Goal: Information Seeking & Learning: Learn about a topic

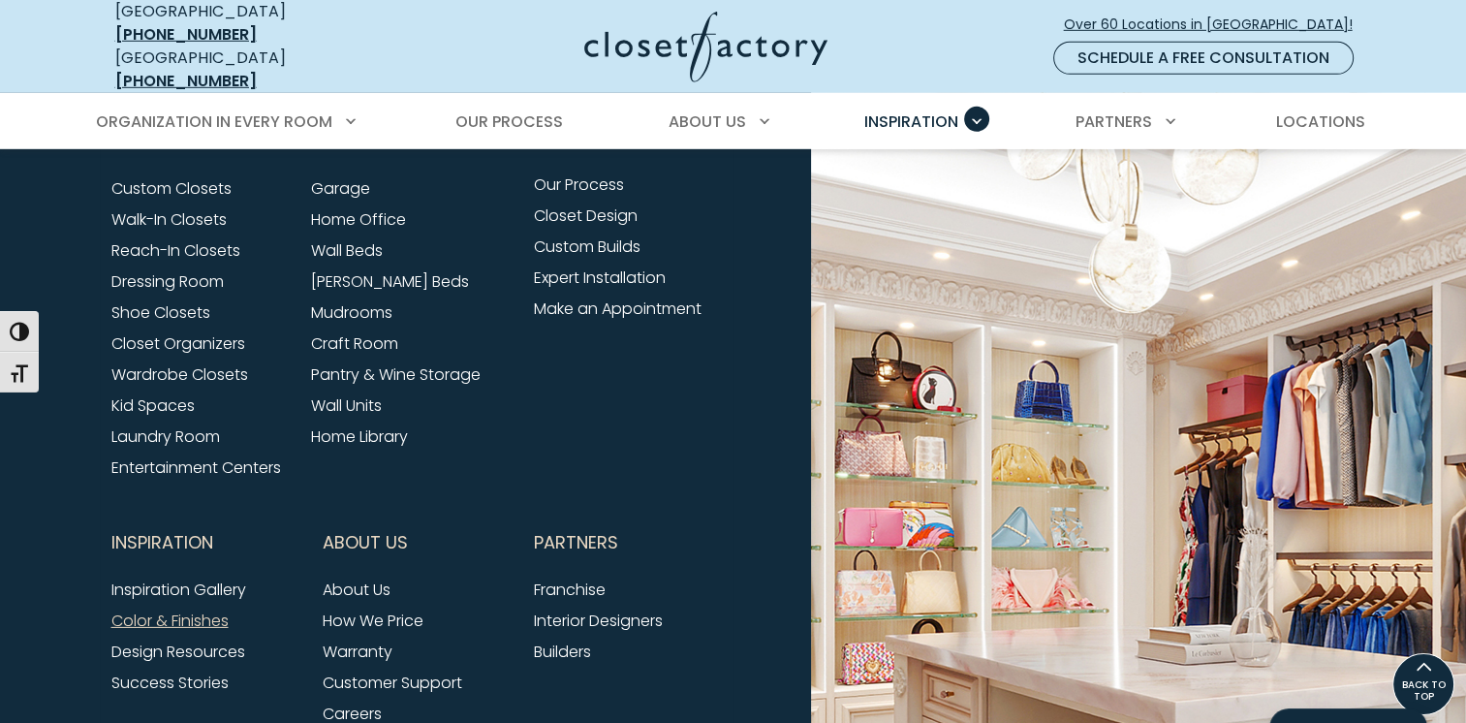
scroll to position [5718, 0]
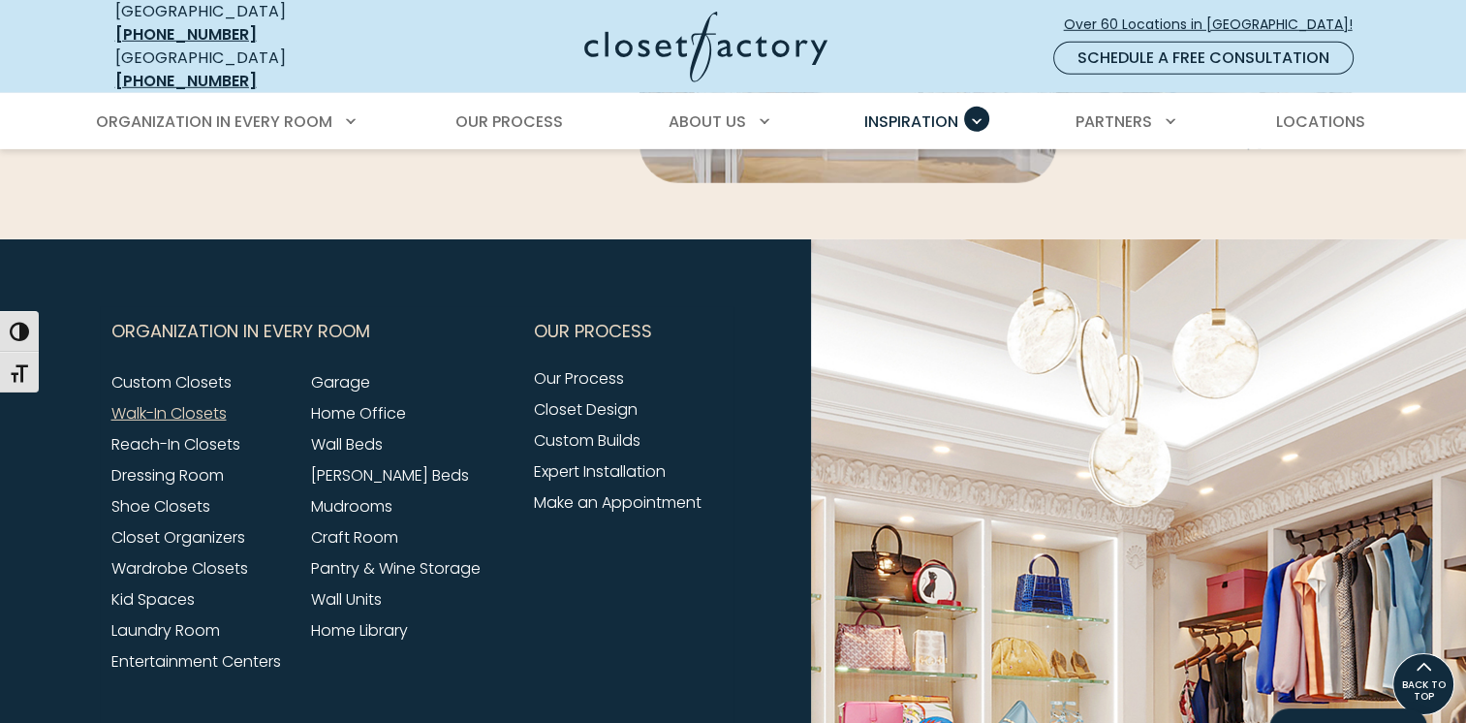
click at [209, 402] on link "Walk-In Closets" at bounding box center [168, 413] width 115 height 22
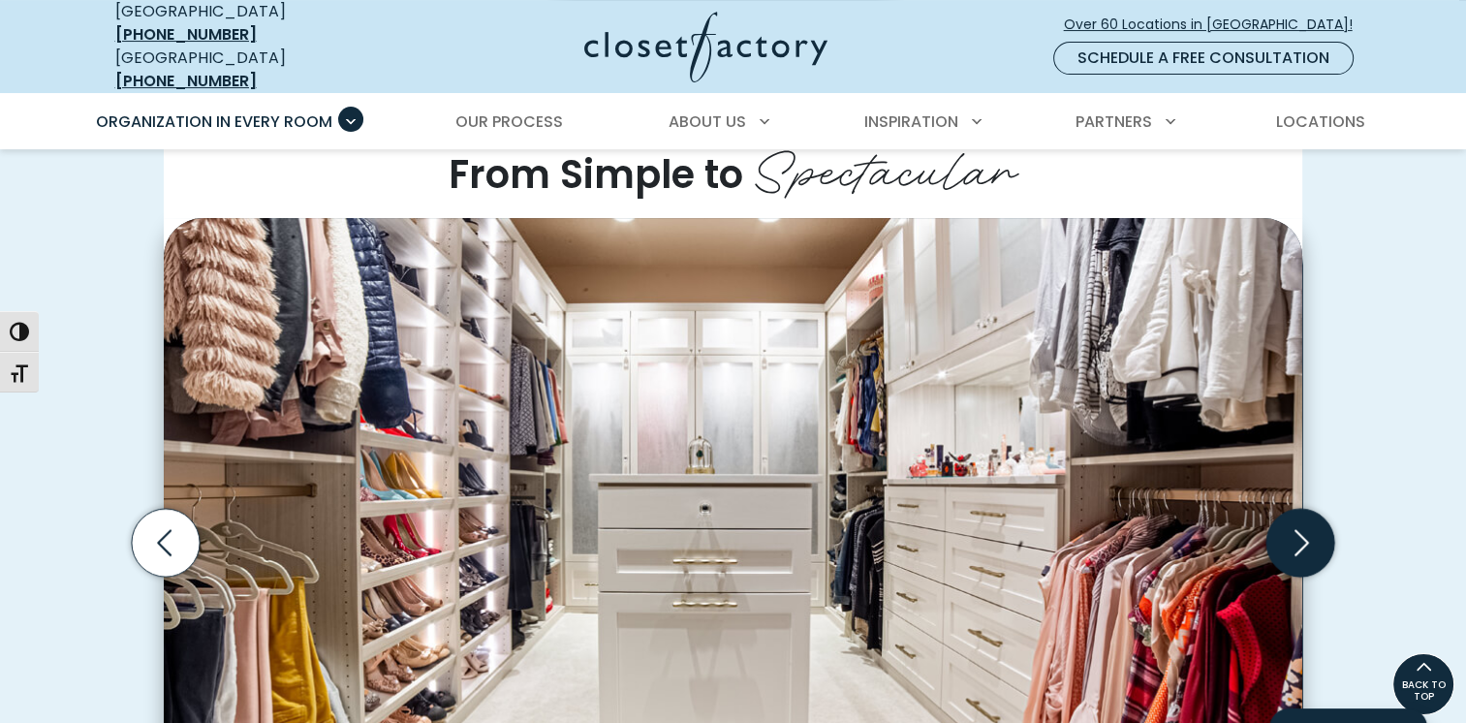
click at [1308, 518] on icon "Next slide" at bounding box center [1301, 542] width 68 height 68
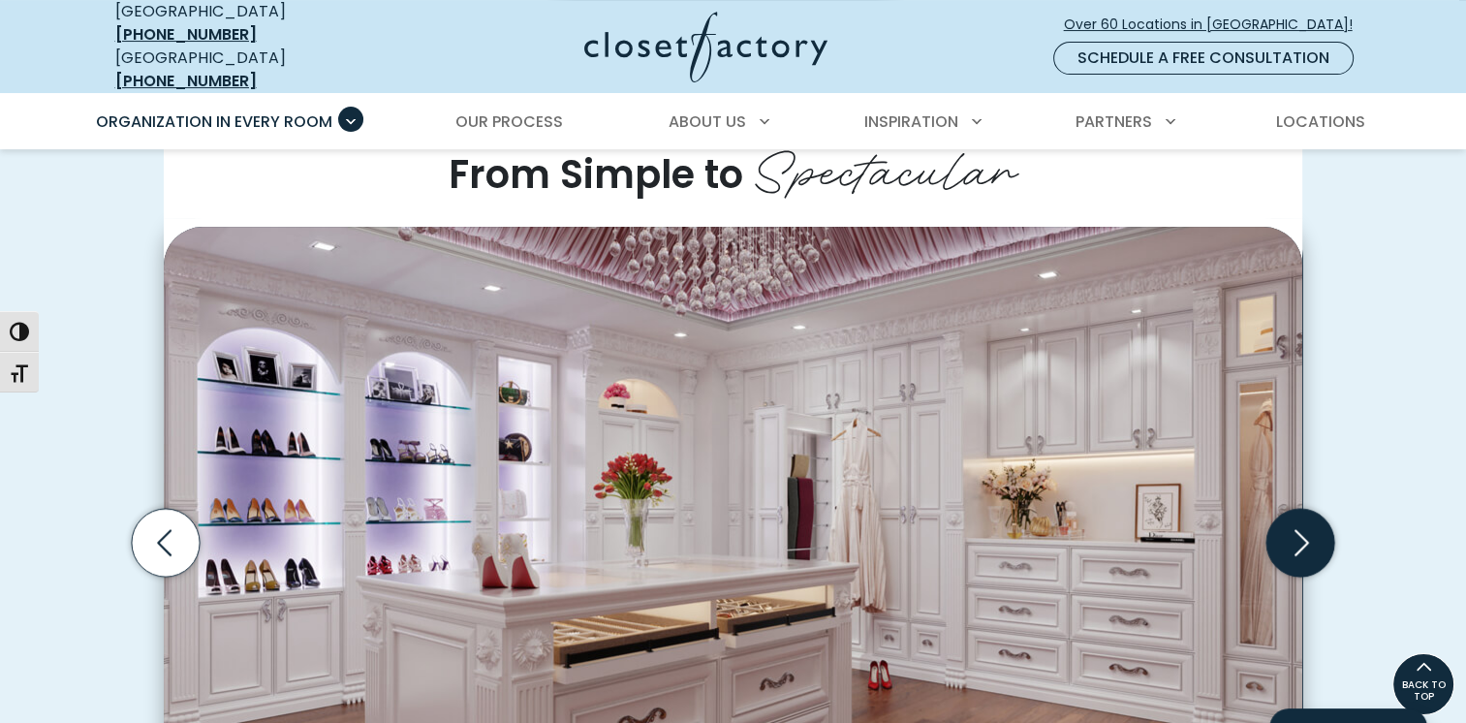
click at [1308, 518] on icon "Next slide" at bounding box center [1301, 542] width 68 height 68
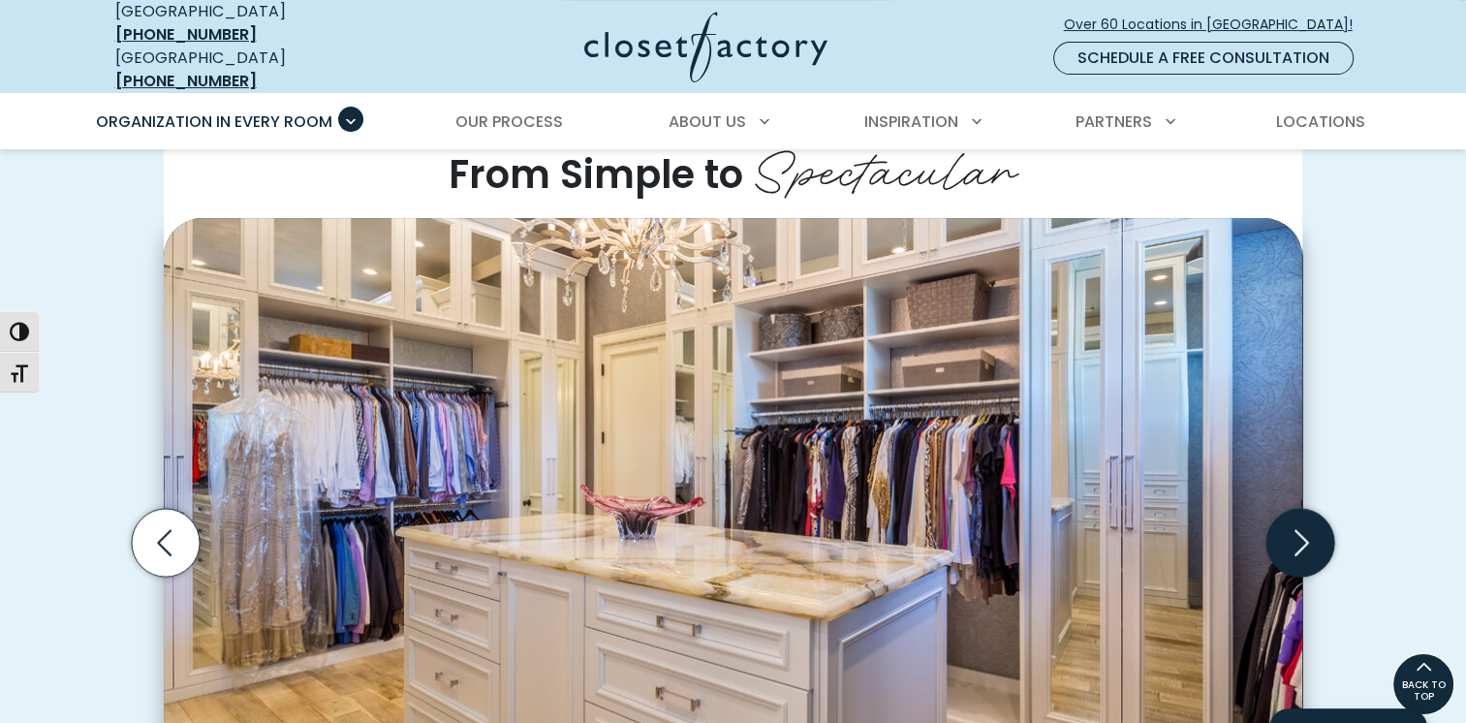
click at [1308, 518] on icon "Next slide" at bounding box center [1301, 542] width 68 height 68
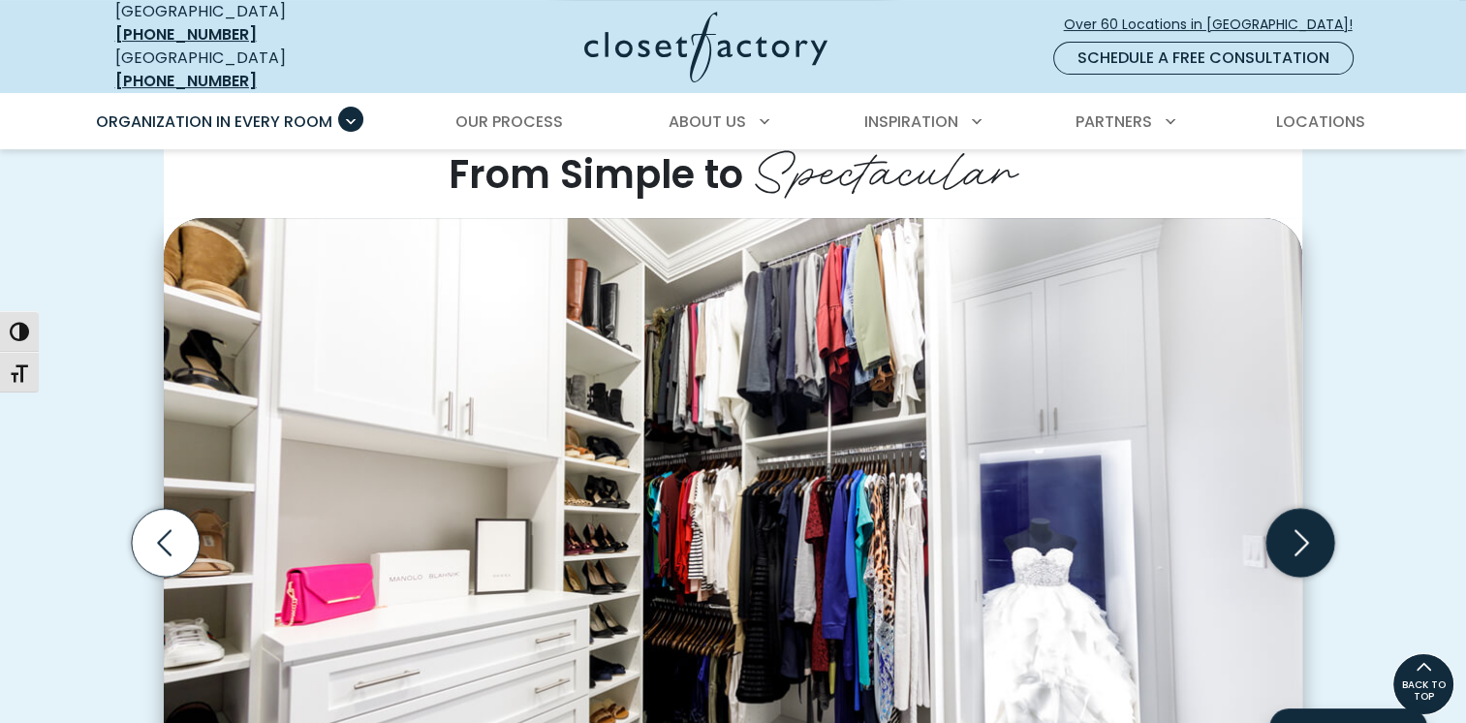
click at [1308, 518] on icon "Next slide" at bounding box center [1301, 542] width 68 height 68
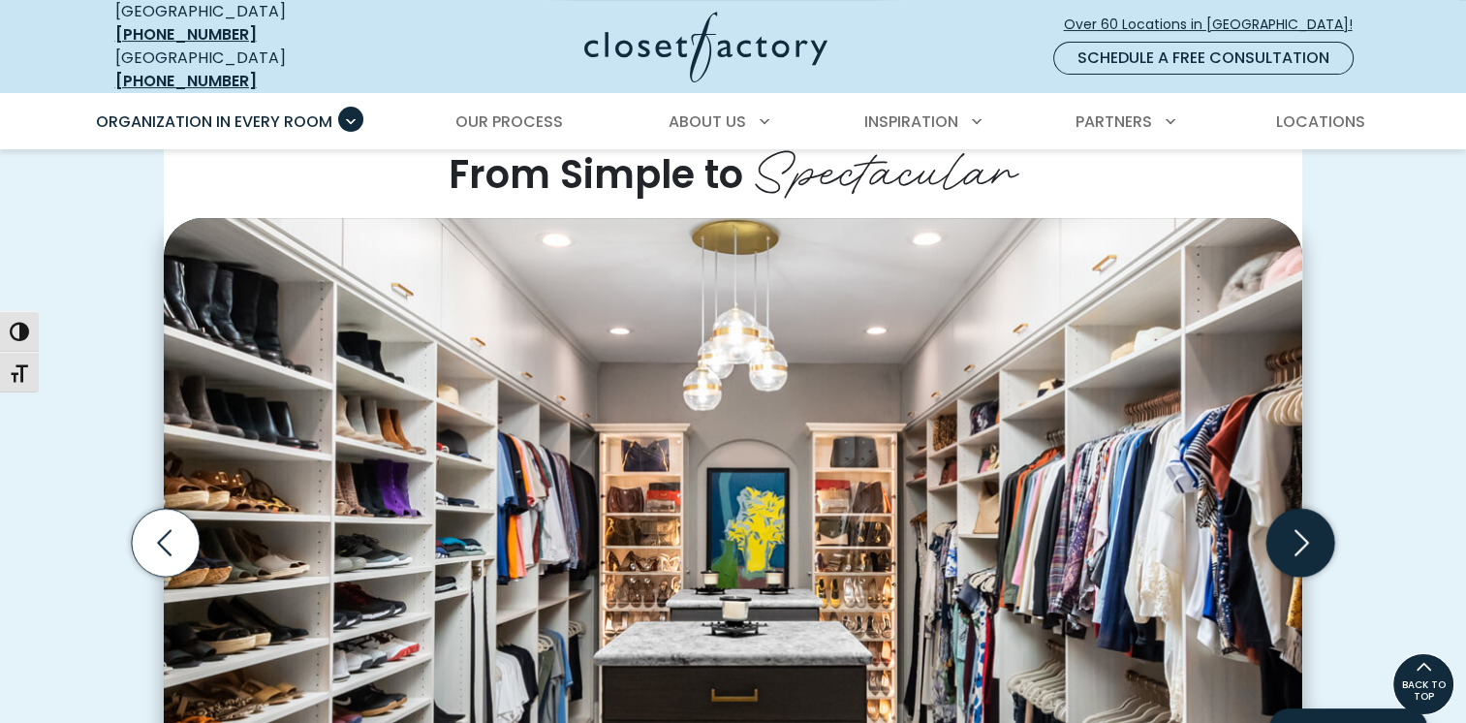
click at [1308, 518] on icon "Next slide" at bounding box center [1301, 542] width 68 height 68
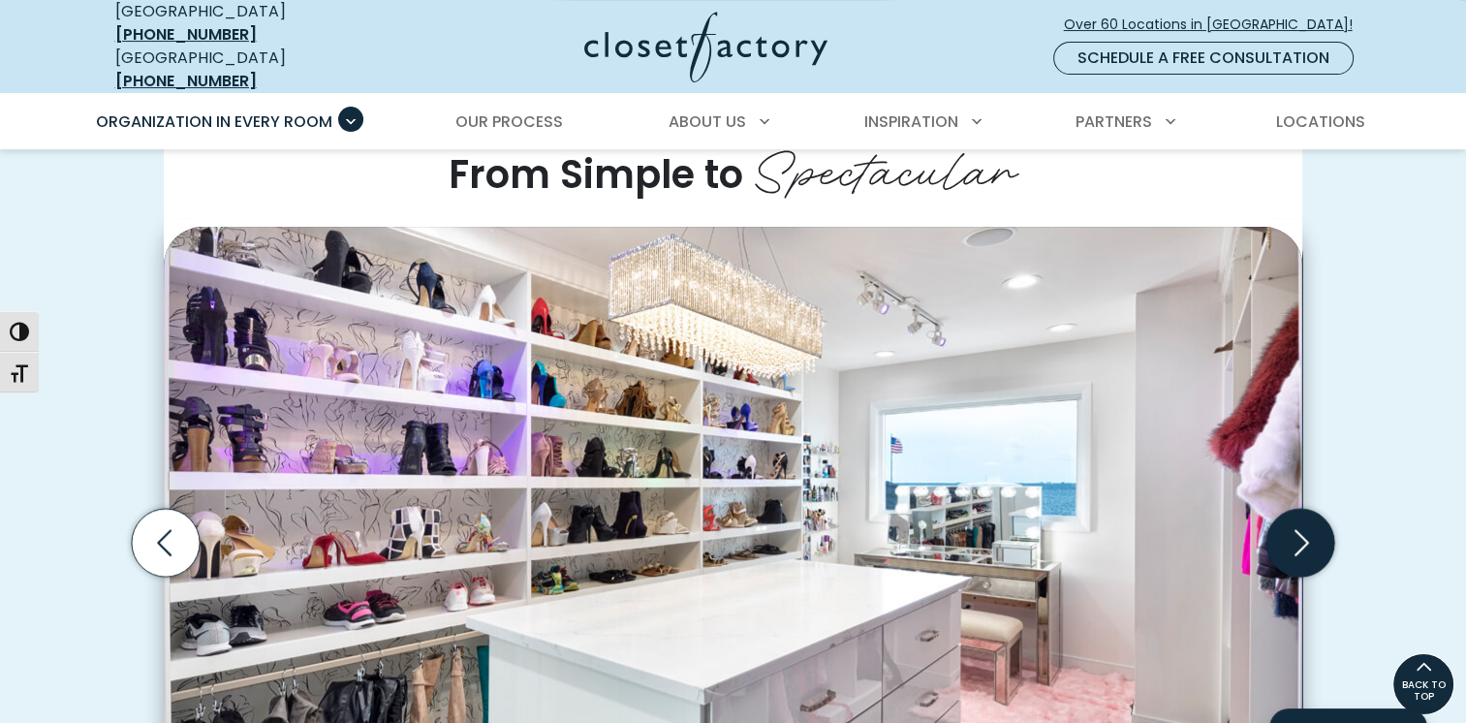
click at [1308, 518] on icon "Next slide" at bounding box center [1301, 542] width 68 height 68
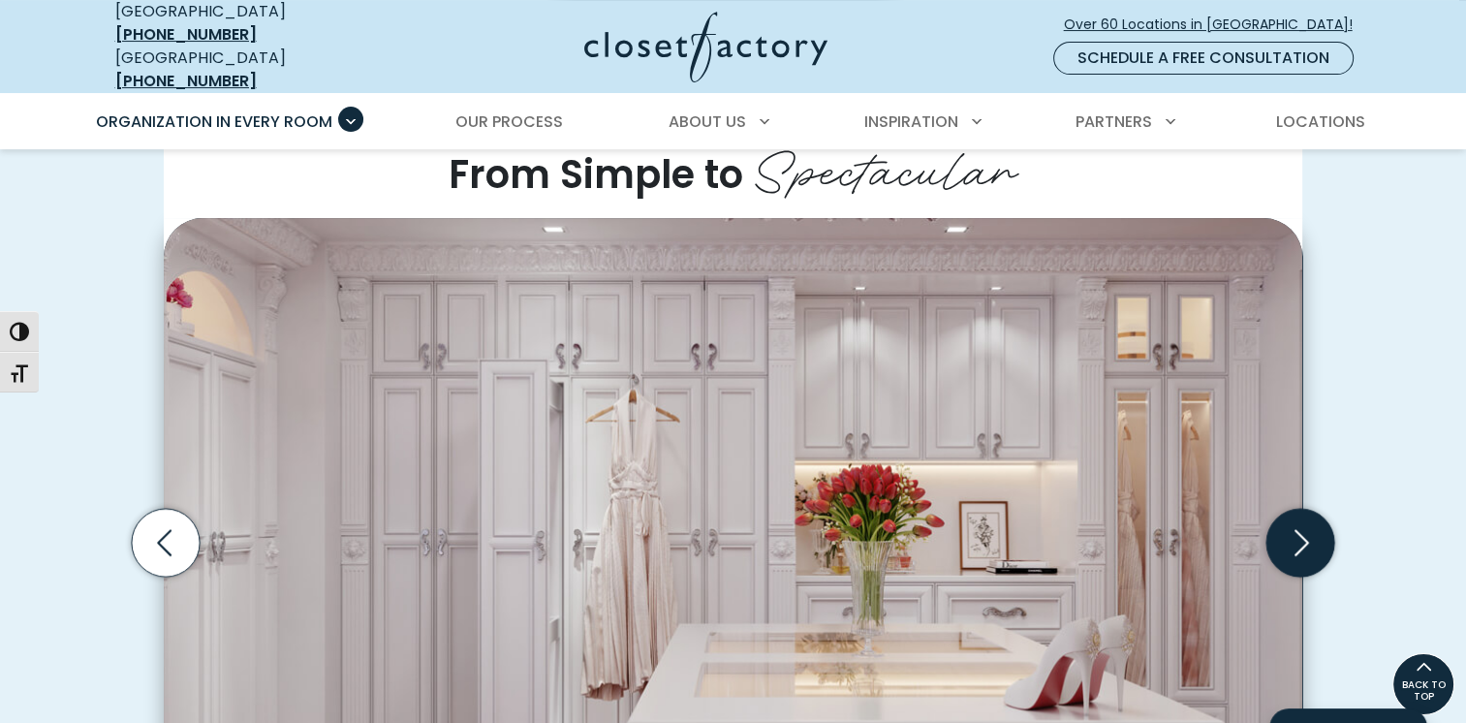
click at [1308, 518] on icon "Next slide" at bounding box center [1301, 542] width 68 height 68
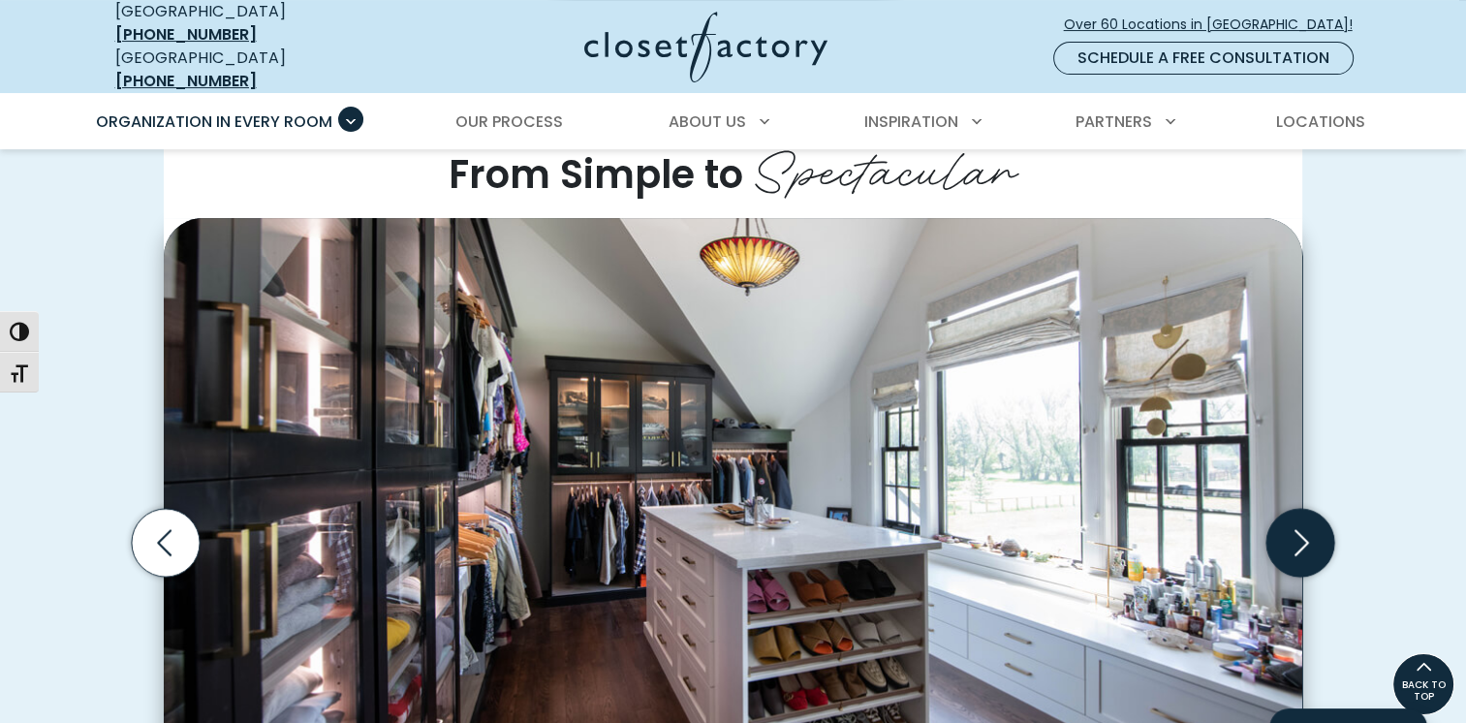
click at [1308, 518] on icon "Next slide" at bounding box center [1301, 542] width 68 height 68
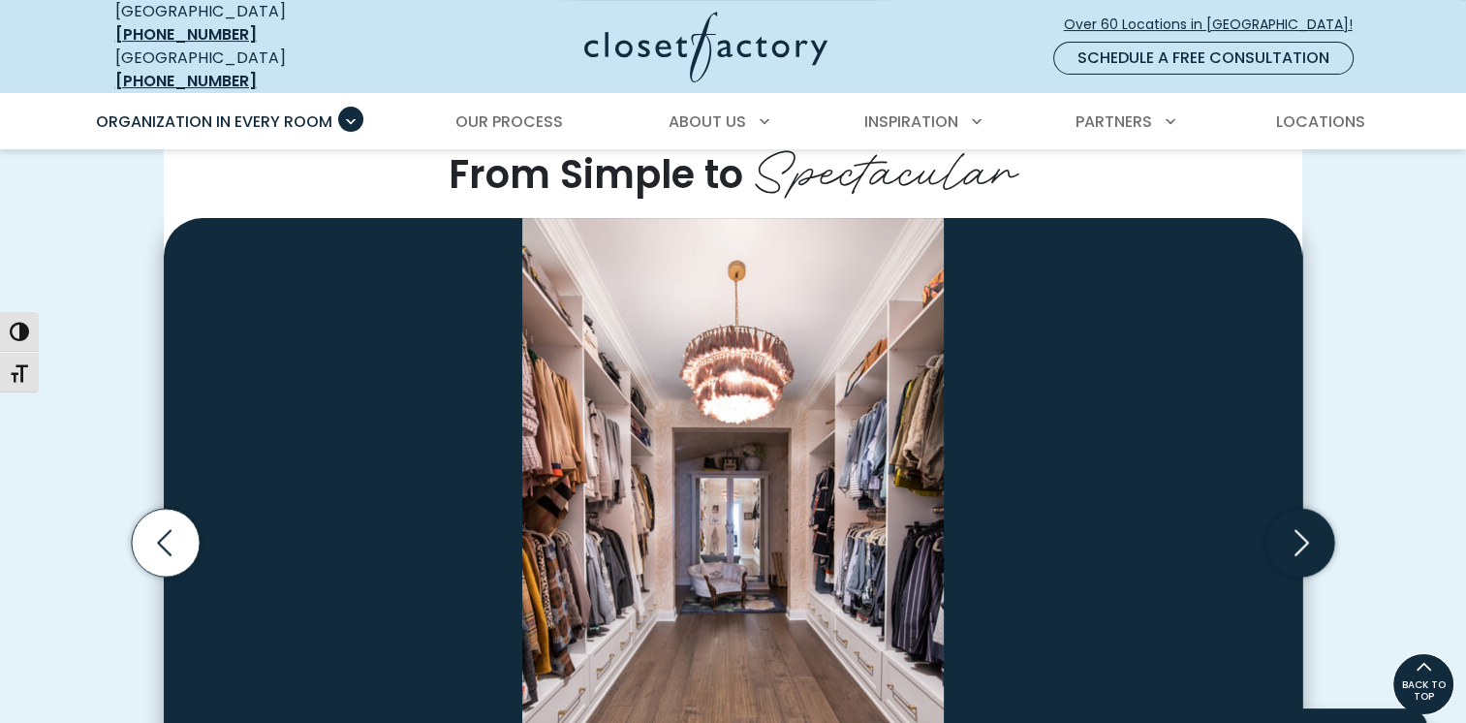
click at [1308, 518] on icon "Next slide" at bounding box center [1301, 542] width 68 height 68
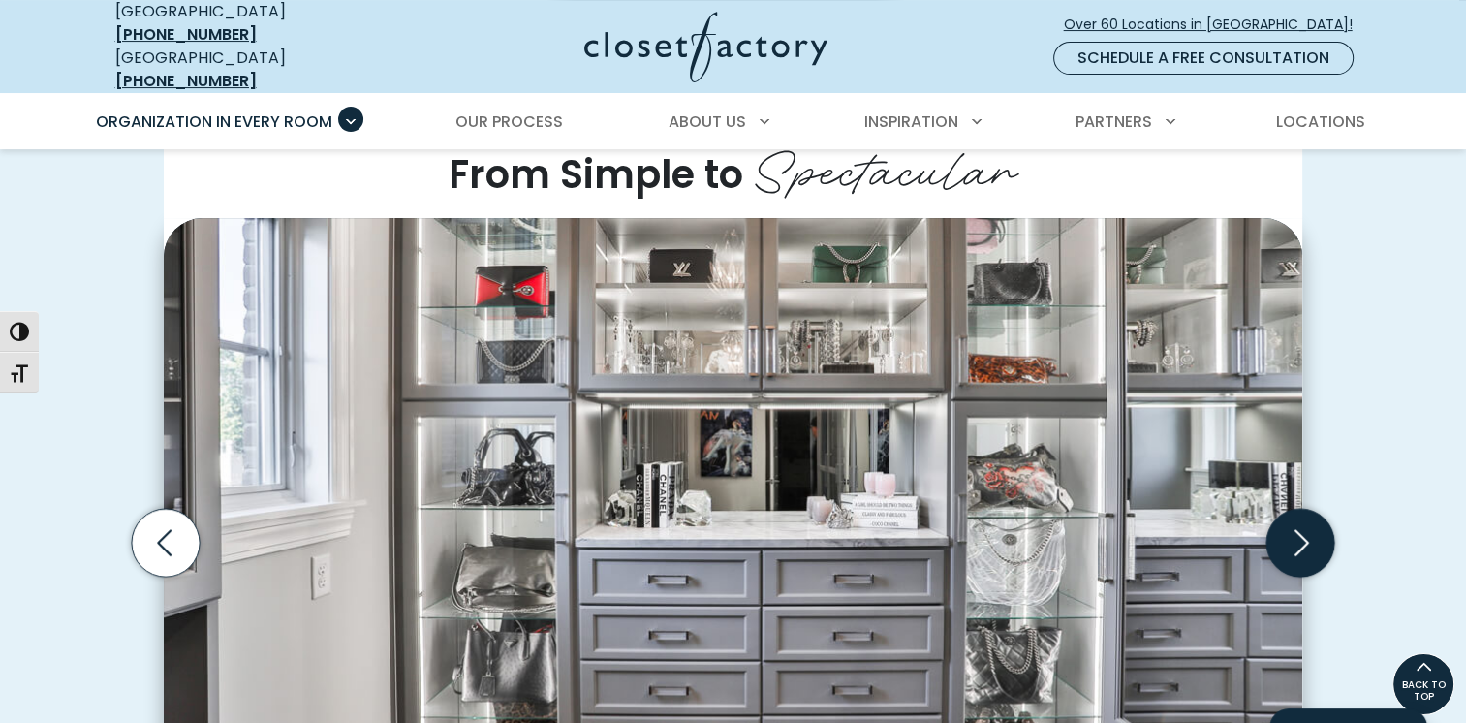
click at [1308, 518] on icon "Next slide" at bounding box center [1301, 542] width 68 height 68
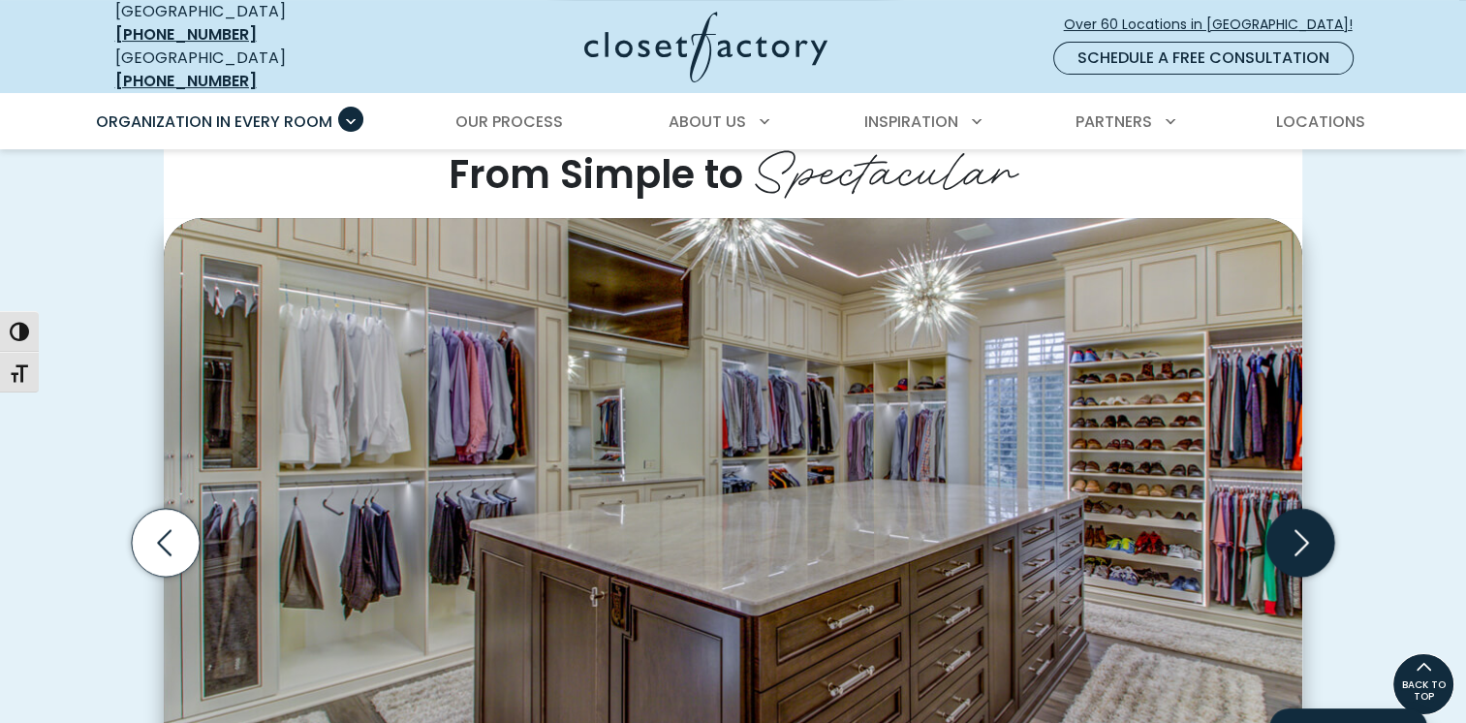
click at [1308, 518] on icon "Next slide" at bounding box center [1301, 542] width 68 height 68
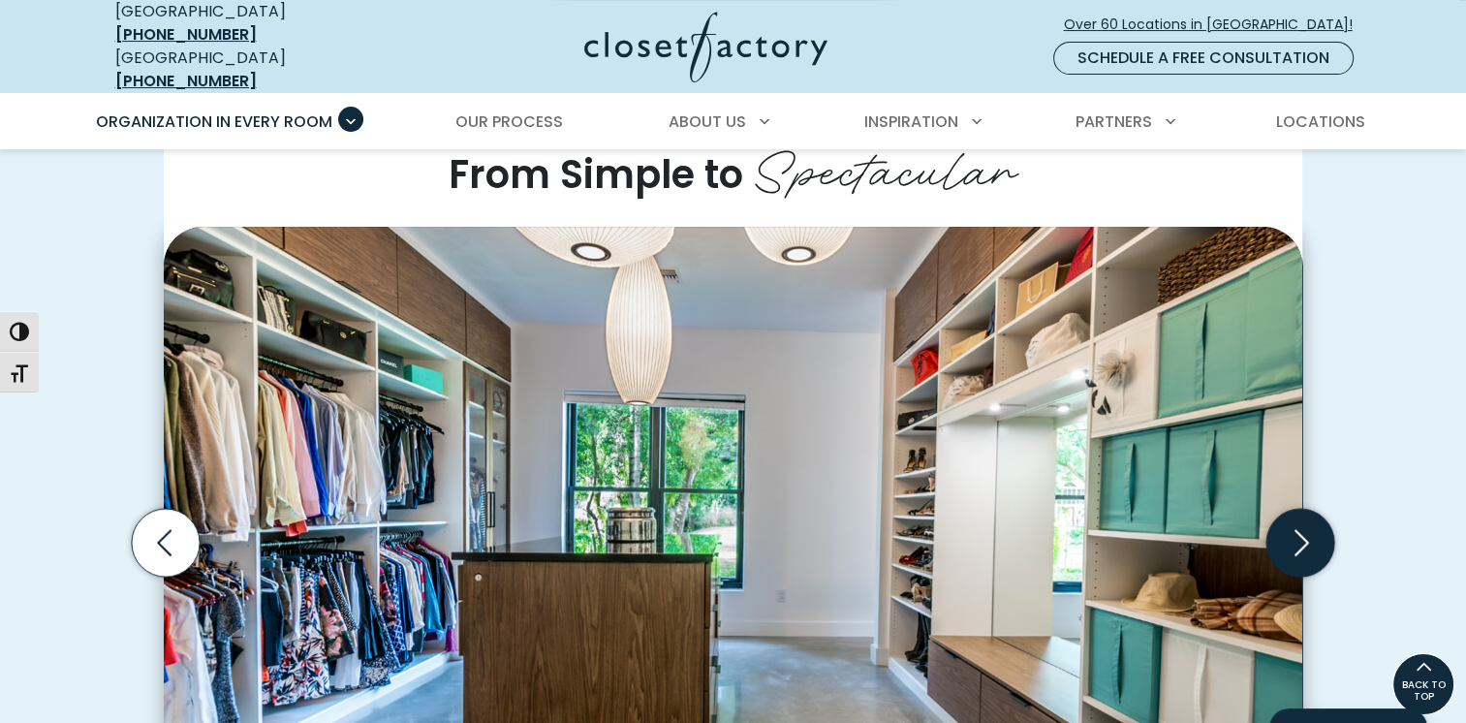
click at [1308, 518] on icon "Next slide" at bounding box center [1301, 542] width 68 height 68
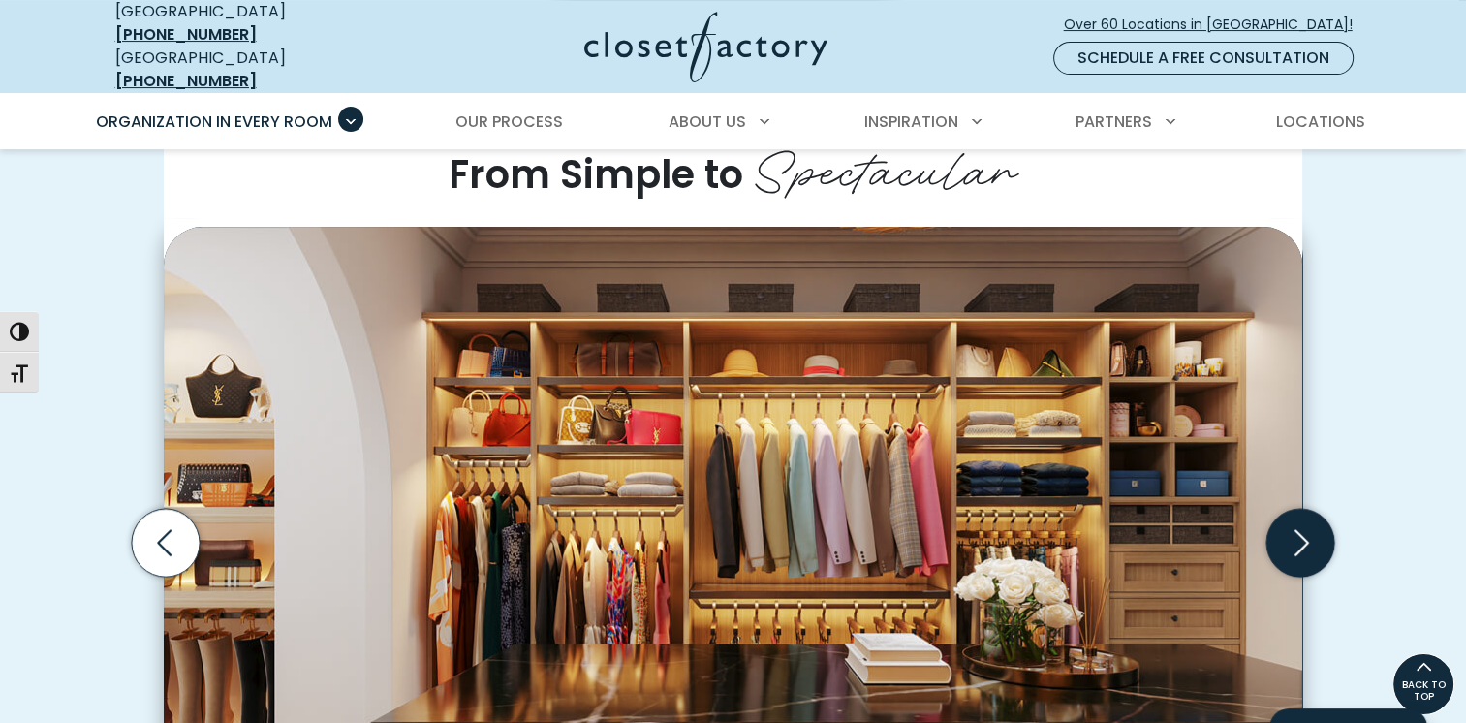
click at [1308, 518] on icon "Next slide" at bounding box center [1301, 542] width 68 height 68
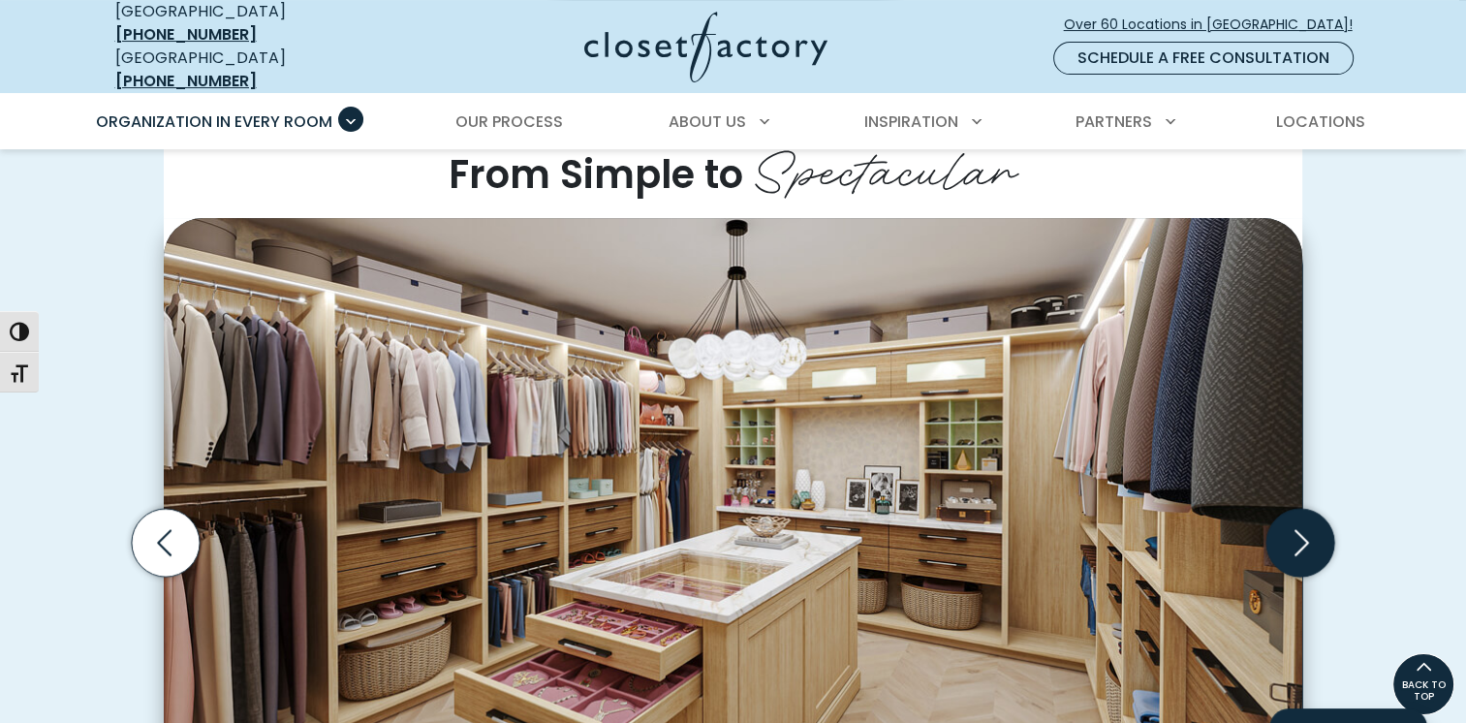
click at [1308, 518] on icon "Next slide" at bounding box center [1301, 542] width 68 height 68
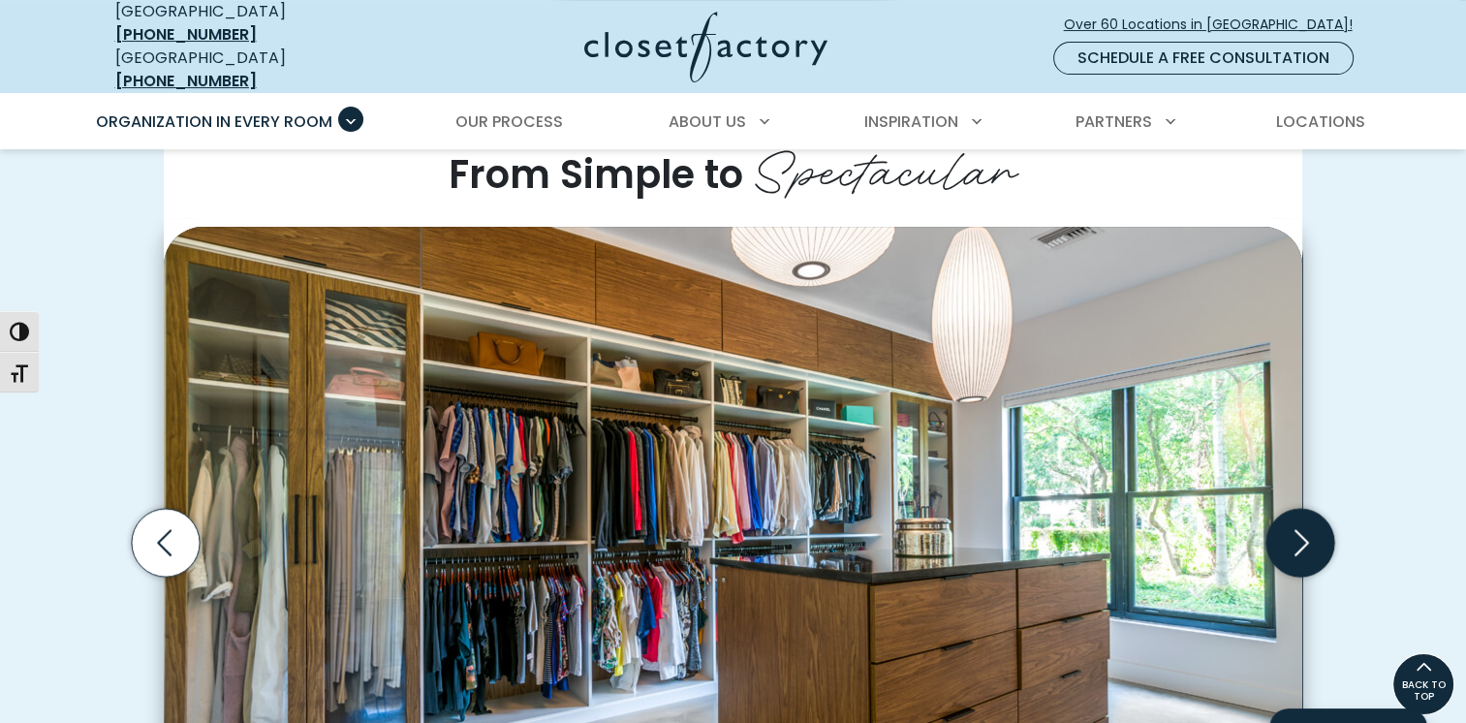
click at [1308, 518] on icon "Next slide" at bounding box center [1301, 542] width 68 height 68
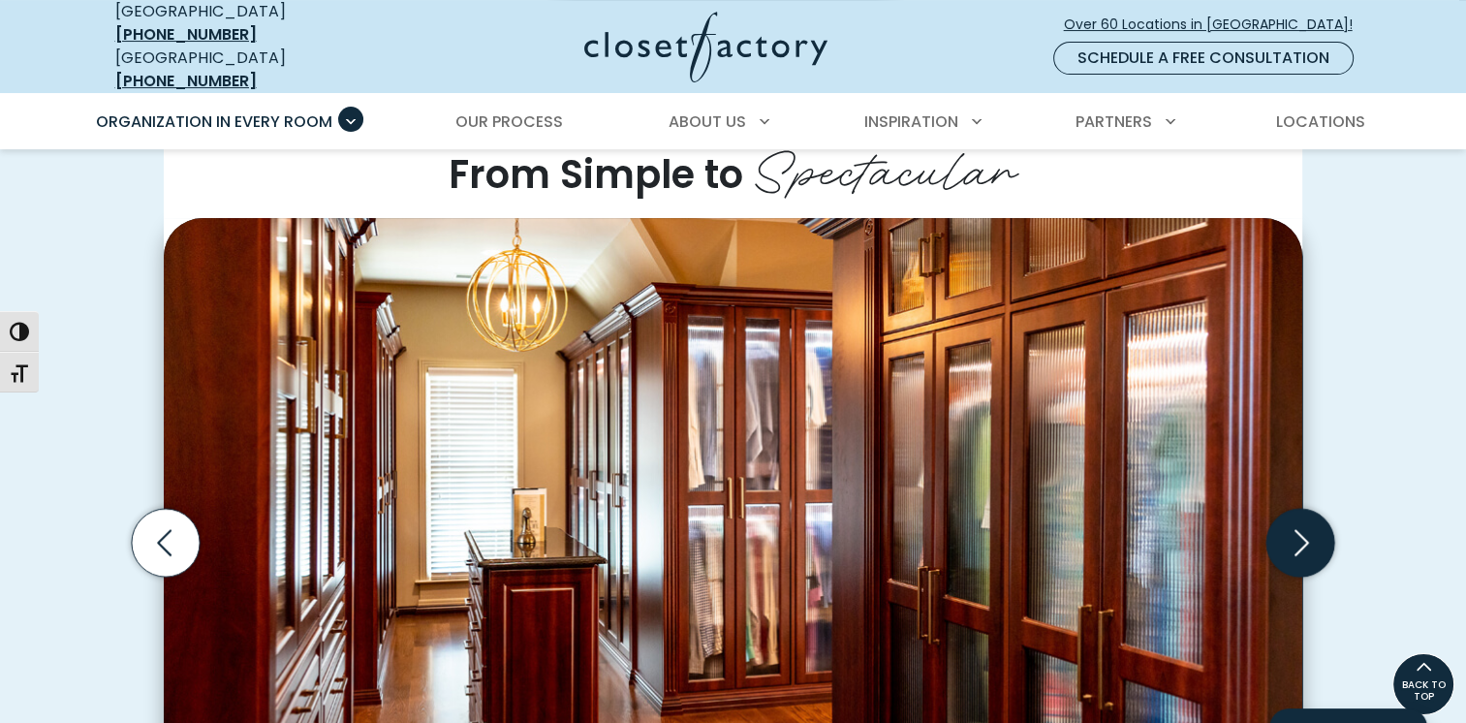
click at [1308, 518] on icon "Next slide" at bounding box center [1301, 542] width 68 height 68
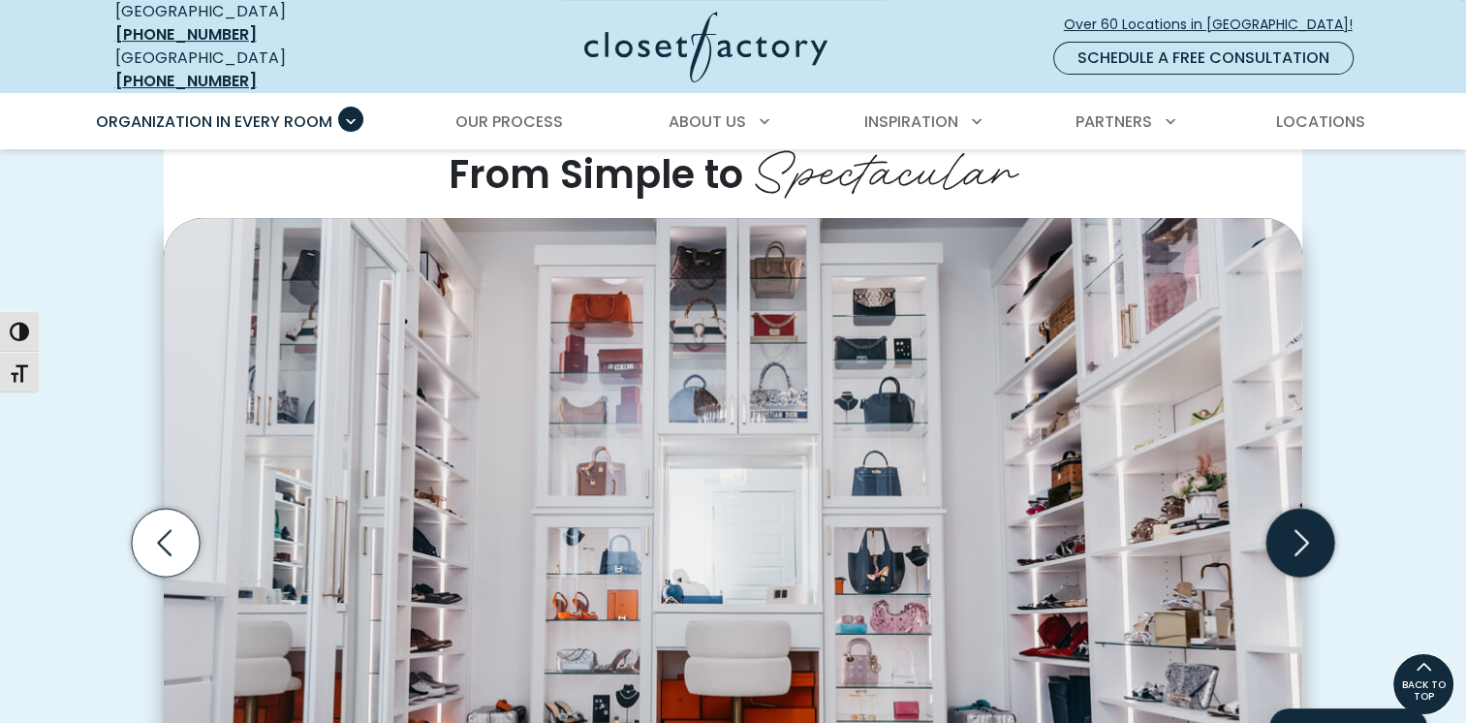
click at [1308, 518] on icon "Next slide" at bounding box center [1301, 542] width 68 height 68
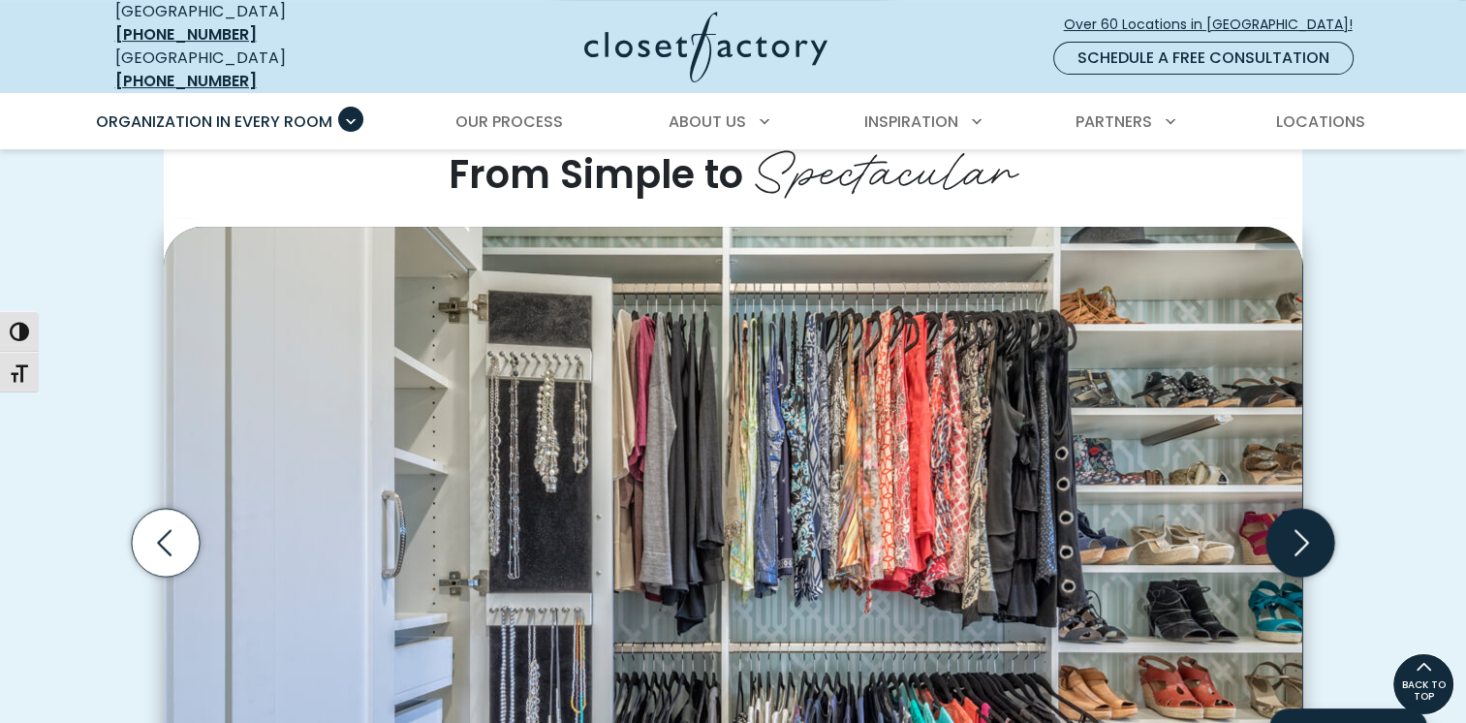
click at [1308, 518] on icon "Next slide" at bounding box center [1301, 542] width 68 height 68
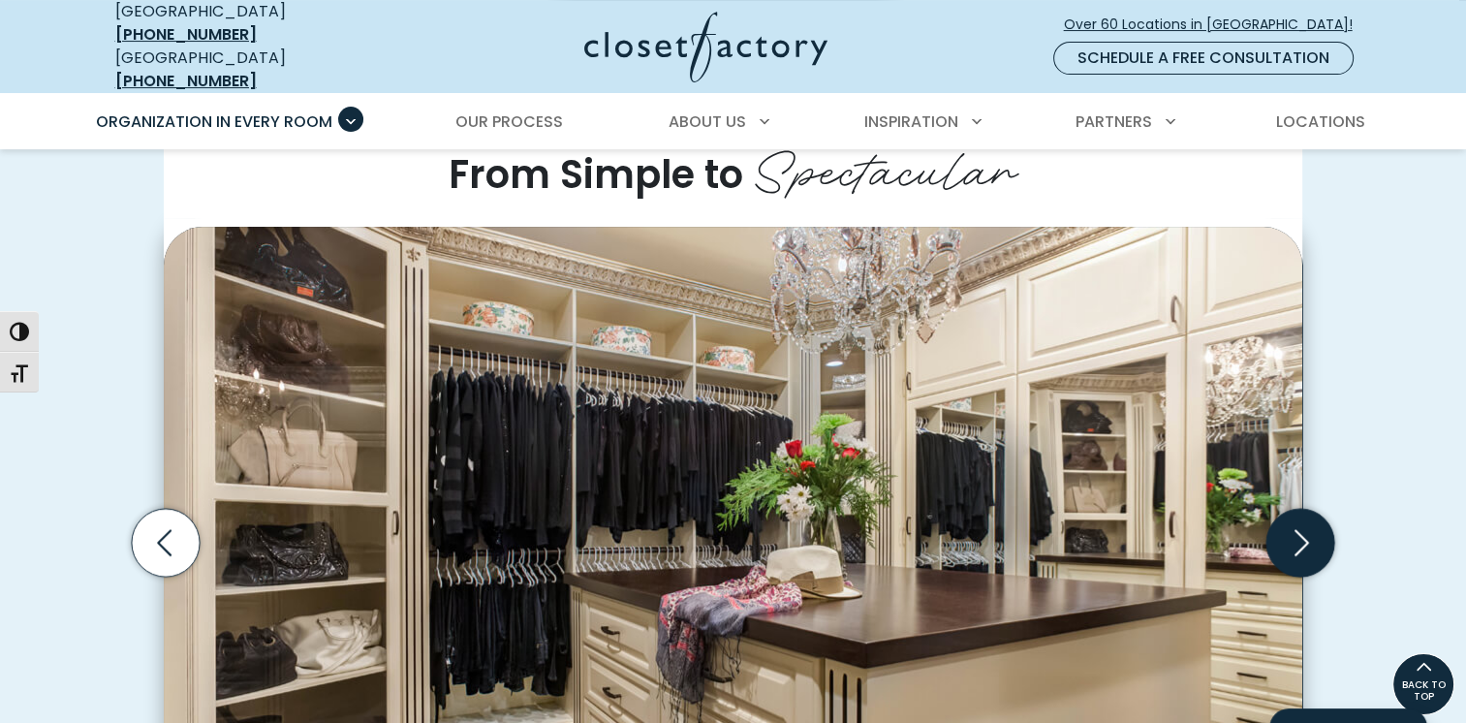
click at [1308, 518] on icon "Next slide" at bounding box center [1301, 542] width 68 height 68
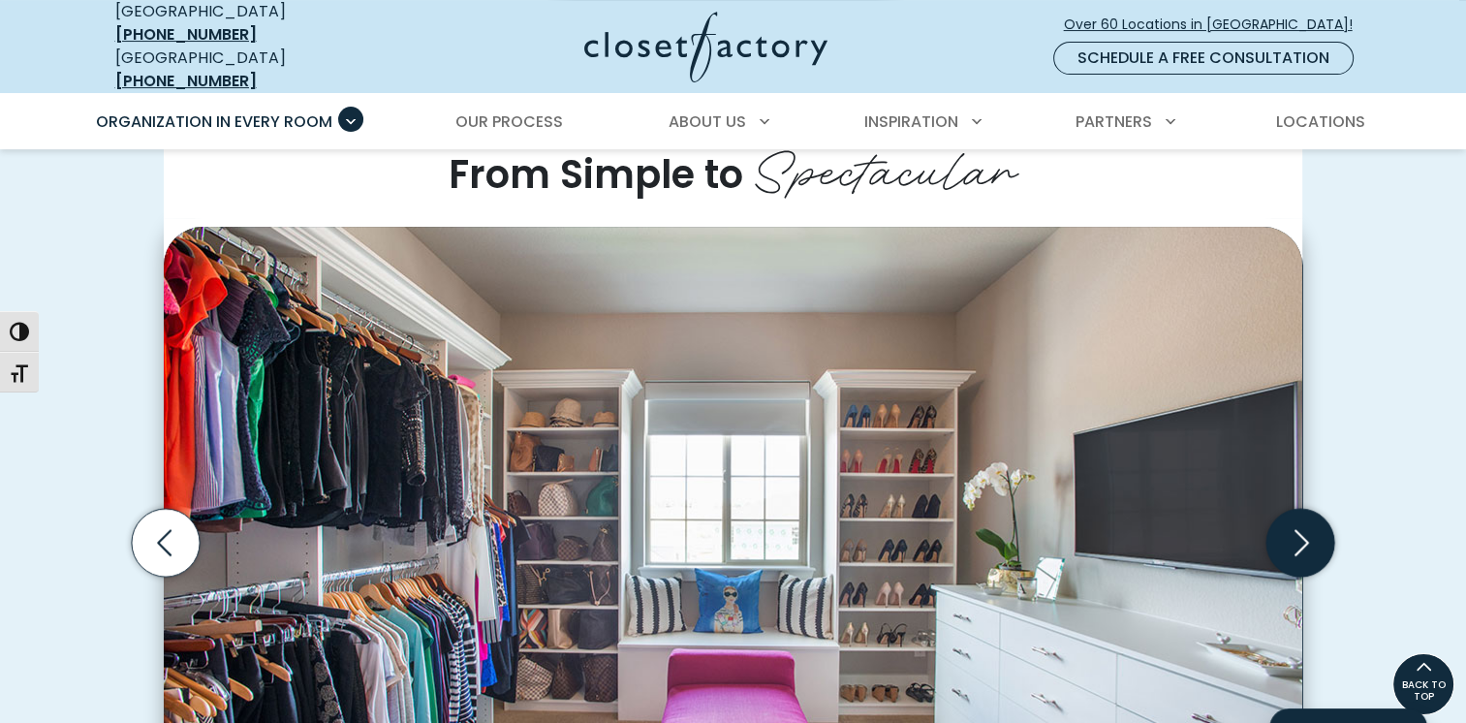
click at [1308, 518] on icon "Next slide" at bounding box center [1301, 542] width 68 height 68
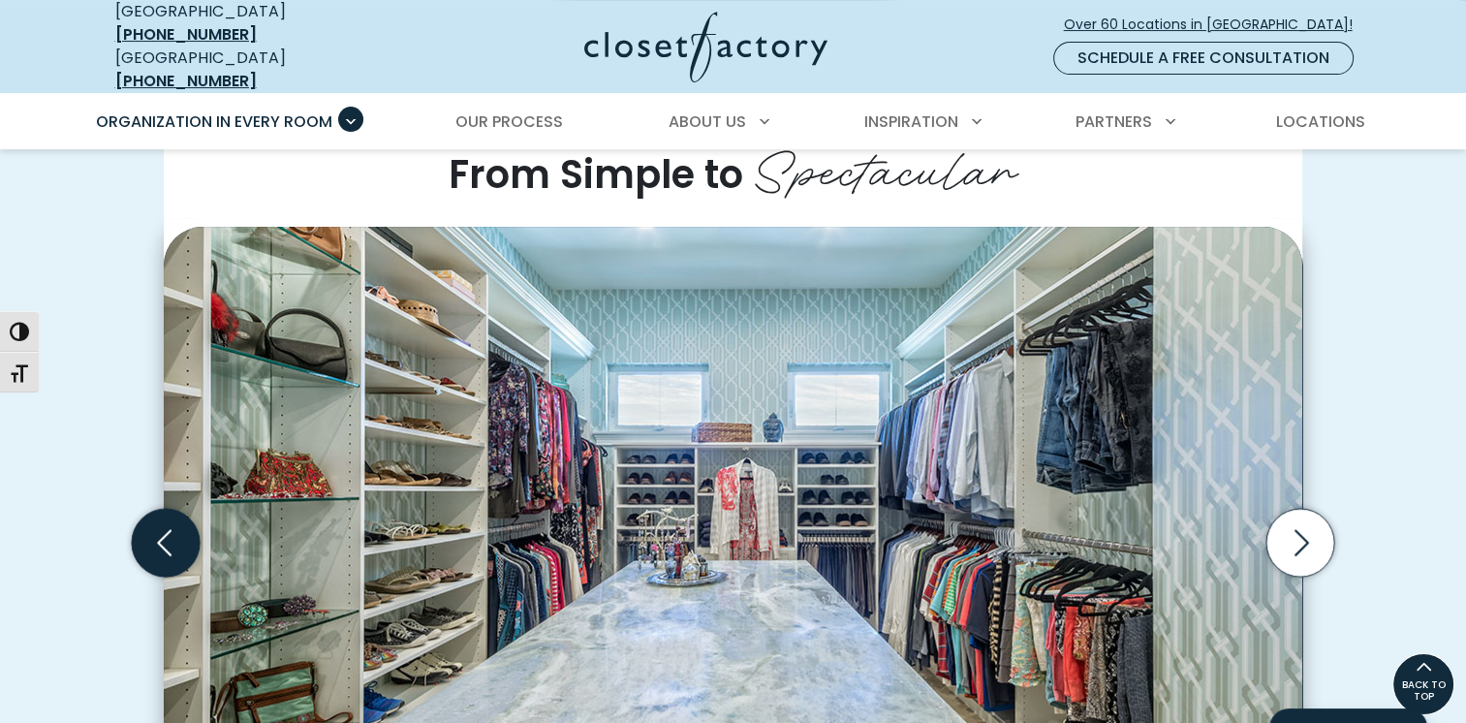
click at [164, 516] on icon "Previous slide" at bounding box center [166, 542] width 68 height 68
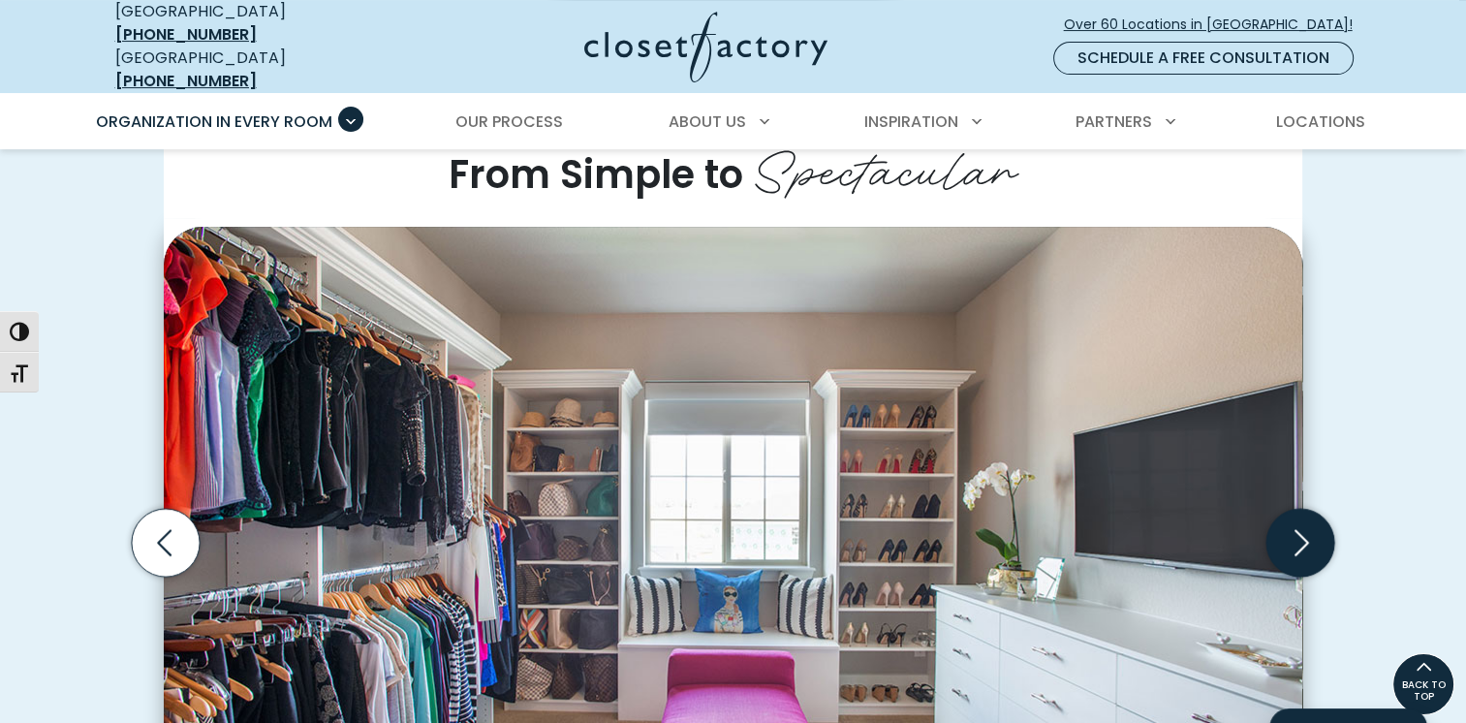
click at [1293, 533] on icon "Next slide" at bounding box center [1301, 542] width 68 height 68
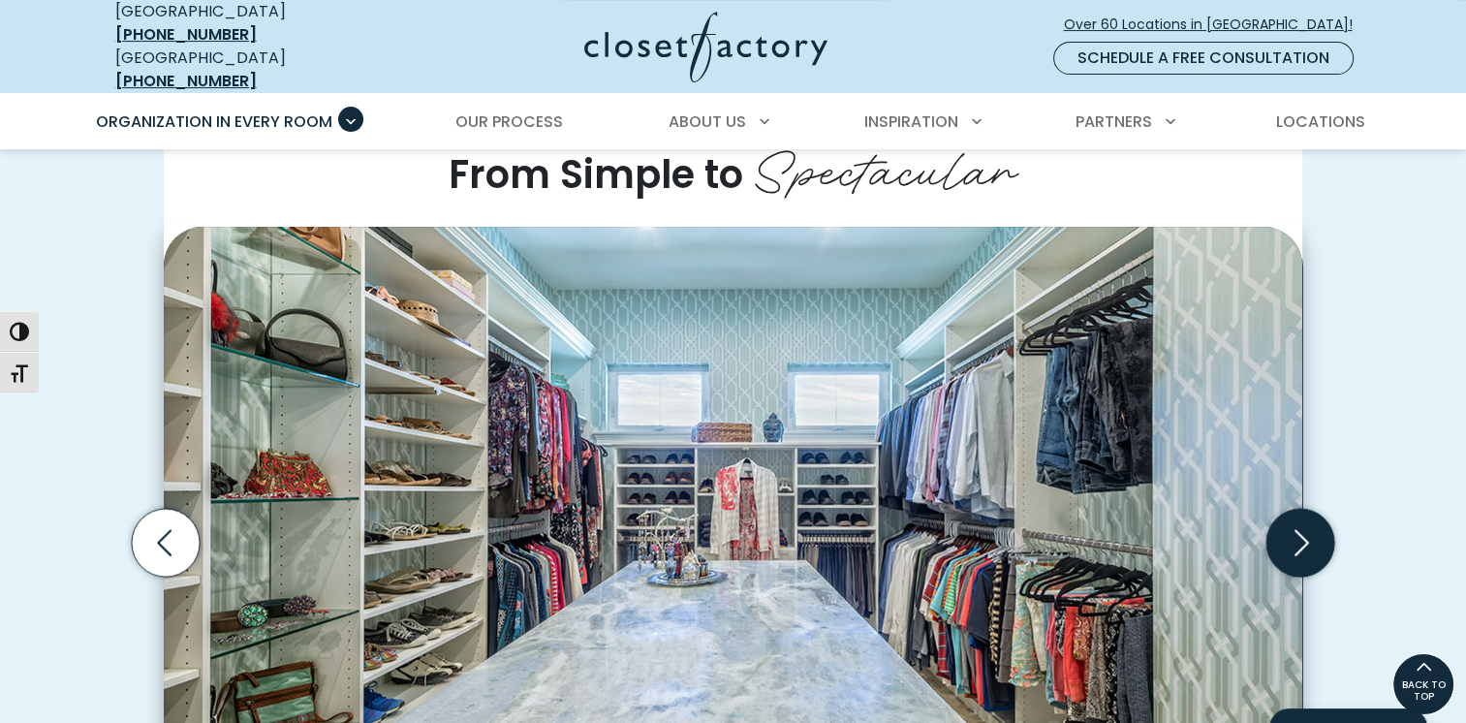
click at [1295, 508] on icon "Next slide" at bounding box center [1301, 542] width 68 height 68
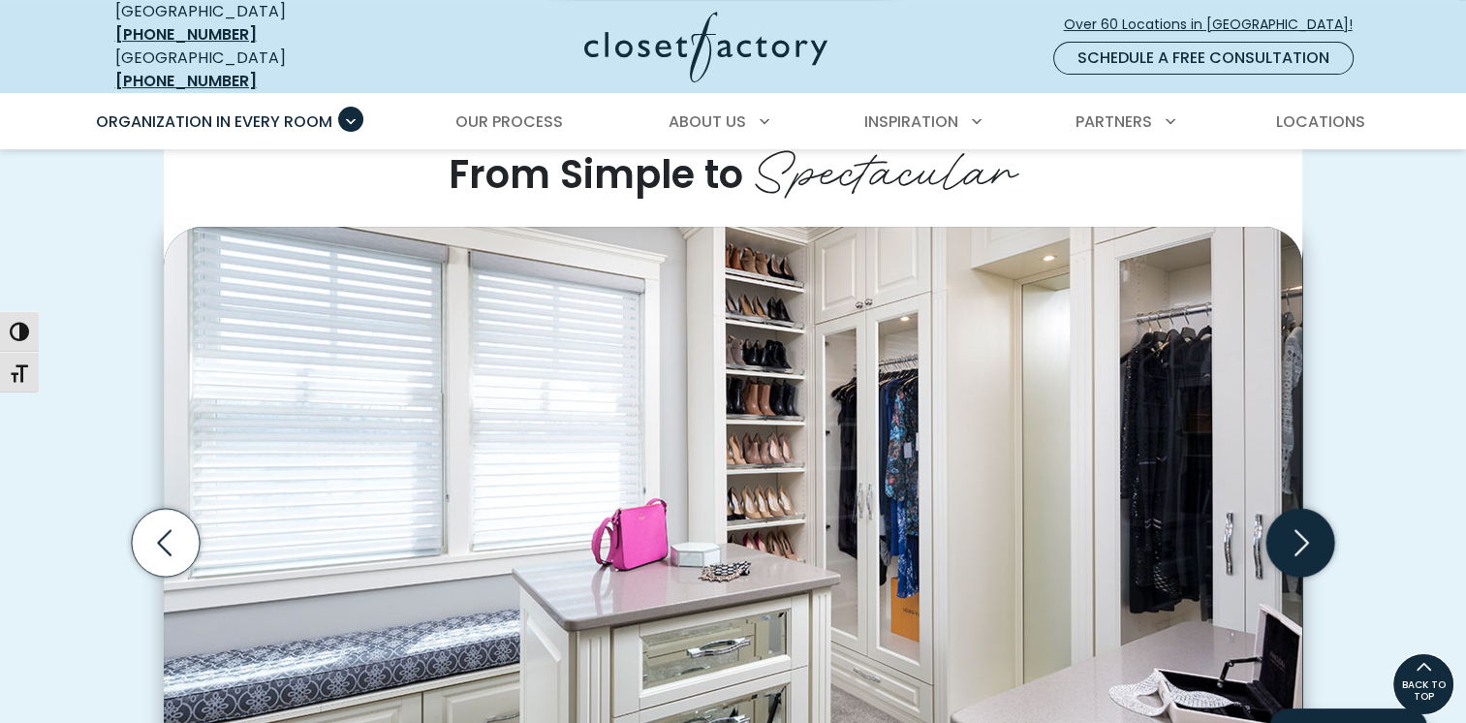
click at [1315, 548] on icon "Next slide" at bounding box center [1301, 542] width 68 height 68
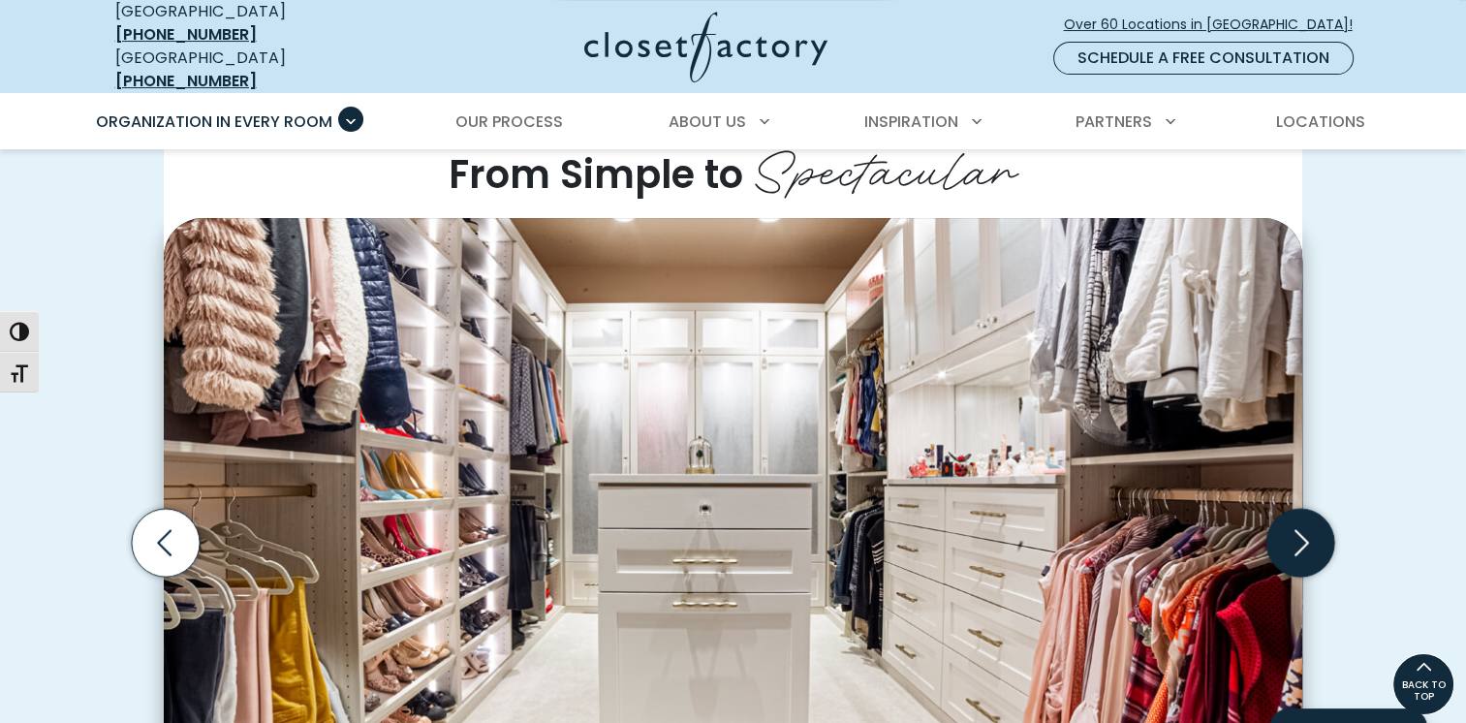
click at [1301, 520] on icon "Next slide" at bounding box center [1301, 542] width 68 height 68
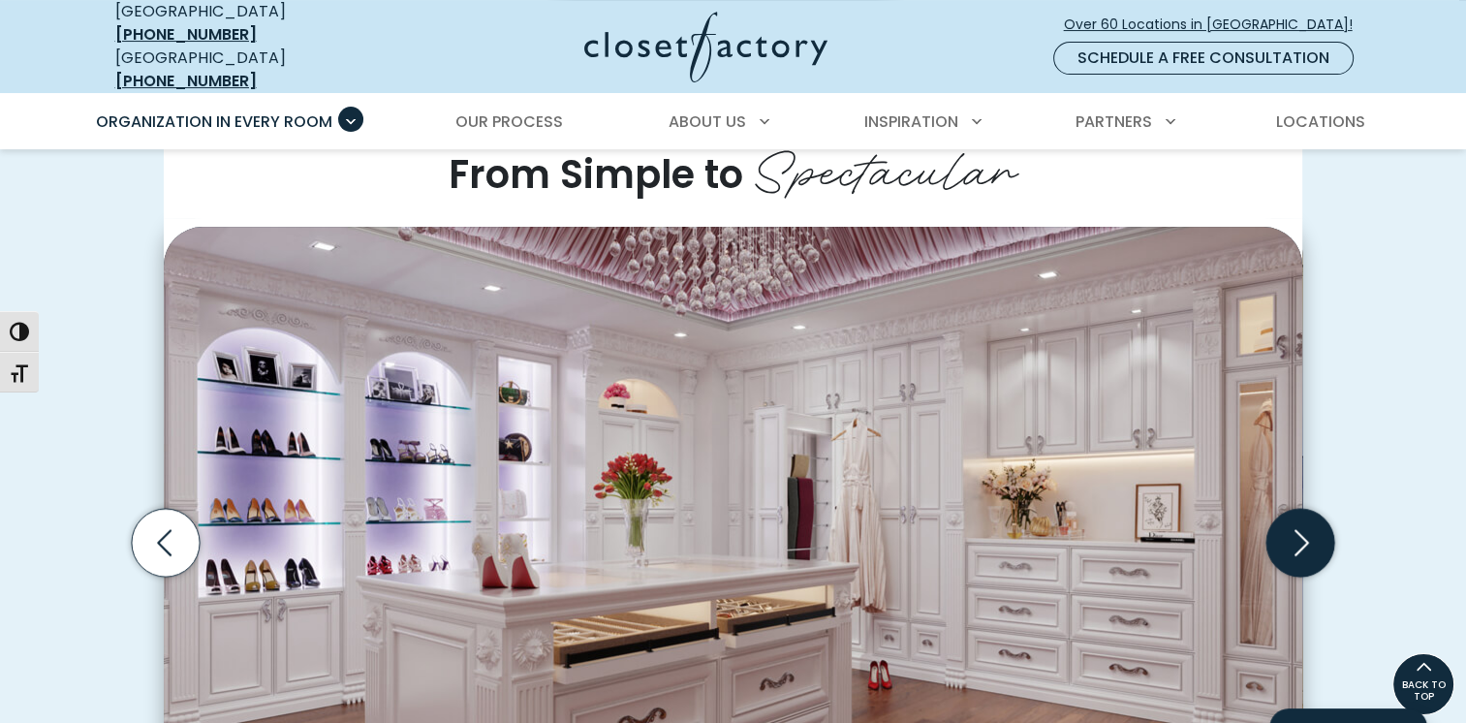
click at [1300, 521] on icon "Next slide" at bounding box center [1301, 542] width 68 height 68
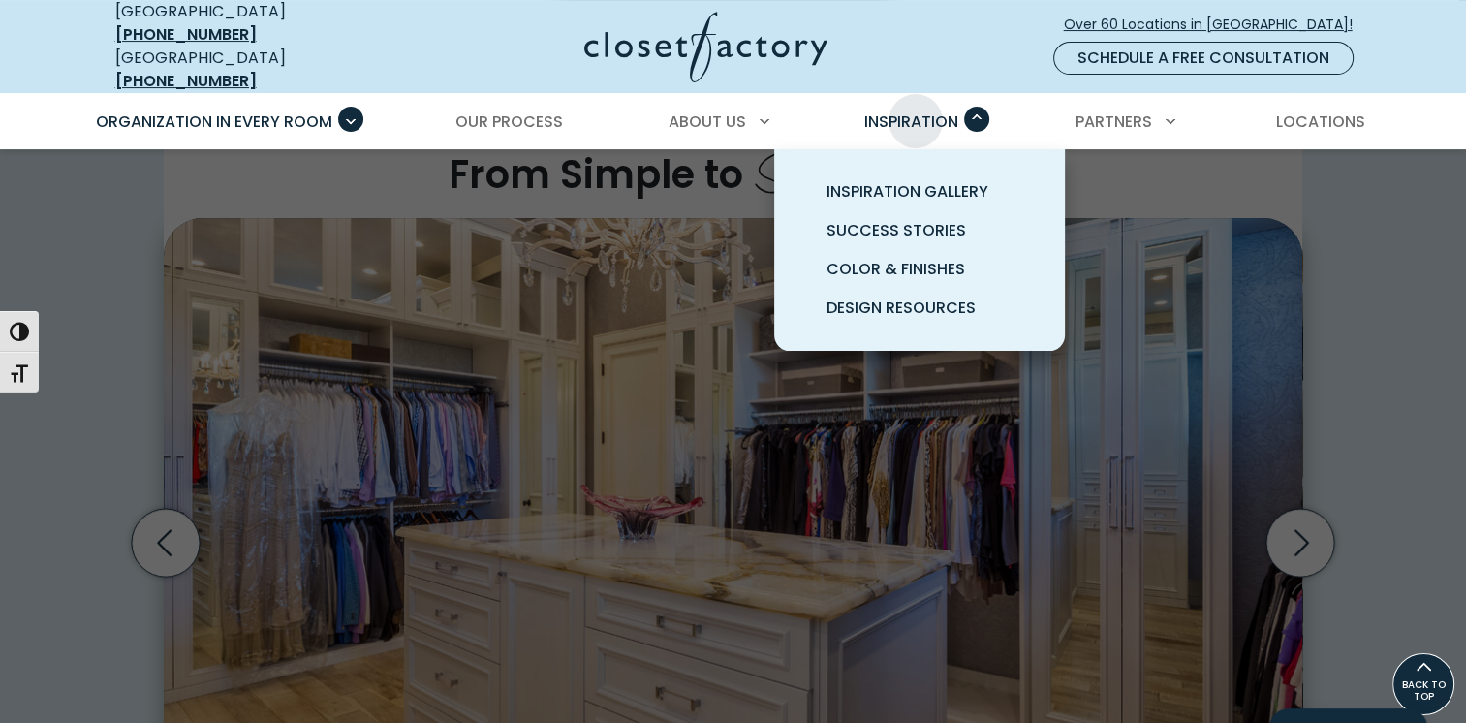
click at [916, 110] on span "Inspiration" at bounding box center [911, 121] width 94 height 22
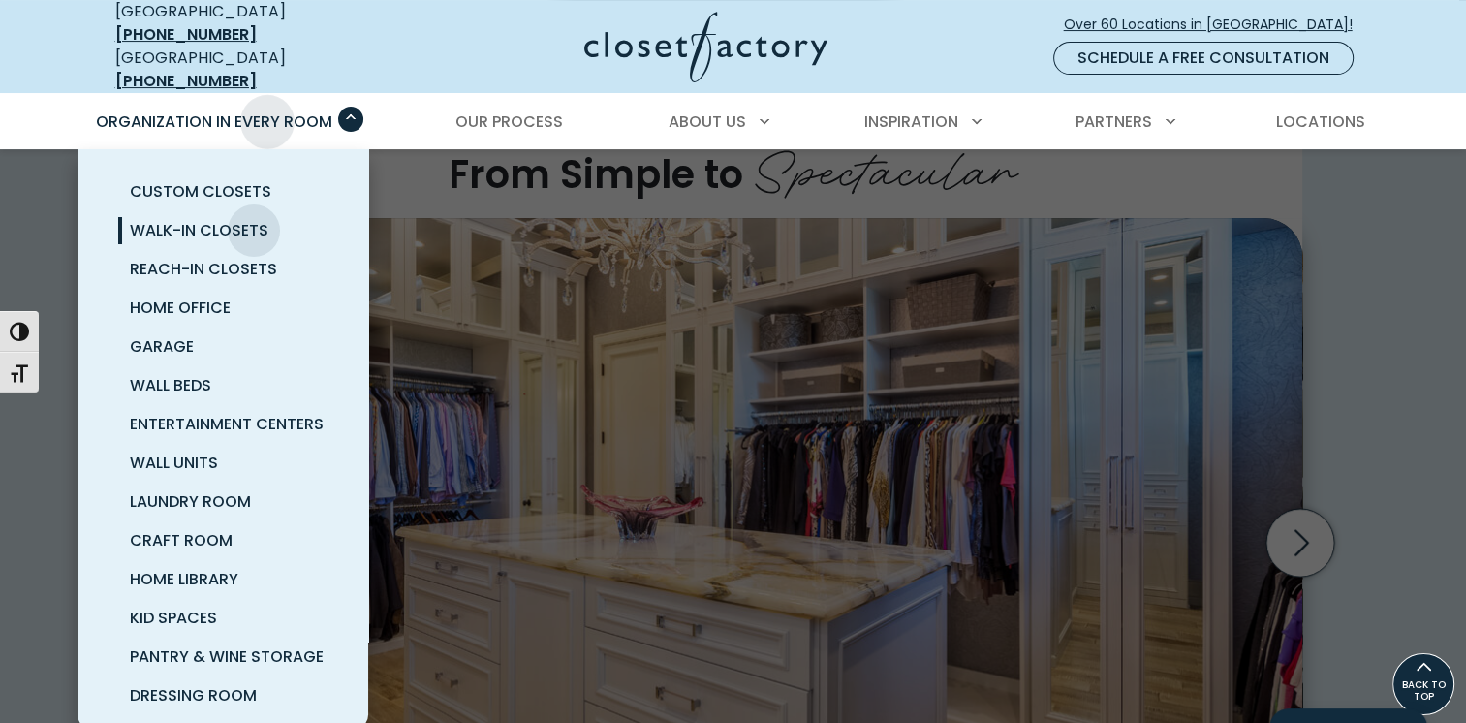
click at [267, 110] on span "Organization in Every Room" at bounding box center [214, 121] width 236 height 22
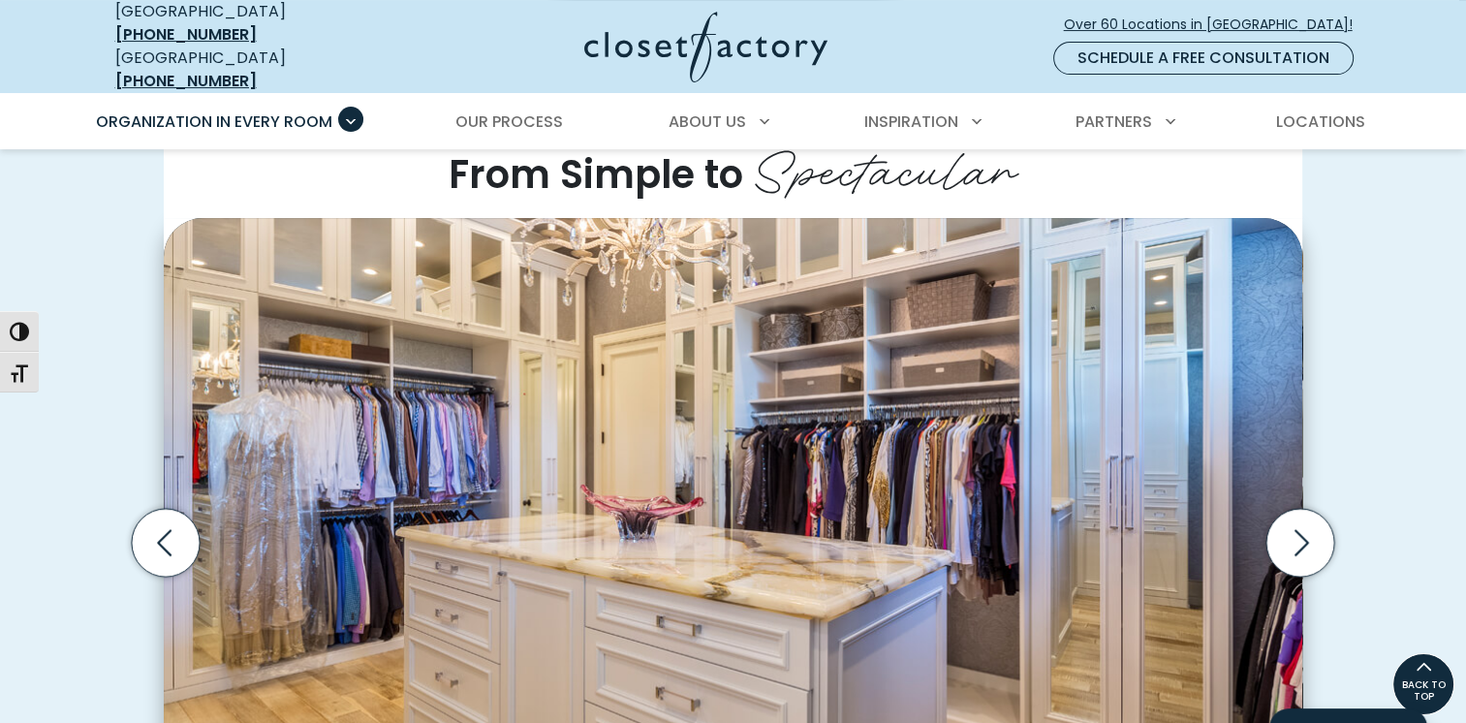
click at [773, 251] on div at bounding box center [733, 510] width 1466 height 723
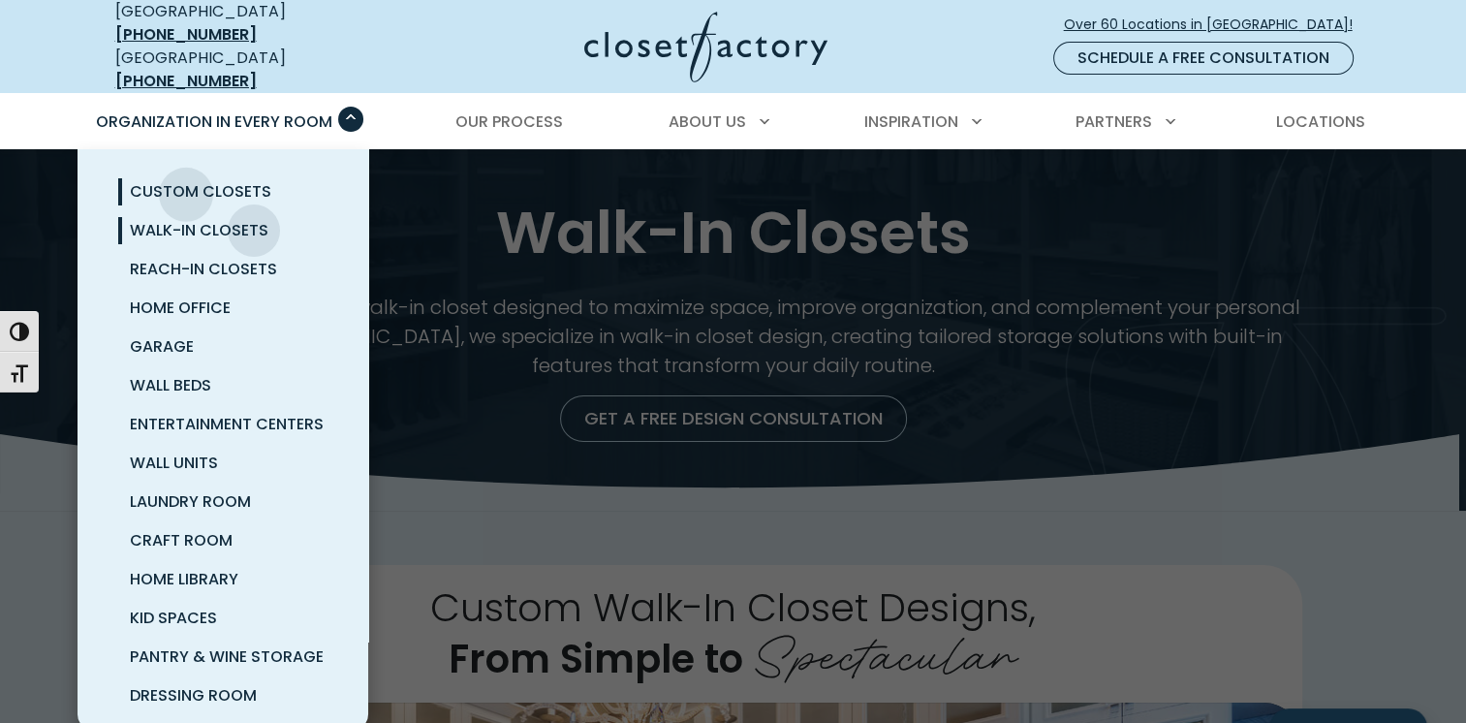
click at [186, 180] on span "Custom Closets" at bounding box center [200, 191] width 141 height 22
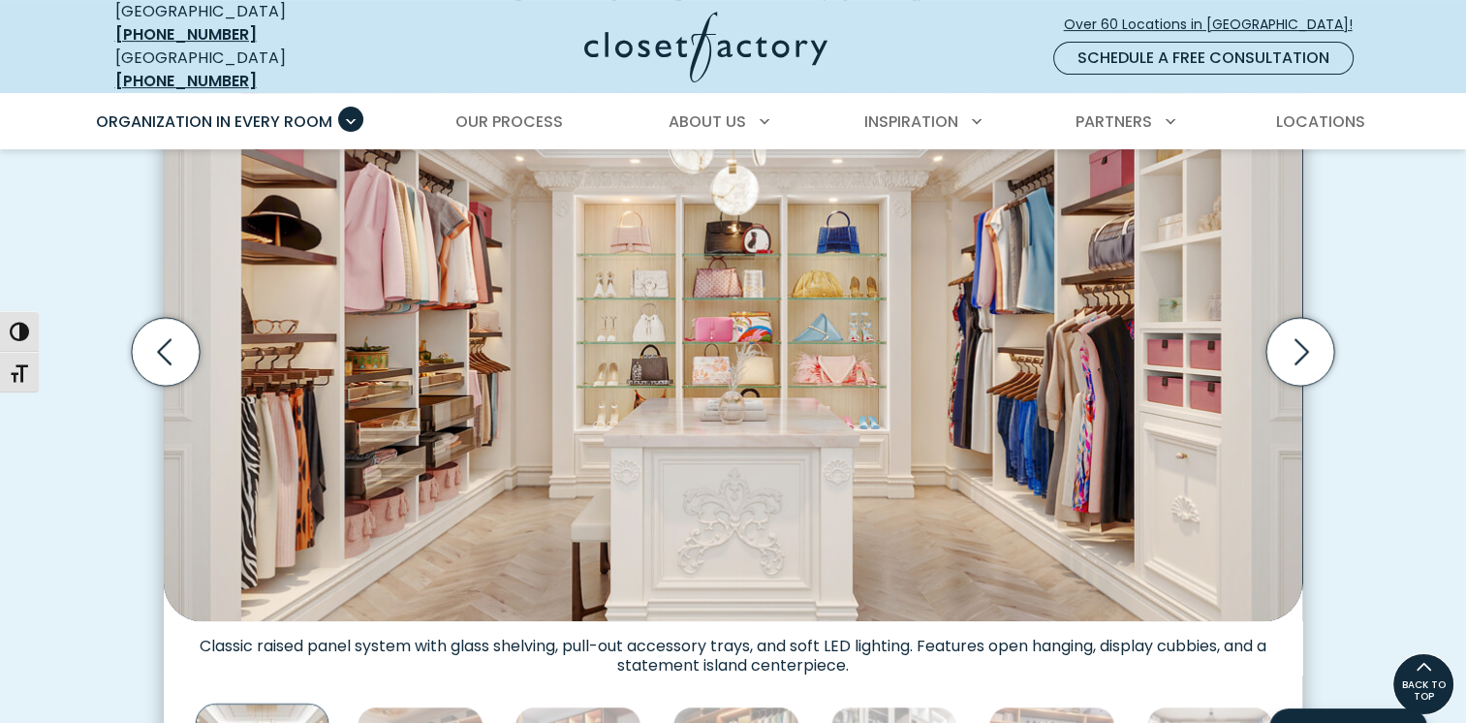
scroll to position [678, 0]
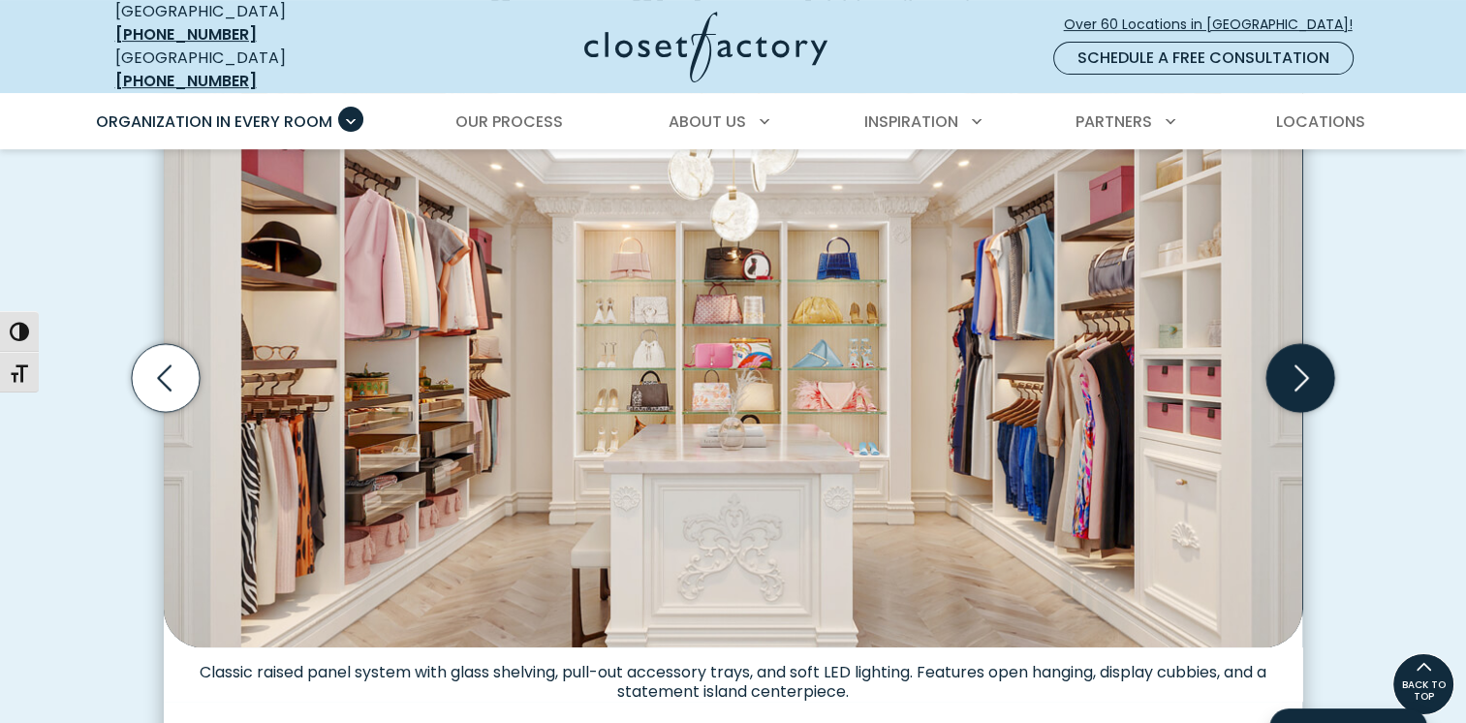
click at [1306, 357] on icon "Next slide" at bounding box center [1301, 377] width 68 height 68
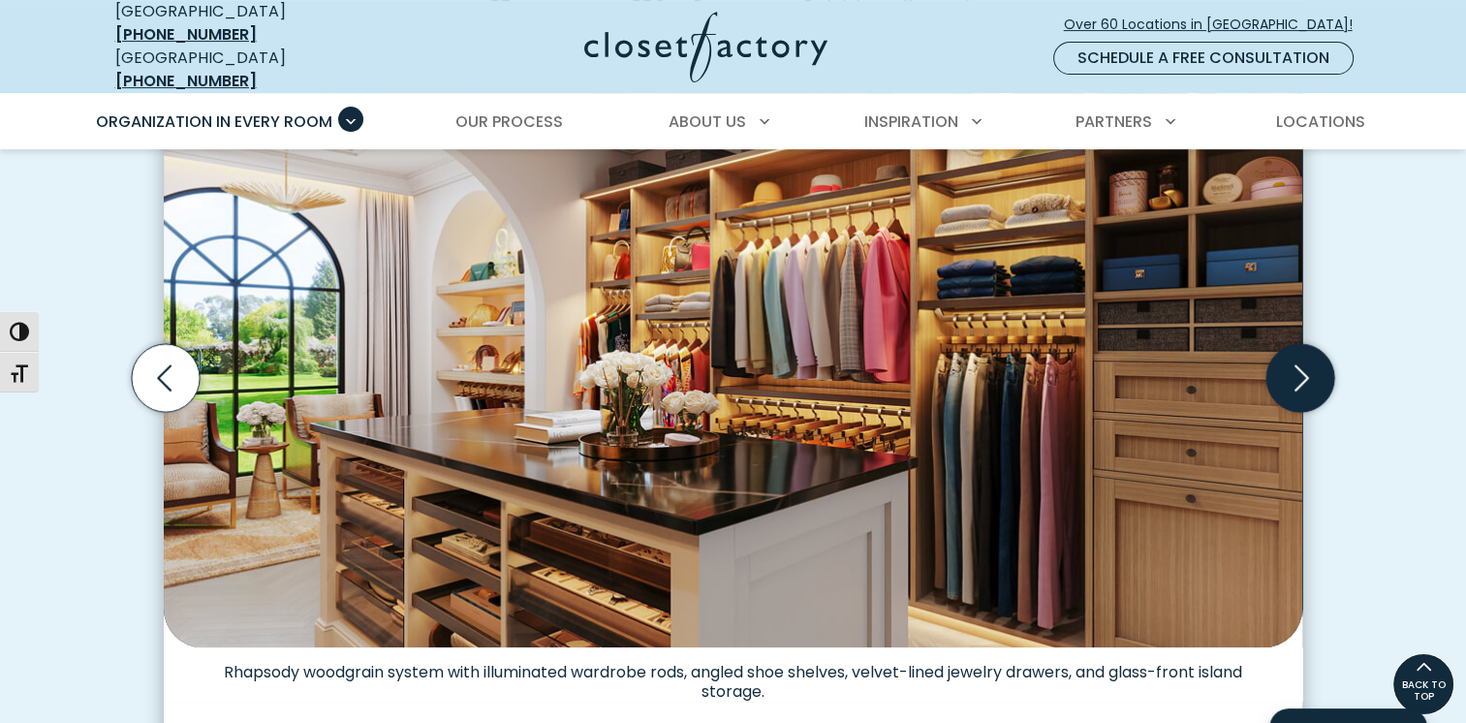
click at [1306, 357] on icon "Next slide" at bounding box center [1301, 377] width 68 height 68
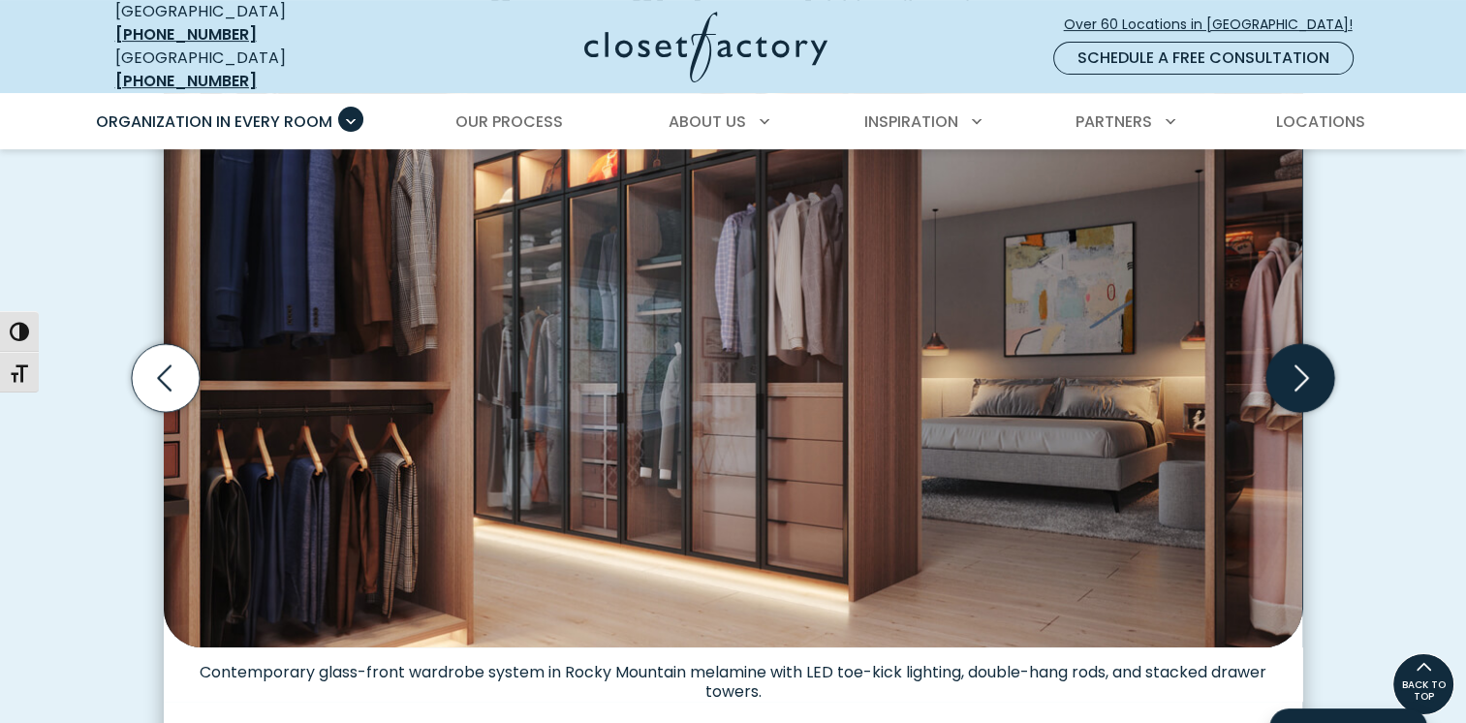
click at [1306, 357] on icon "Next slide" at bounding box center [1301, 377] width 68 height 68
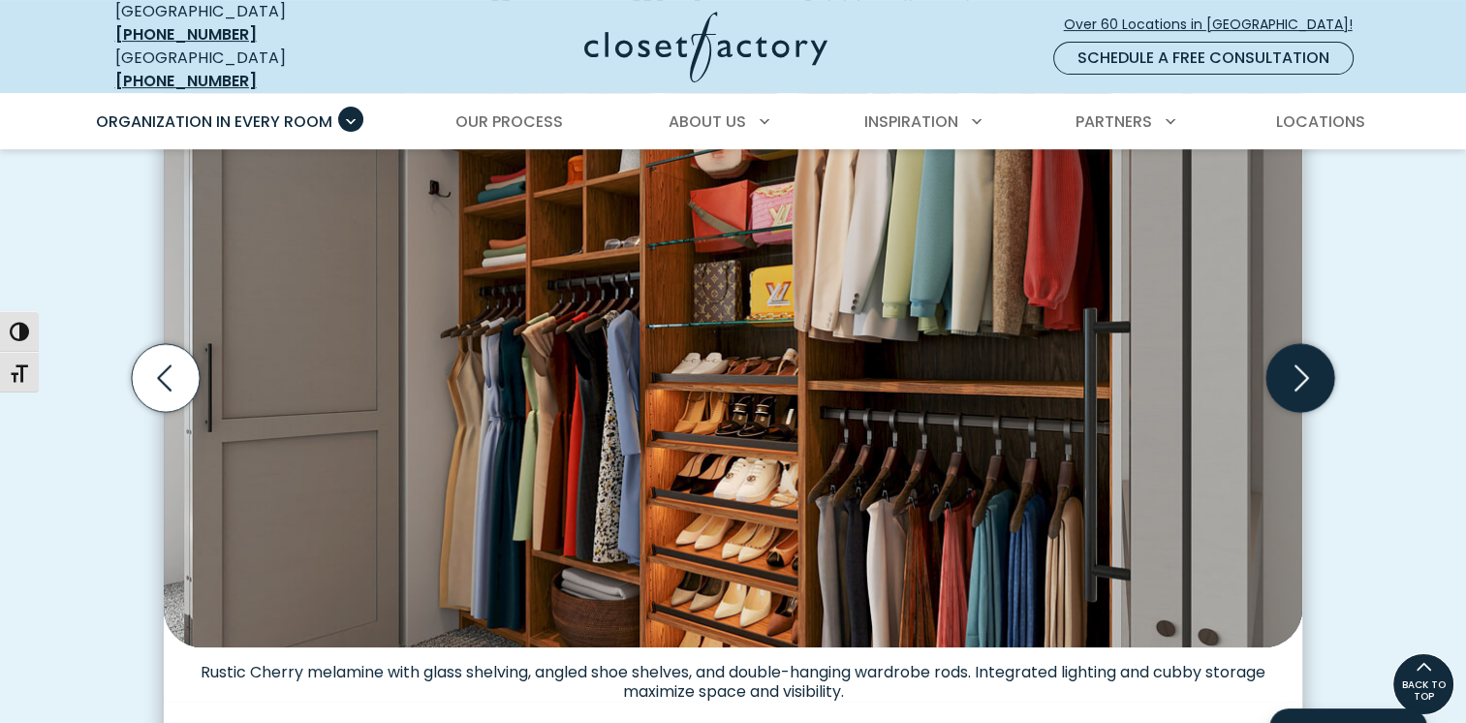
click at [1306, 357] on icon "Next slide" at bounding box center [1301, 377] width 68 height 68
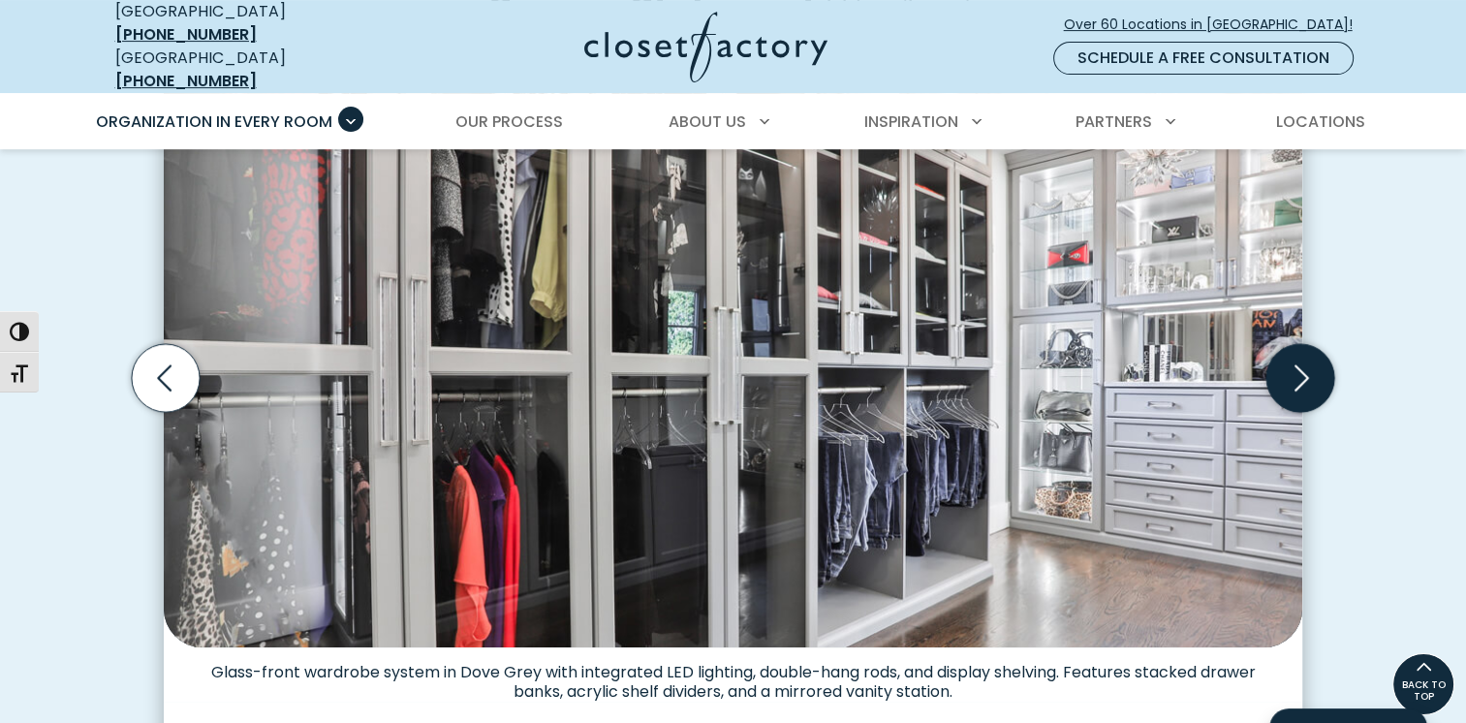
click at [1306, 357] on icon "Next slide" at bounding box center [1301, 377] width 68 height 68
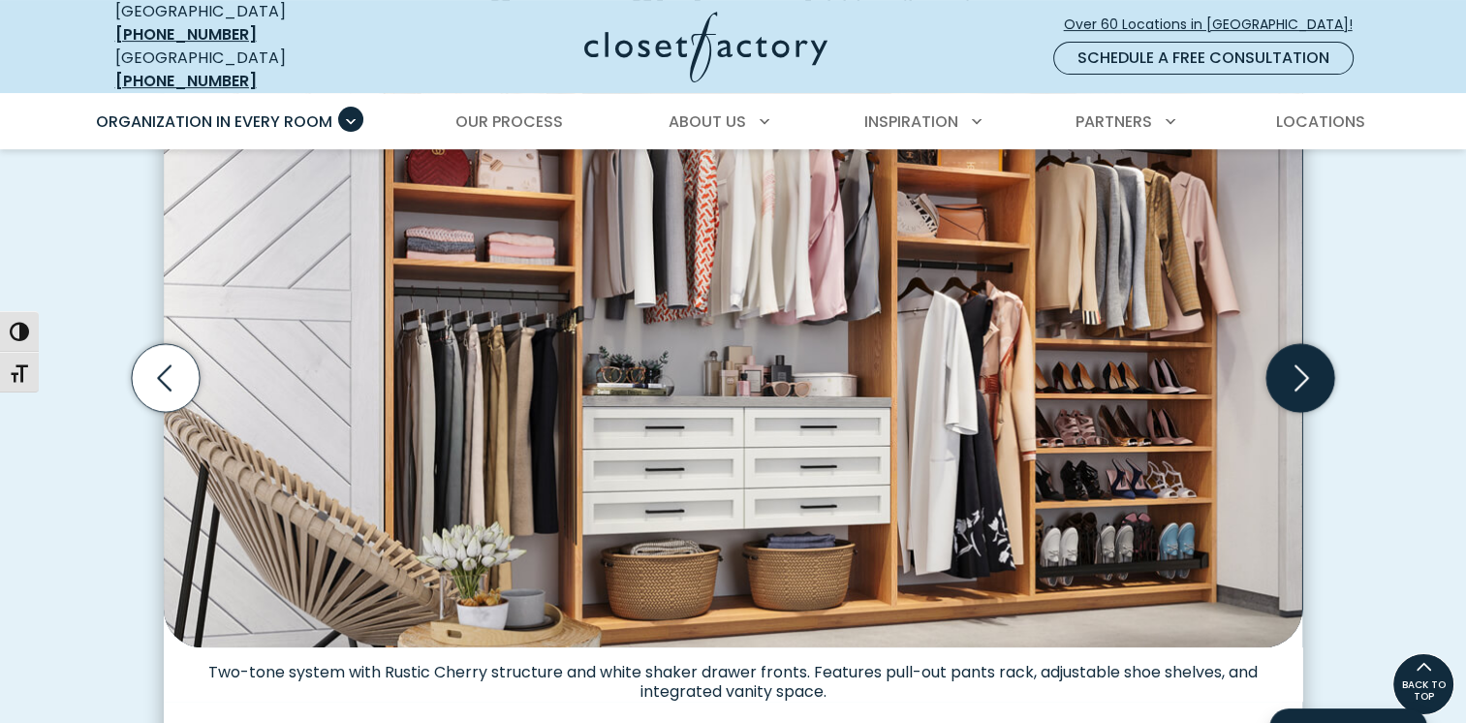
click at [1306, 357] on icon "Next slide" at bounding box center [1301, 377] width 68 height 68
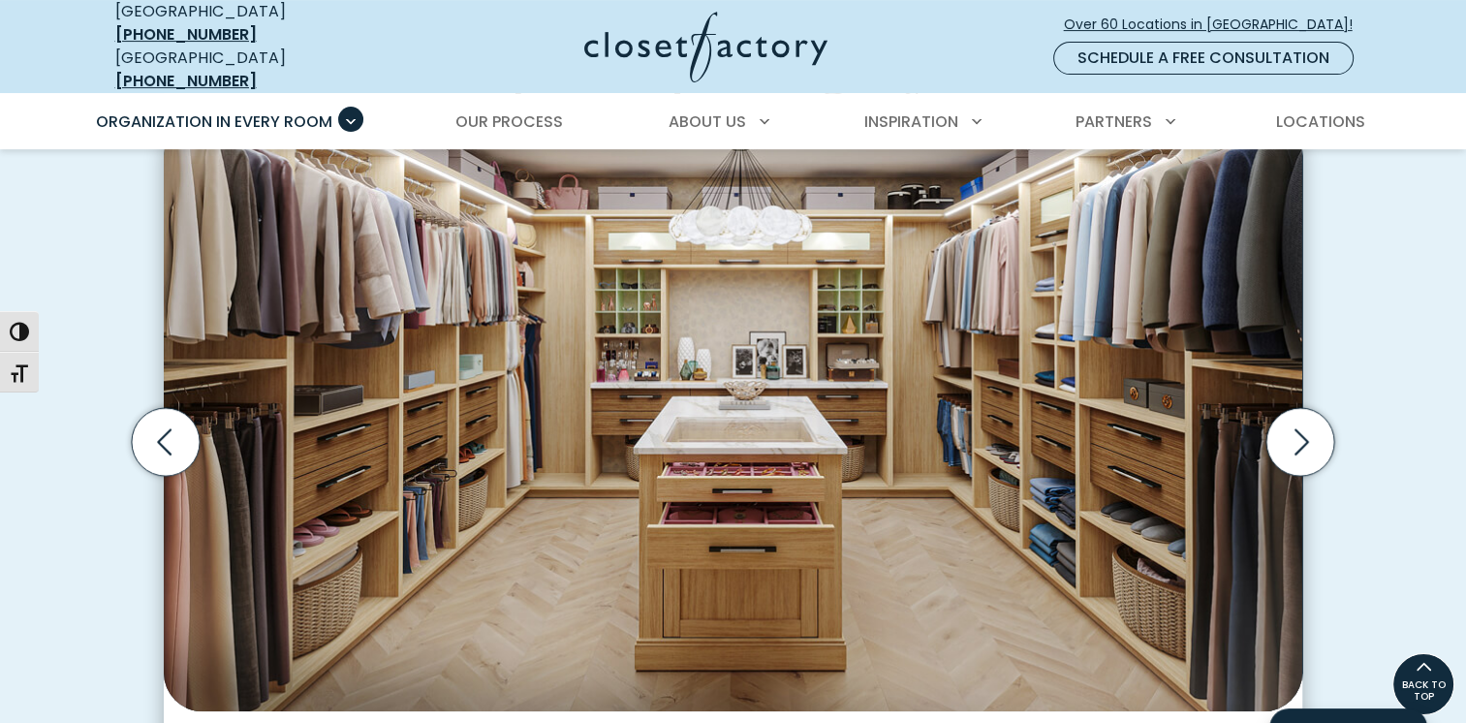
scroll to position [581, 0]
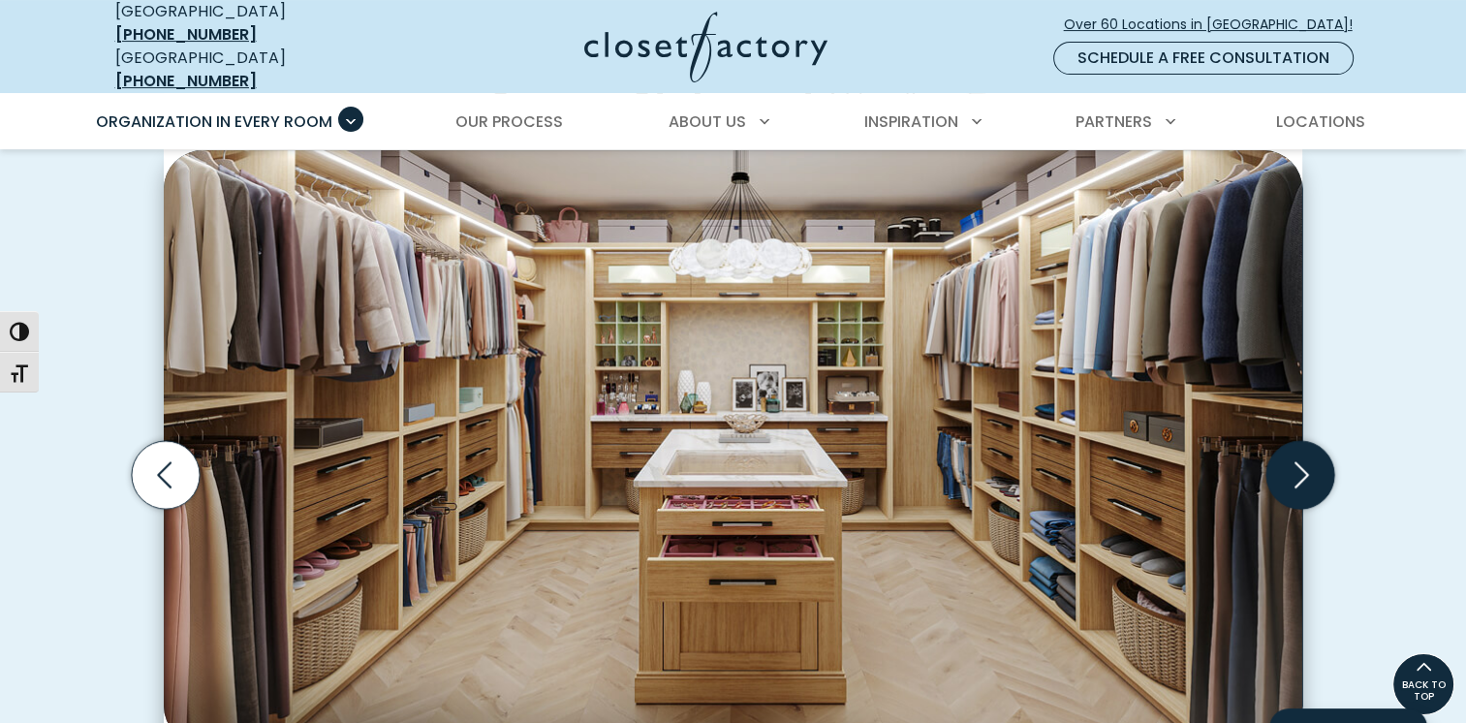
click at [1309, 455] on icon "Next slide" at bounding box center [1301, 474] width 68 height 68
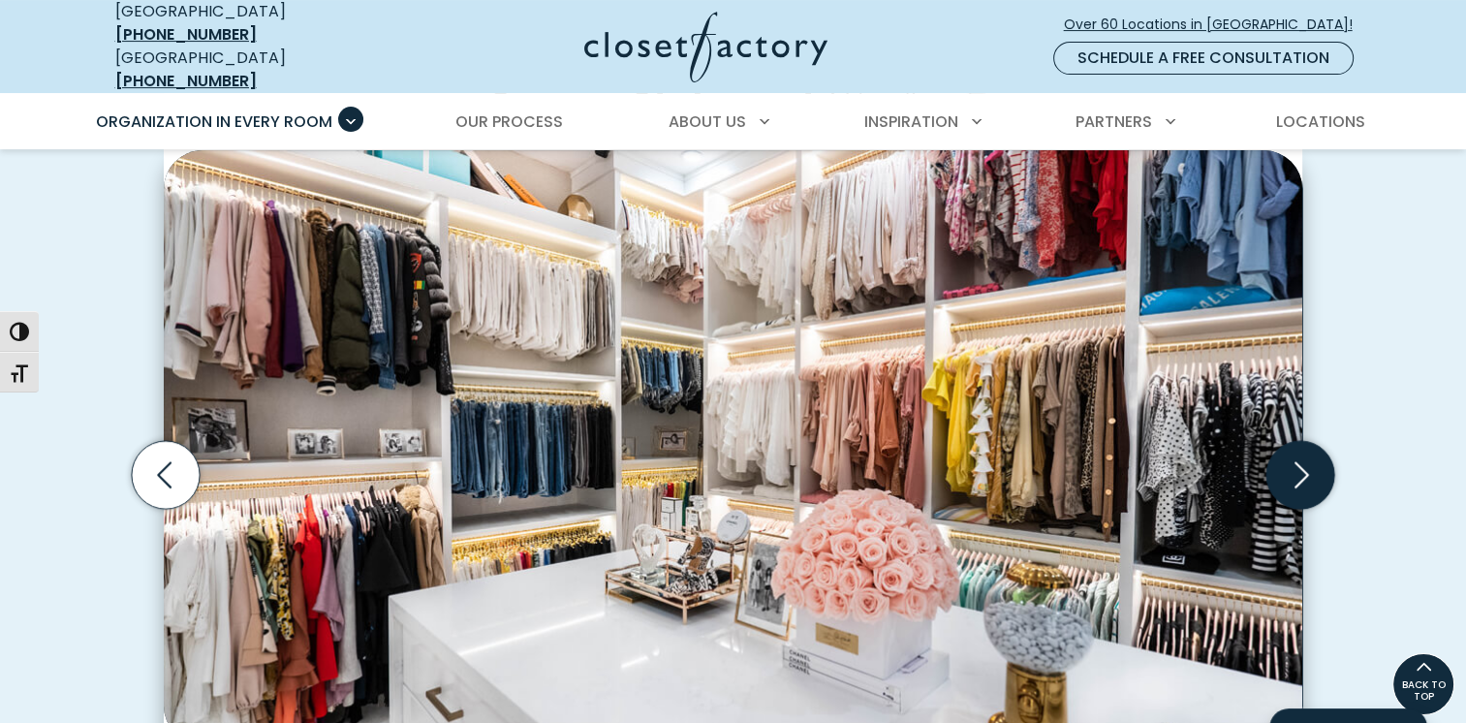
click at [1309, 455] on icon "Next slide" at bounding box center [1301, 474] width 68 height 68
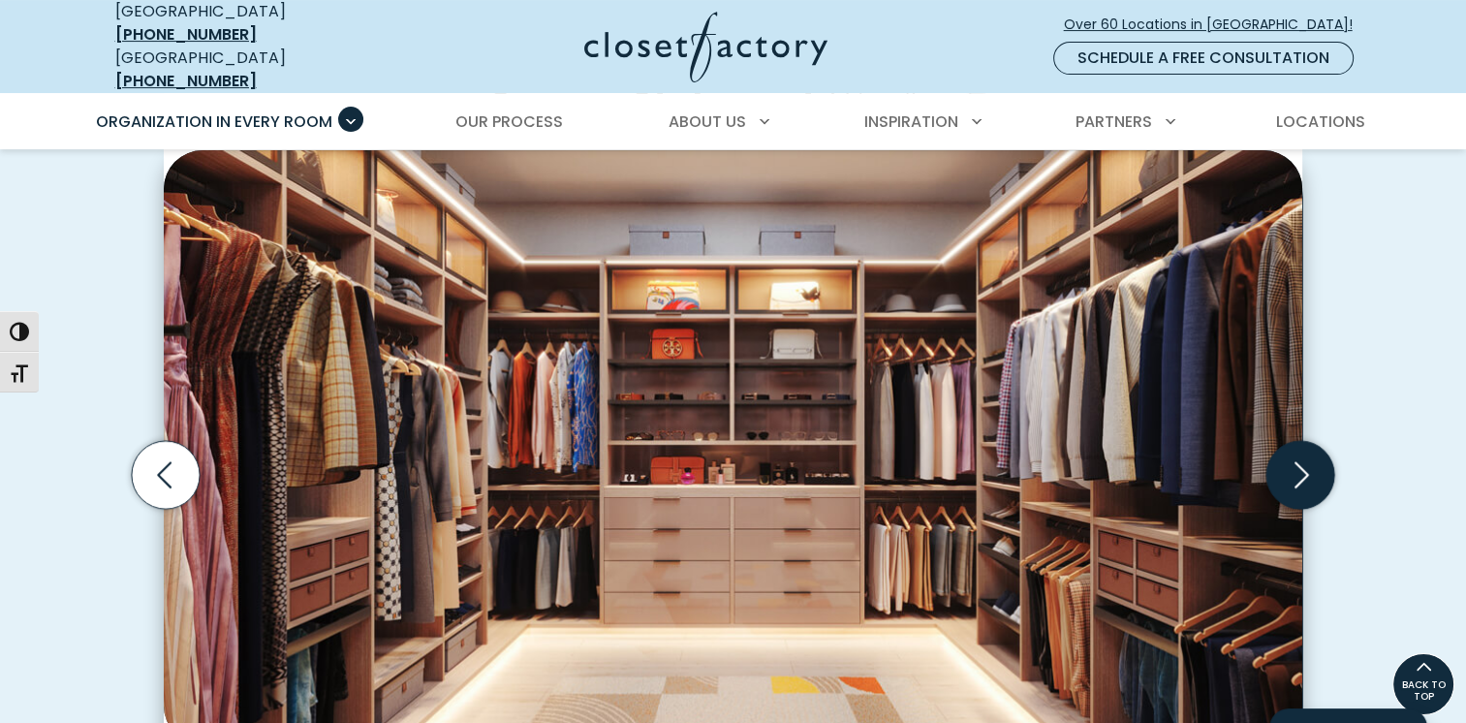
click at [1309, 455] on icon "Next slide" at bounding box center [1301, 474] width 68 height 68
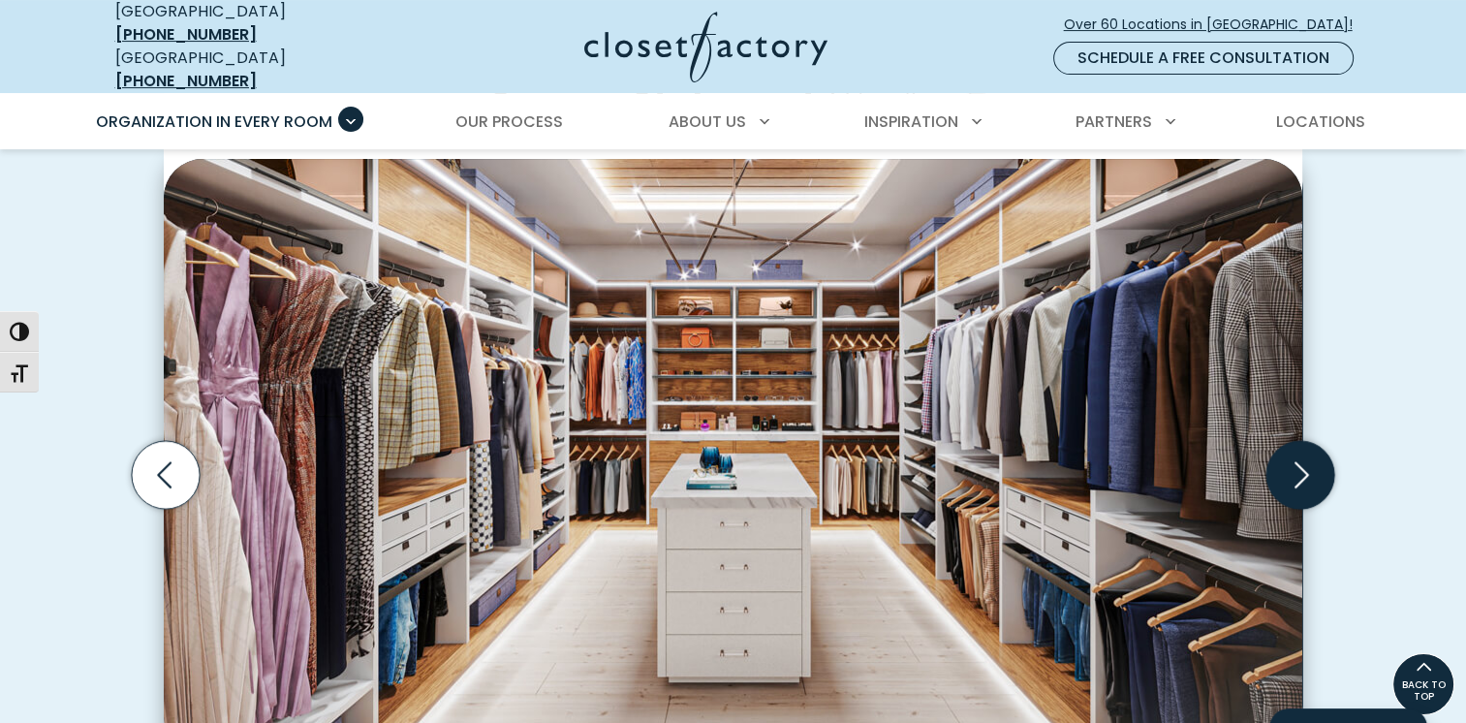
click at [1309, 455] on icon "Next slide" at bounding box center [1301, 474] width 68 height 68
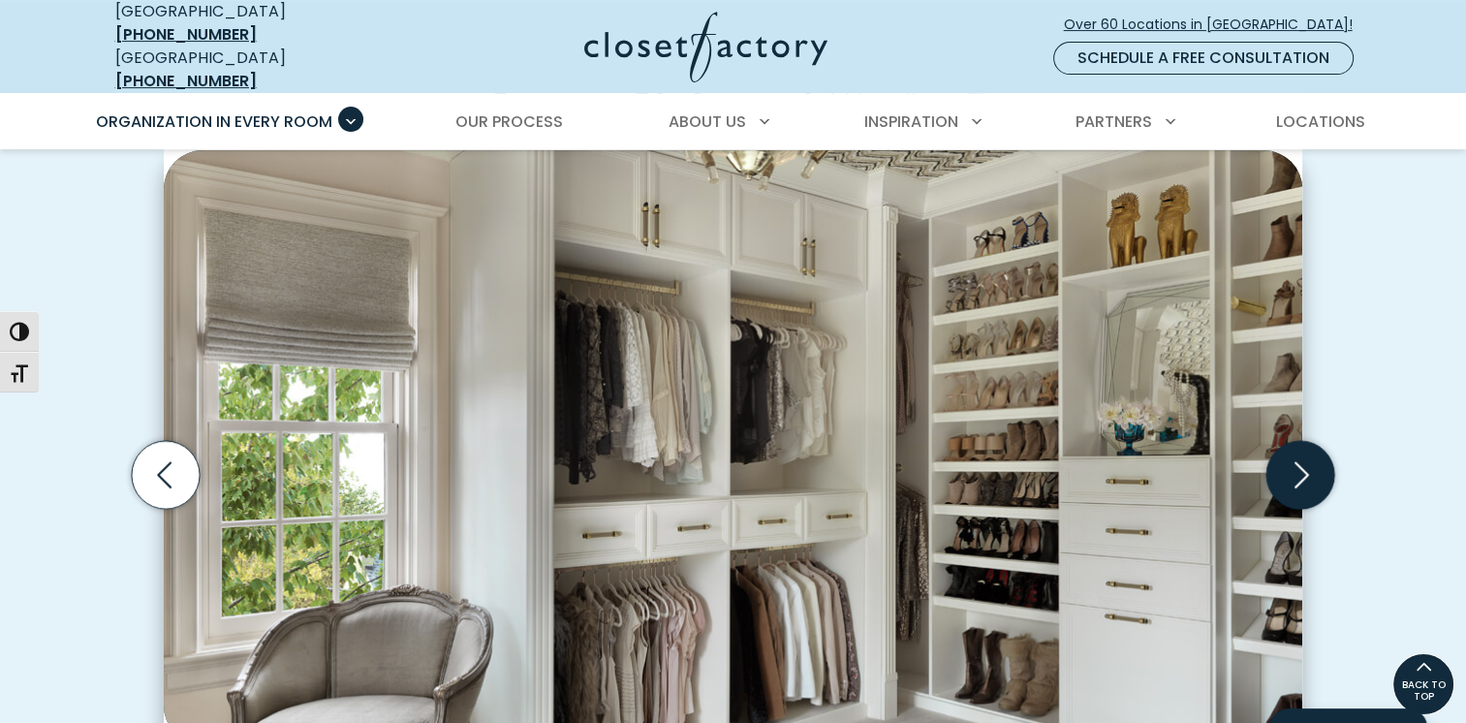
click at [1309, 455] on icon "Next slide" at bounding box center [1301, 474] width 68 height 68
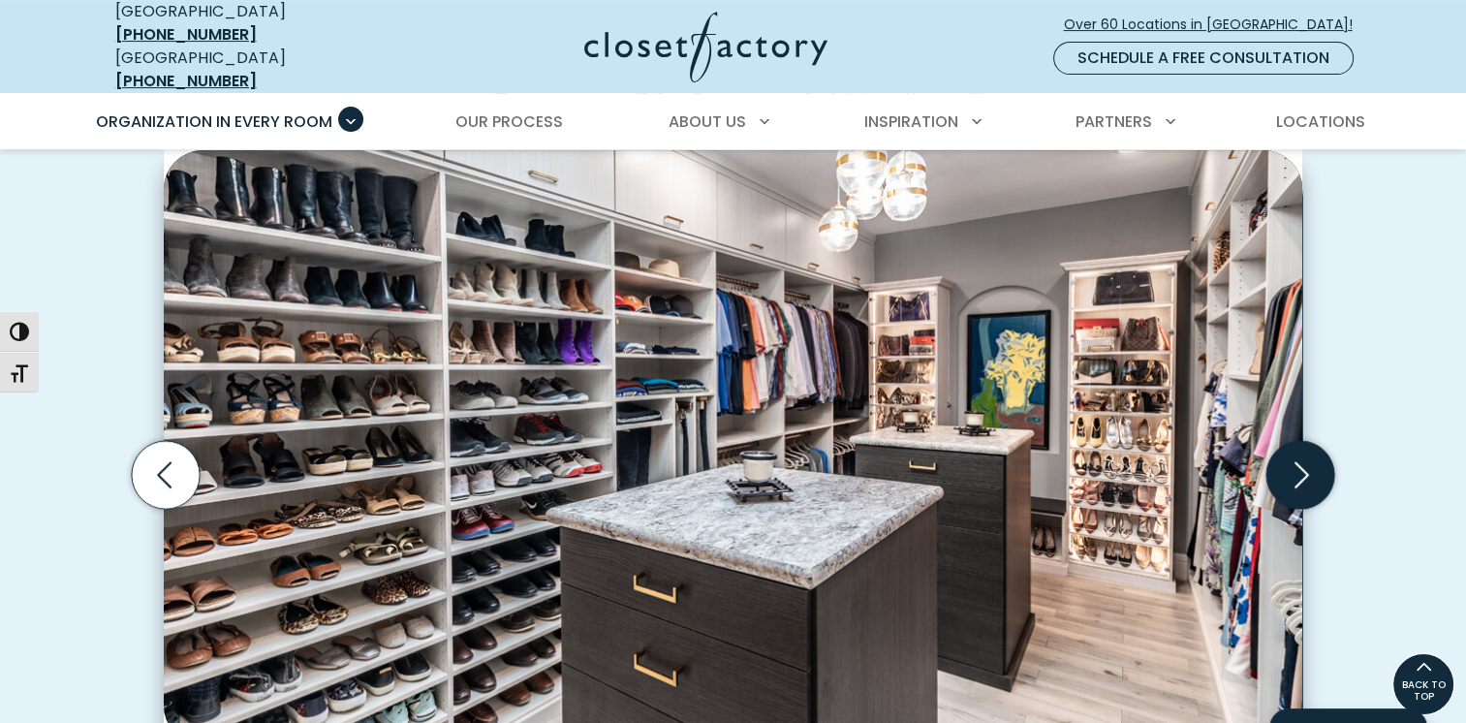
click at [1309, 455] on icon "Next slide" at bounding box center [1301, 474] width 68 height 68
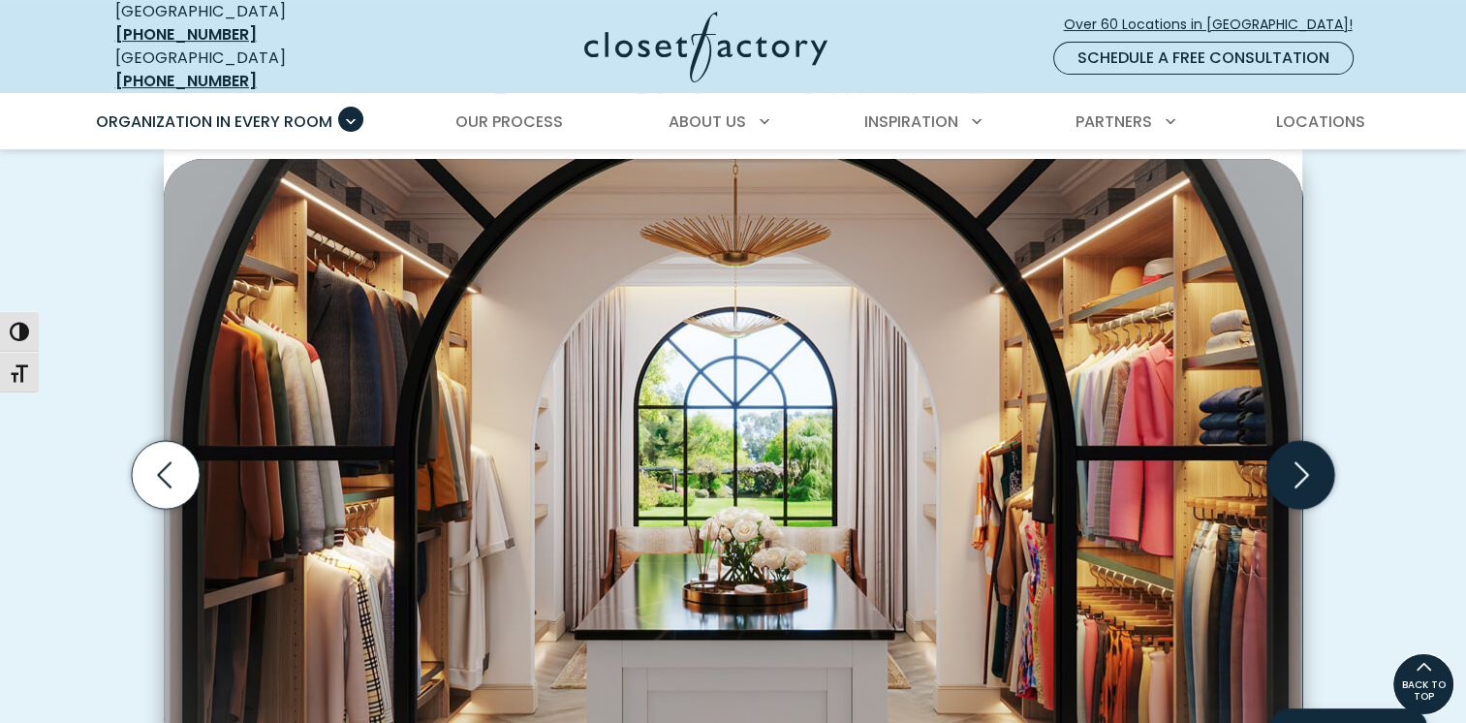
click at [1309, 455] on icon "Next slide" at bounding box center [1301, 474] width 68 height 68
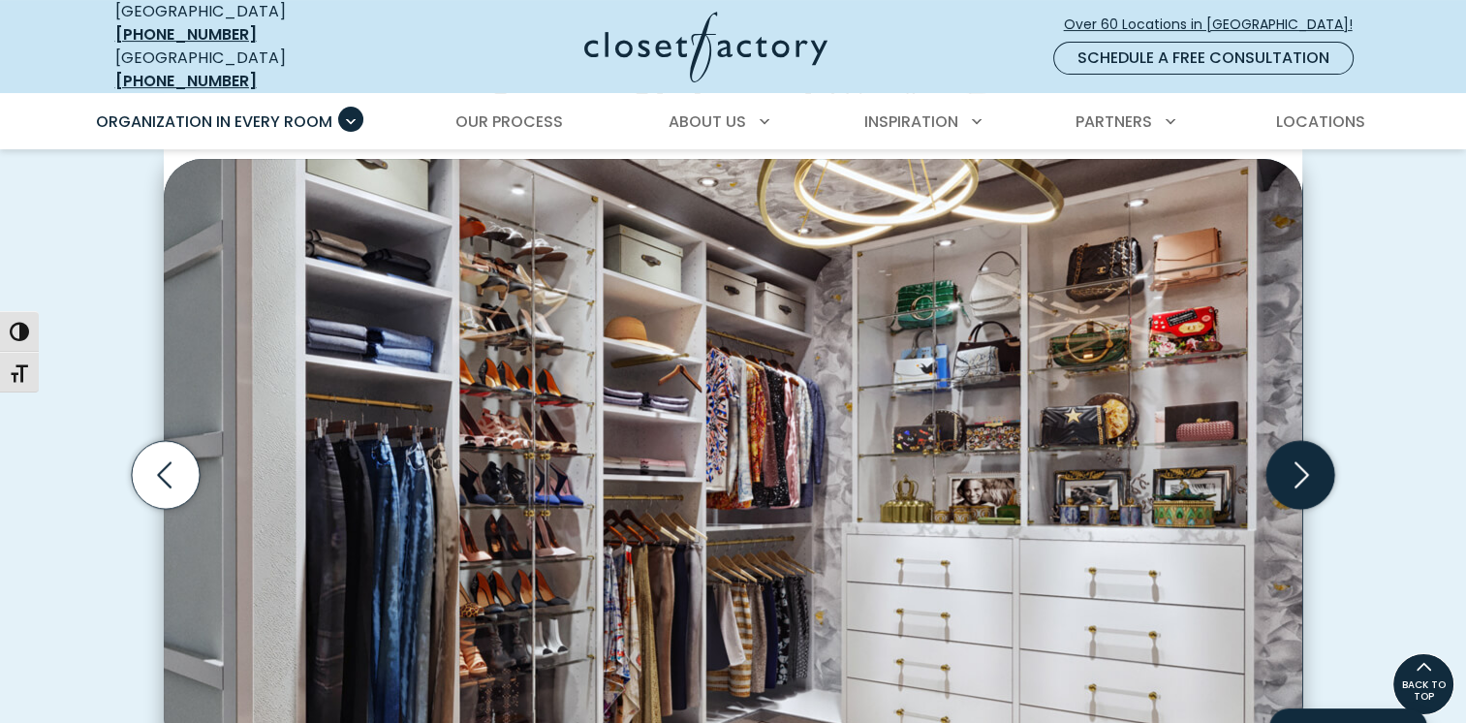
click at [1309, 455] on icon "Next slide" at bounding box center [1301, 474] width 68 height 68
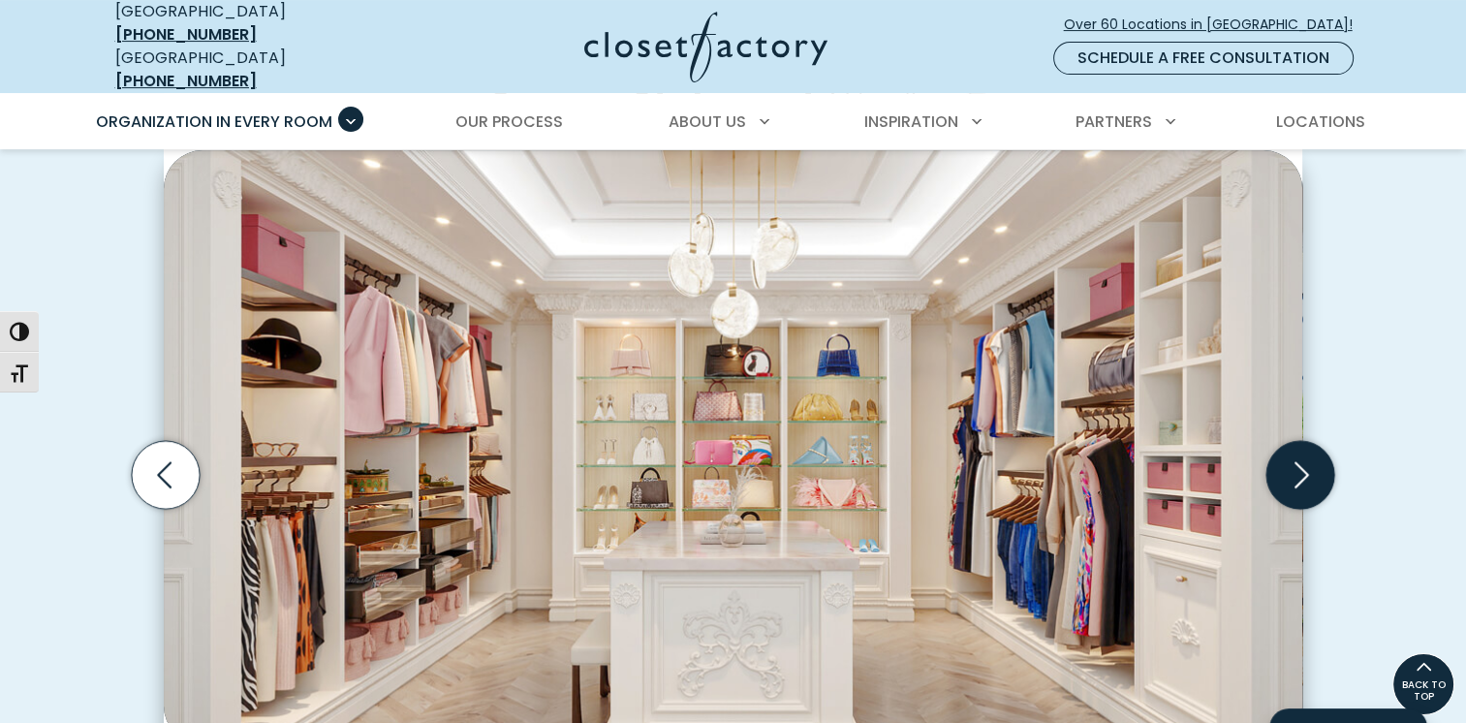
click at [1309, 455] on icon "Next slide" at bounding box center [1301, 474] width 68 height 68
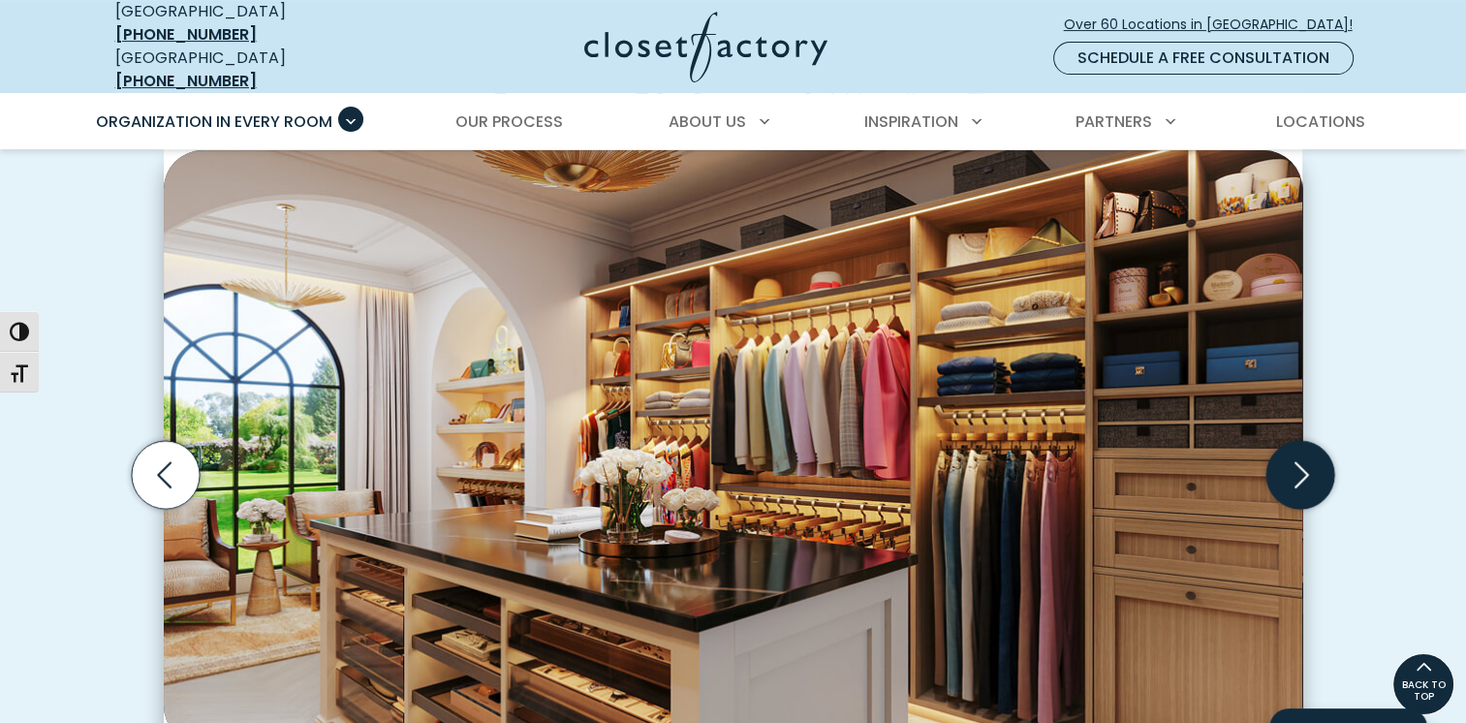
click at [1309, 455] on icon "Next slide" at bounding box center [1301, 474] width 68 height 68
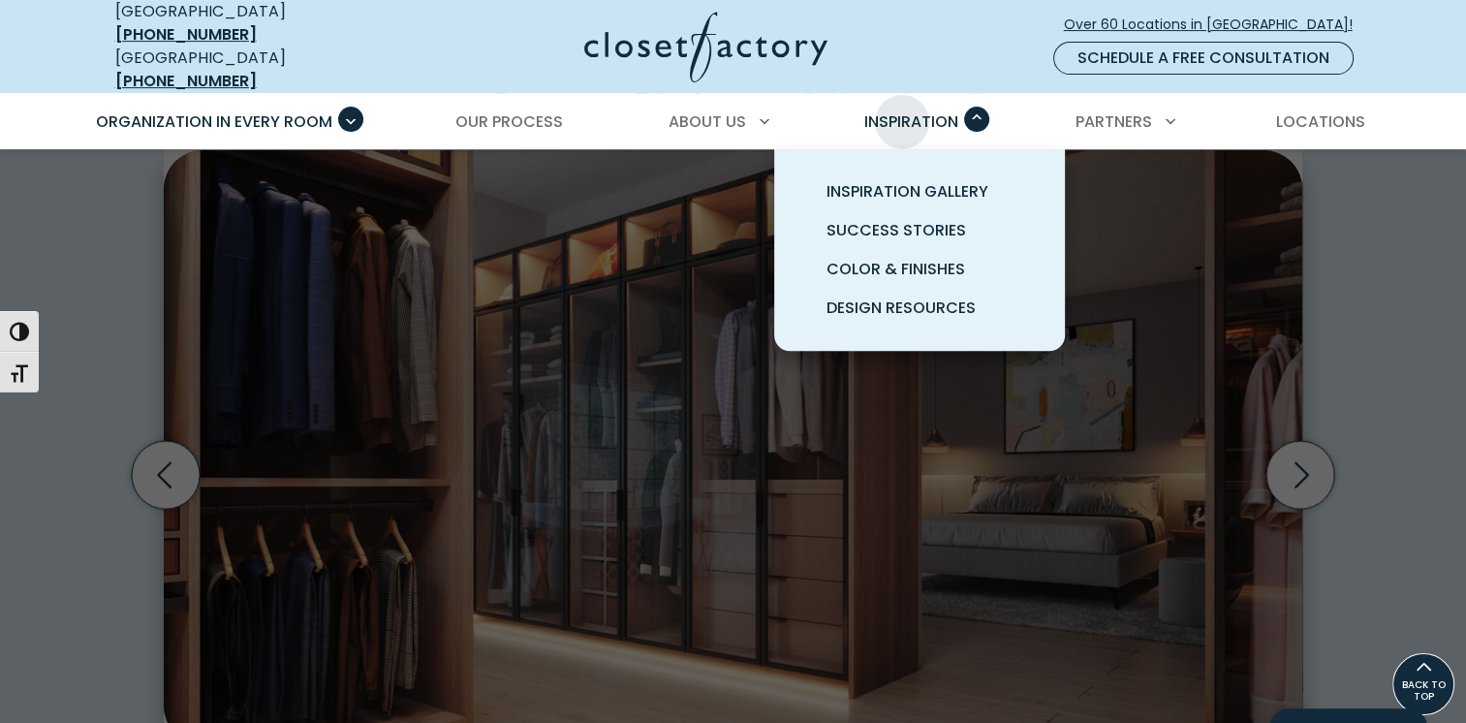
click at [902, 110] on span "Inspiration" at bounding box center [911, 121] width 94 height 22
click at [906, 180] on span "Inspiration Gallery" at bounding box center [908, 191] width 162 height 22
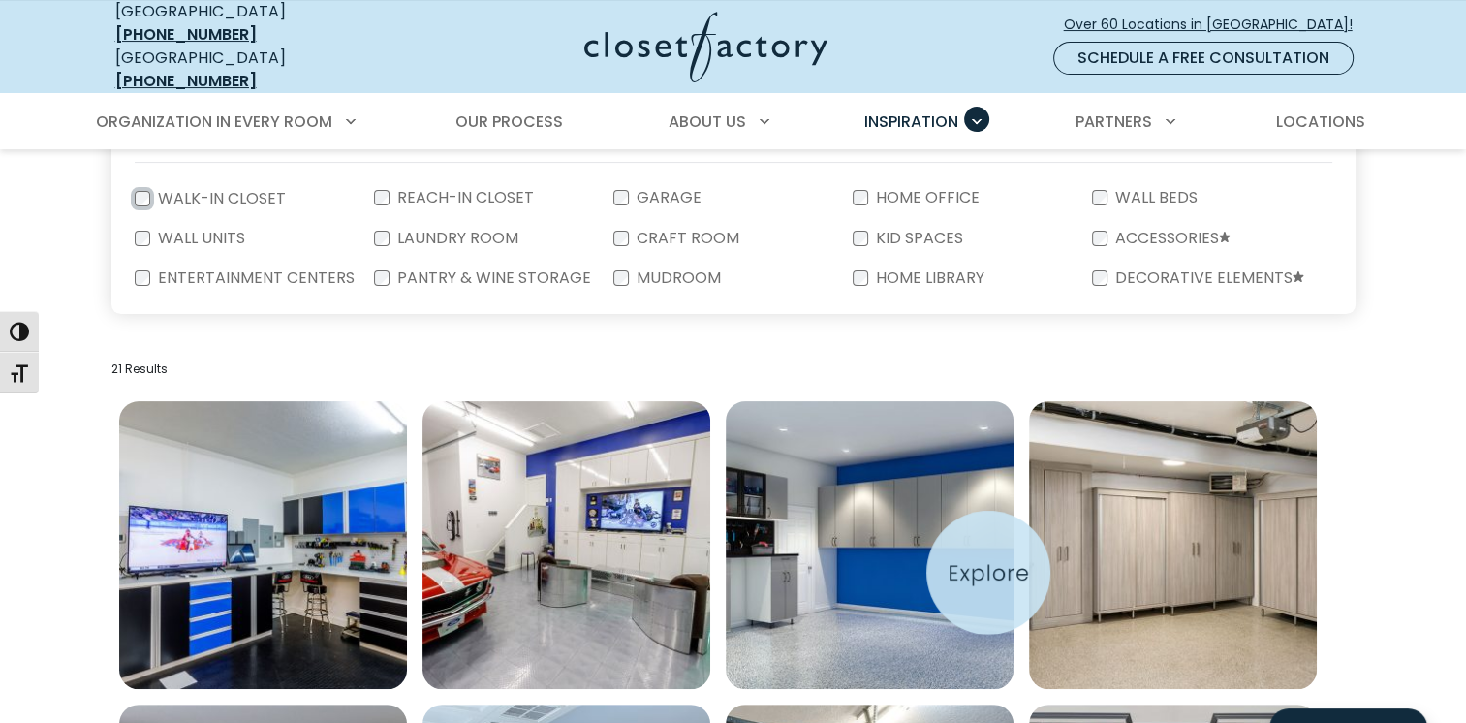
scroll to position [485, 0]
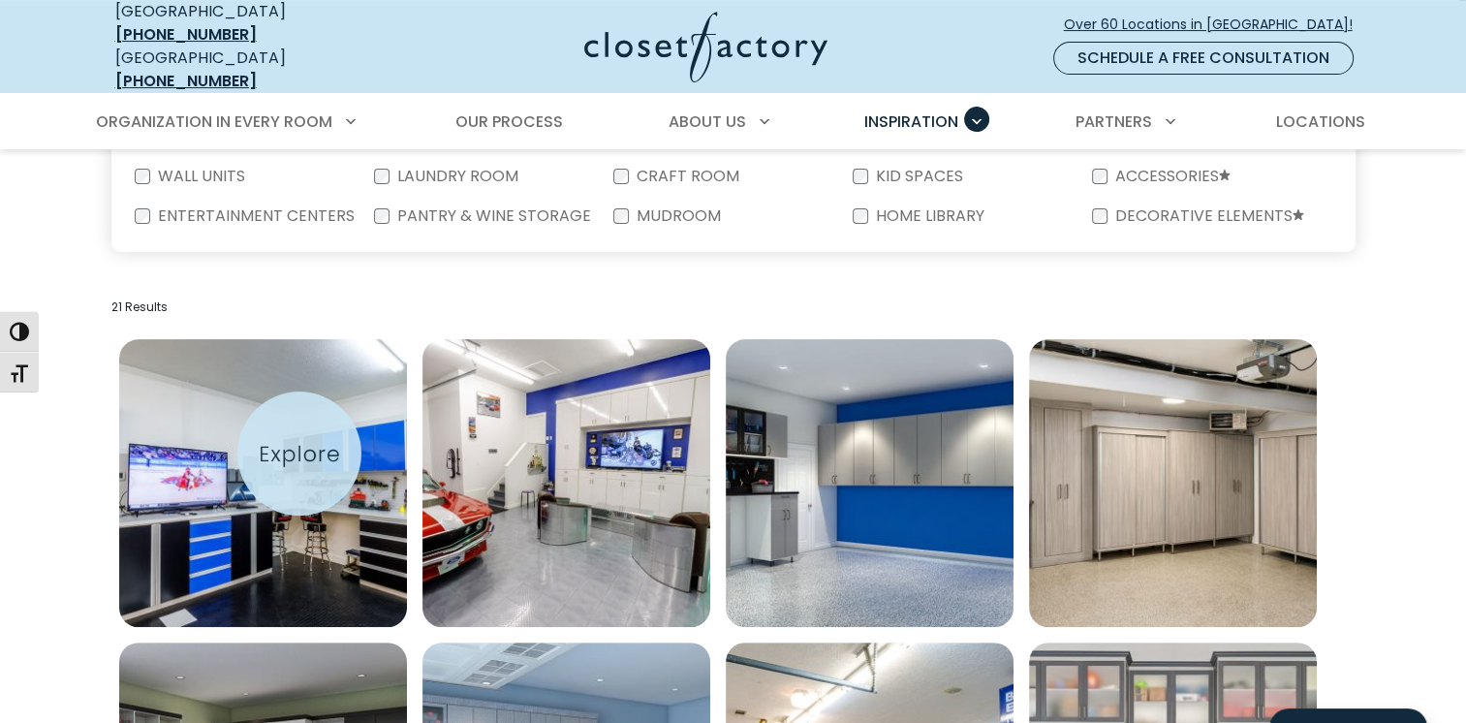
click at [305, 453] on img "Open inspiration gallery to preview enlarged image" at bounding box center [263, 483] width 288 height 288
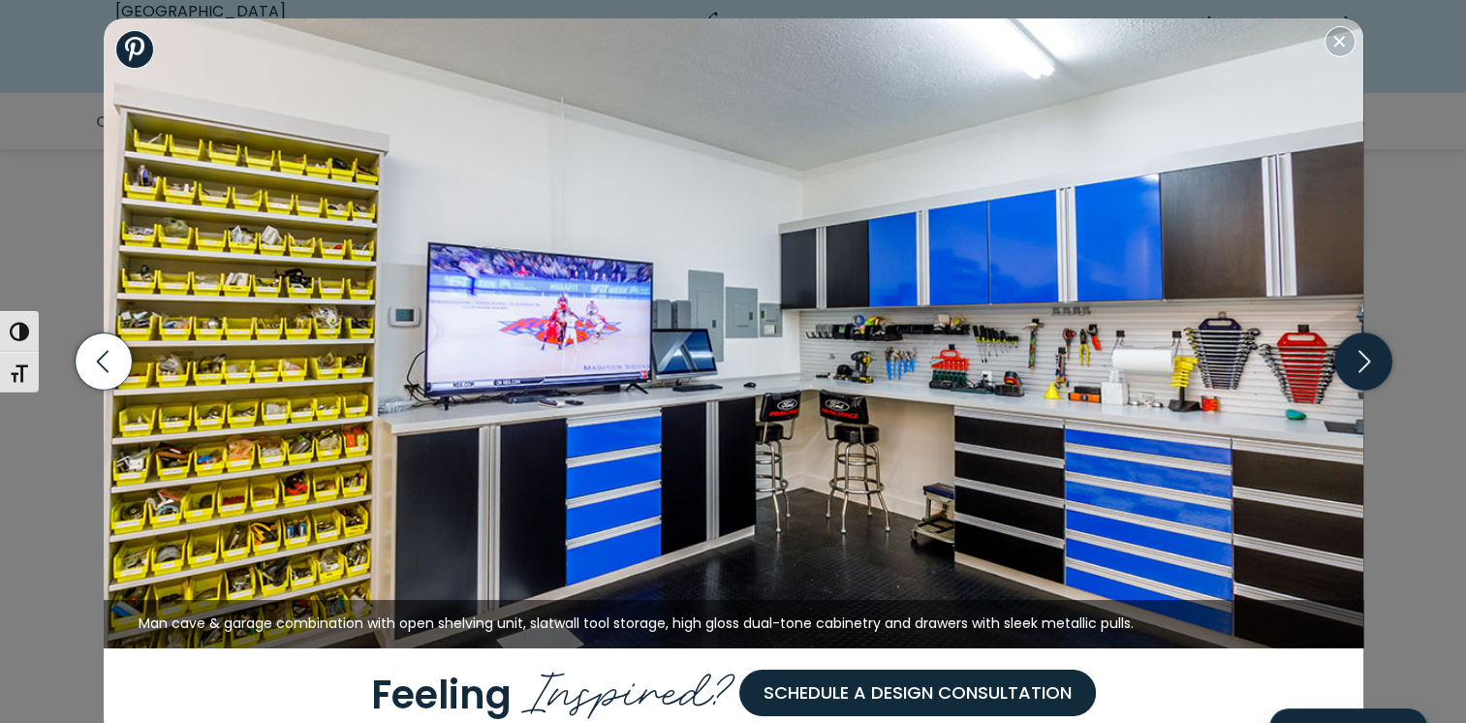
click at [1368, 358] on icon "button" at bounding box center [1362, 361] width 57 height 57
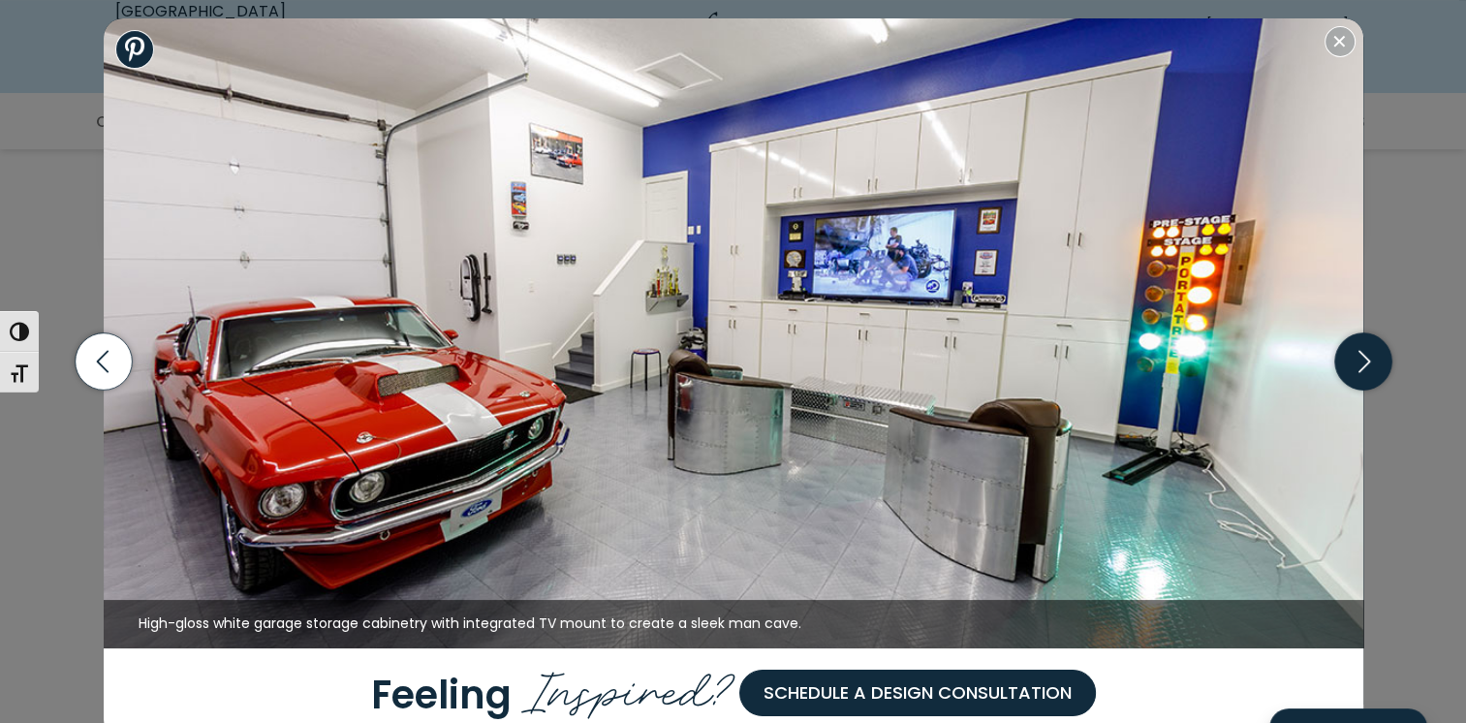
click at [1368, 358] on icon "button" at bounding box center [1362, 361] width 57 height 57
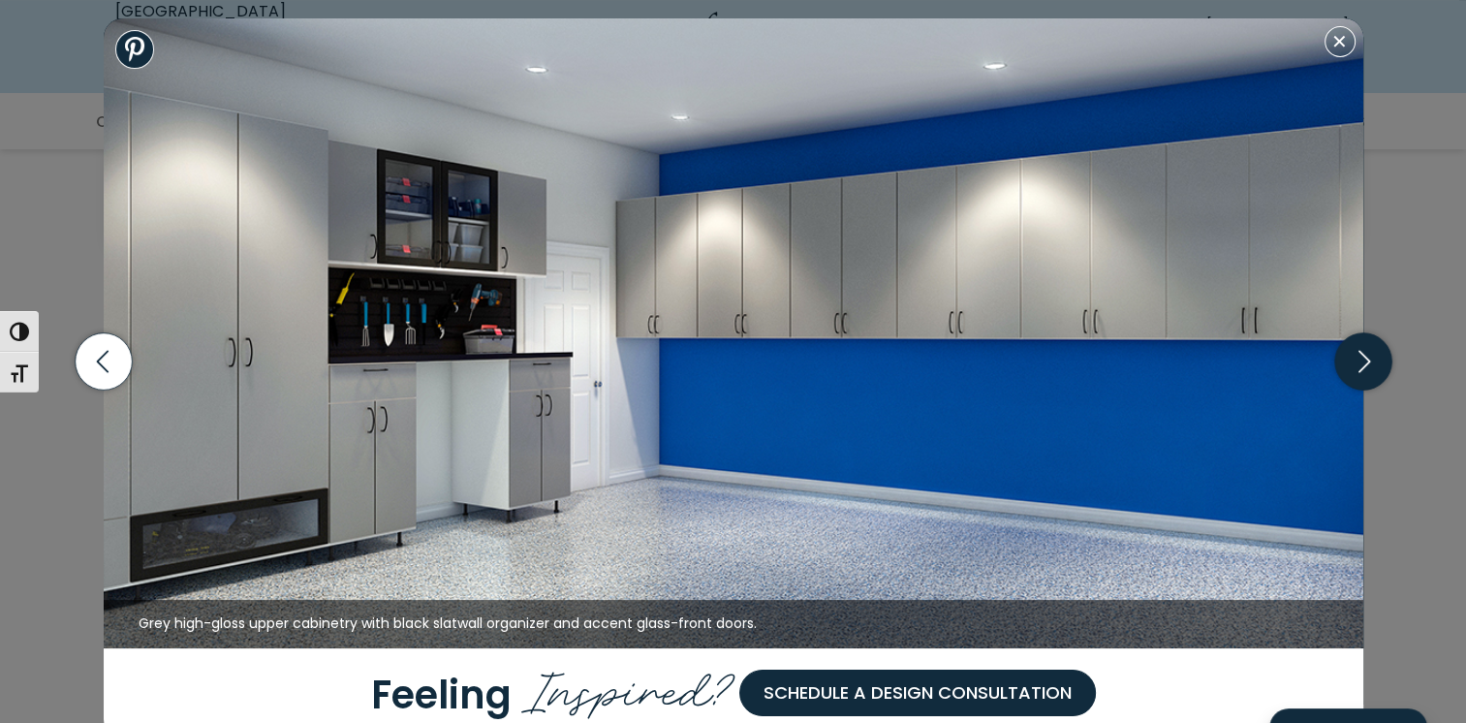
click at [1368, 358] on icon "button" at bounding box center [1362, 361] width 57 height 57
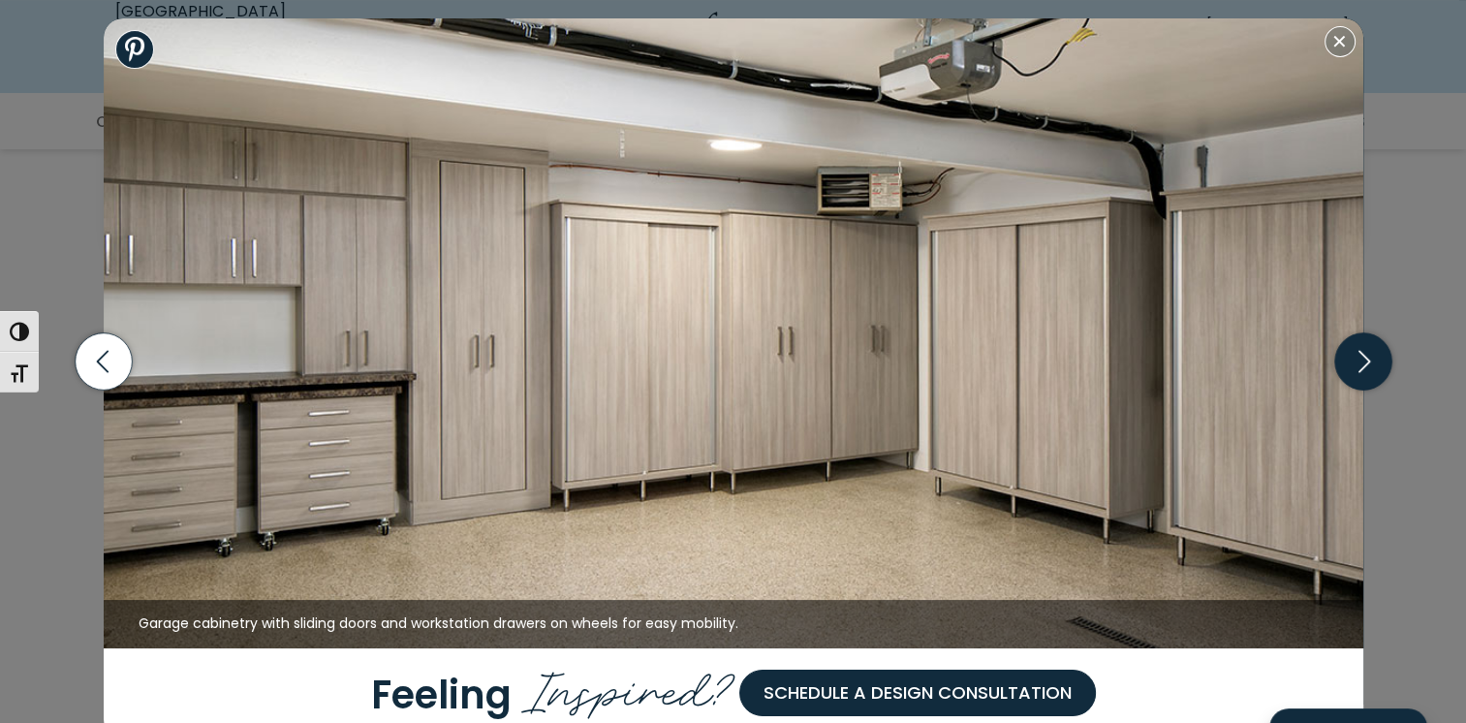
click at [1368, 358] on icon "button" at bounding box center [1362, 361] width 57 height 57
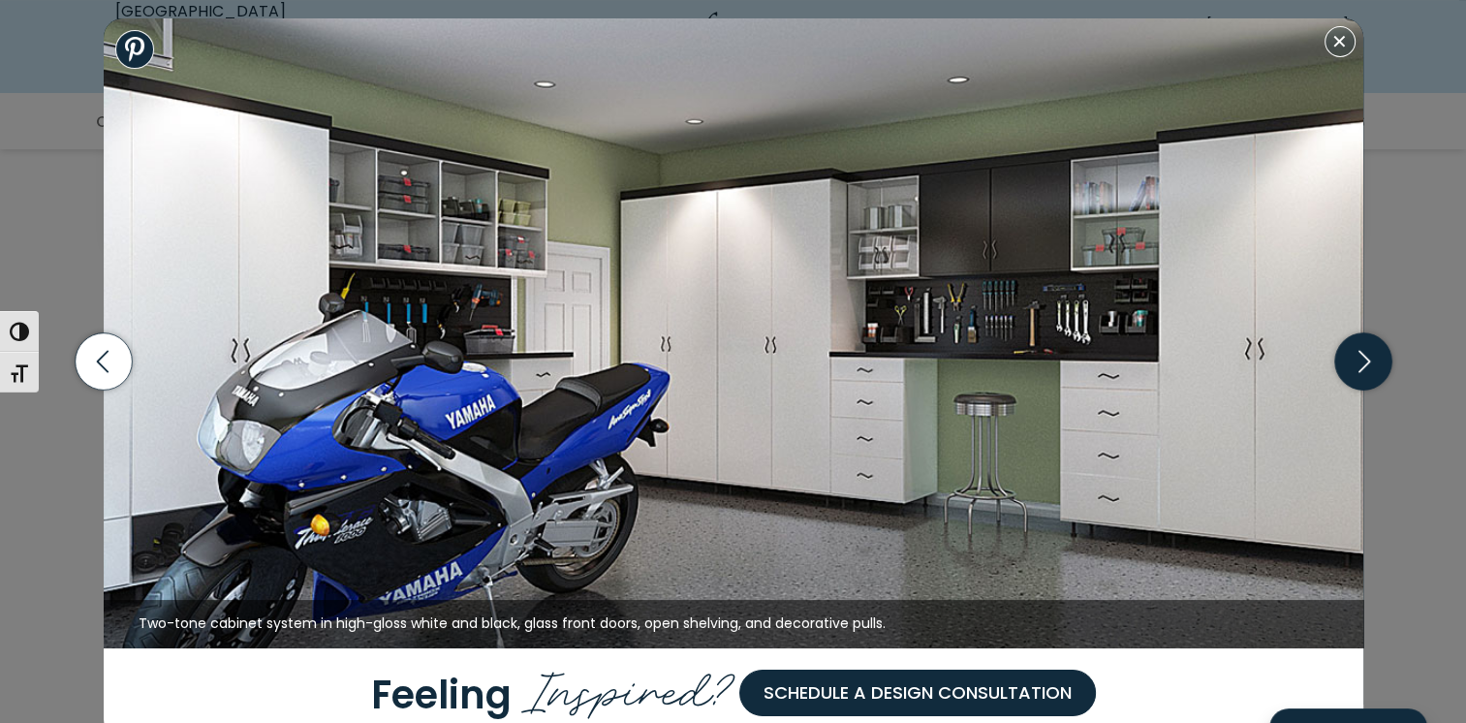
click at [1368, 358] on icon "button" at bounding box center [1362, 361] width 57 height 57
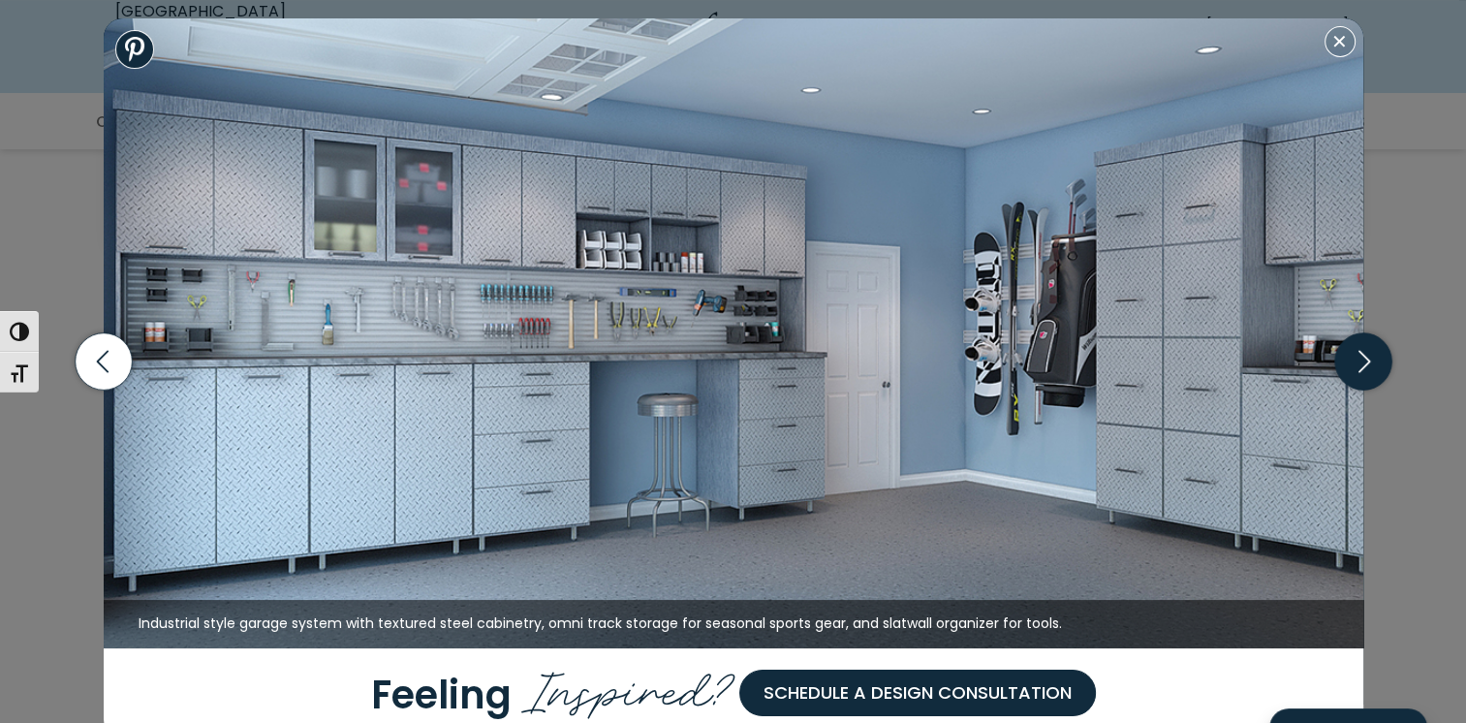
click at [1368, 358] on icon "button" at bounding box center [1362, 361] width 57 height 57
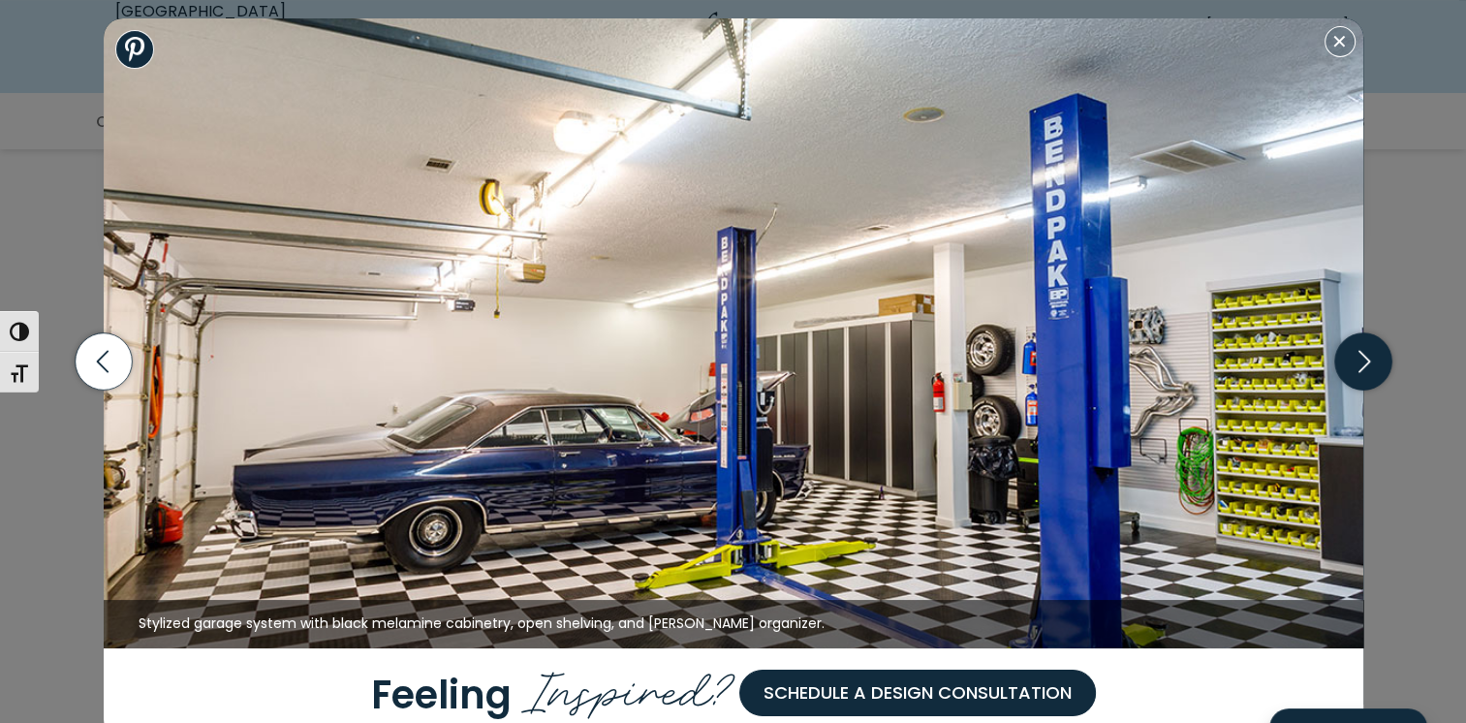
click at [1368, 358] on icon "button" at bounding box center [1362, 361] width 57 height 57
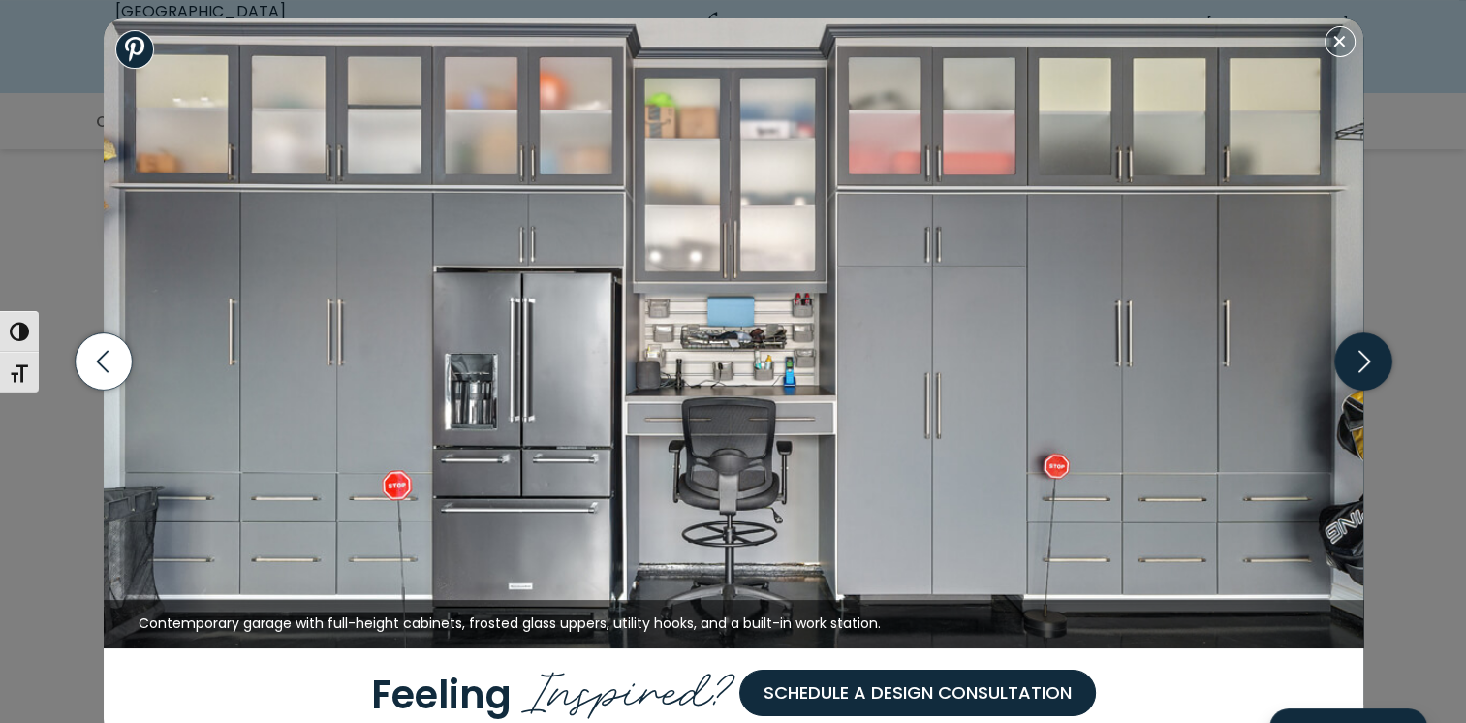
click at [1368, 358] on icon "button" at bounding box center [1362, 361] width 57 height 57
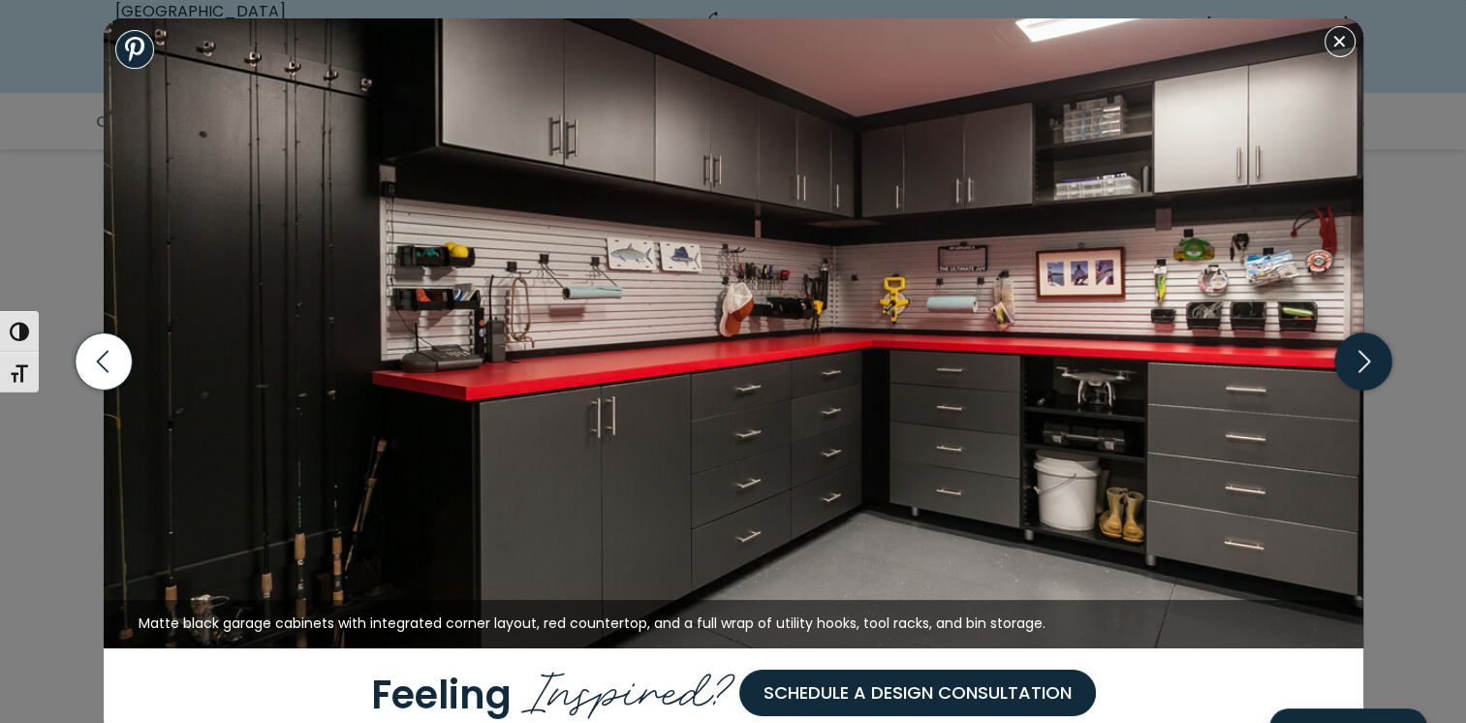
click at [1368, 358] on icon "button" at bounding box center [1362, 361] width 57 height 57
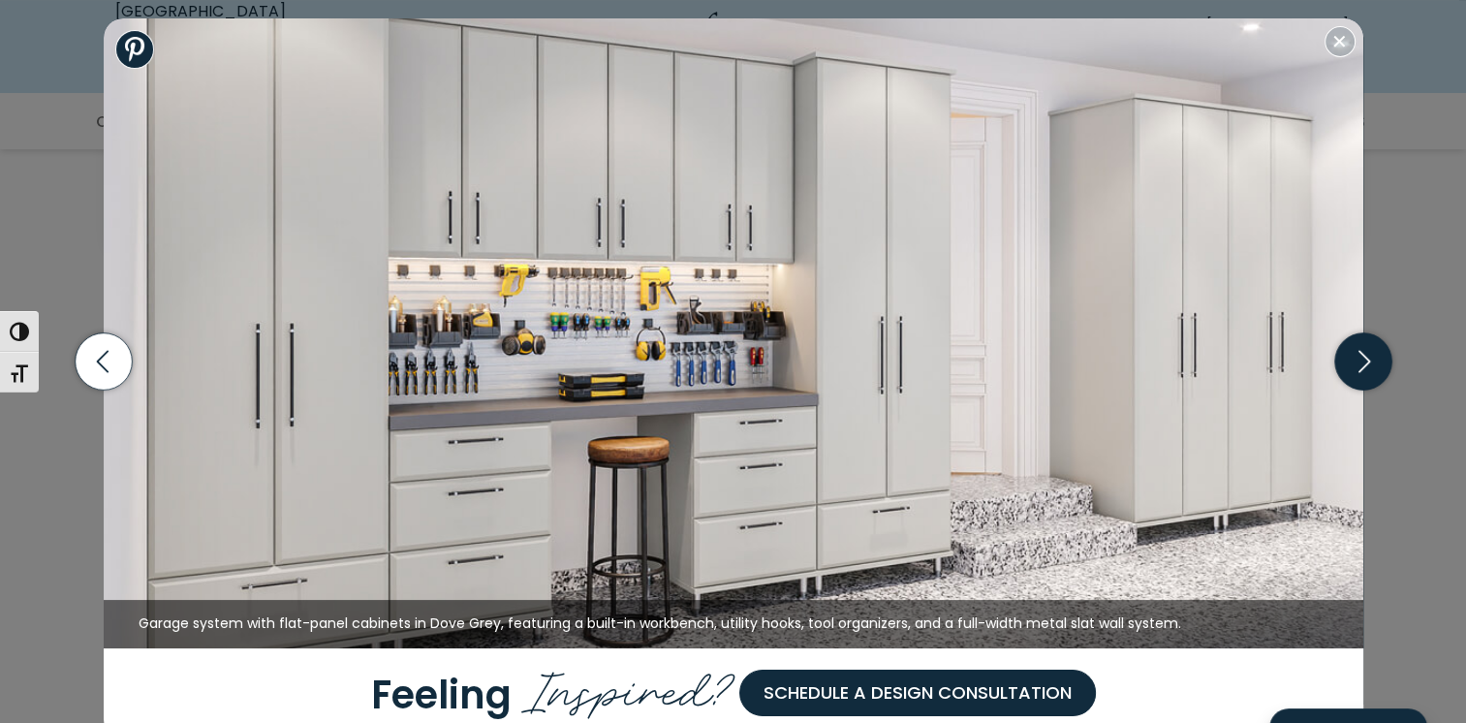
click at [1368, 358] on icon "button" at bounding box center [1362, 361] width 57 height 57
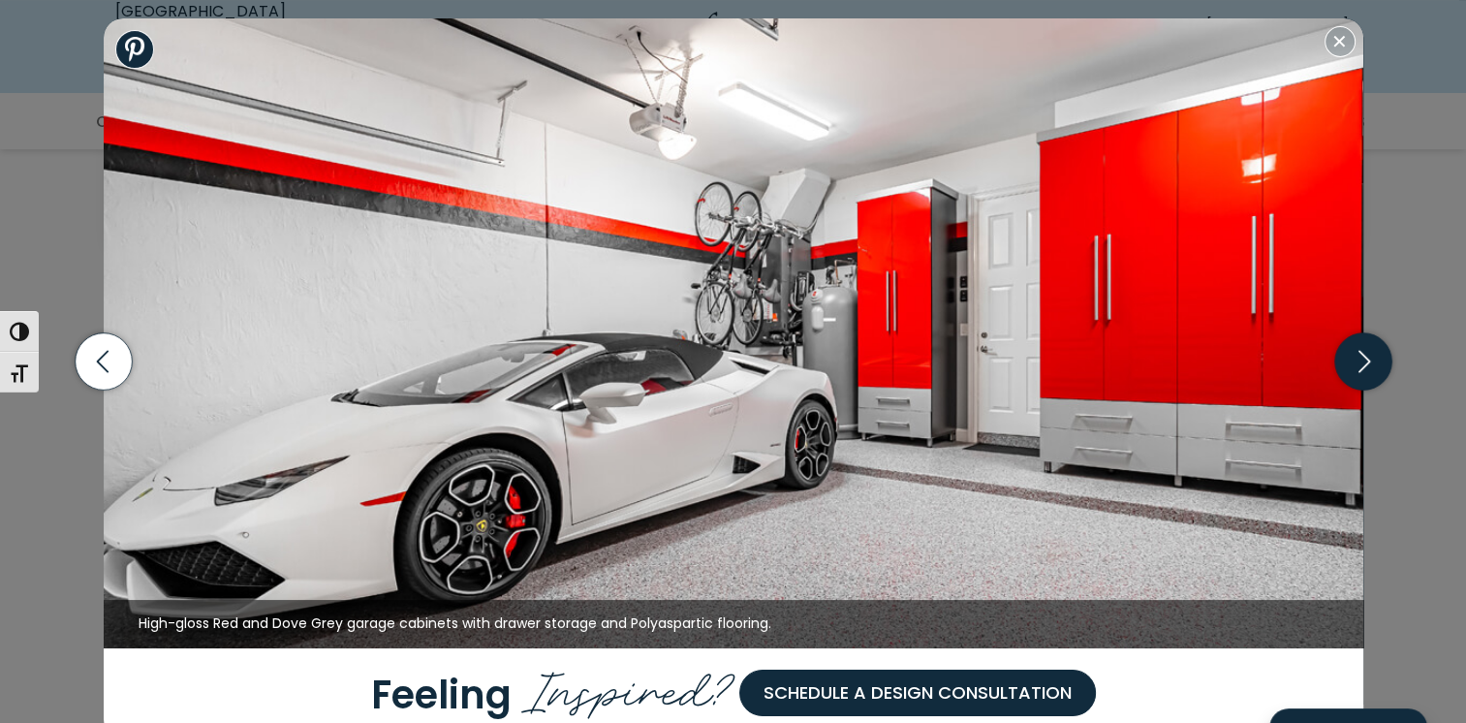
click at [1368, 358] on icon "button" at bounding box center [1362, 361] width 57 height 57
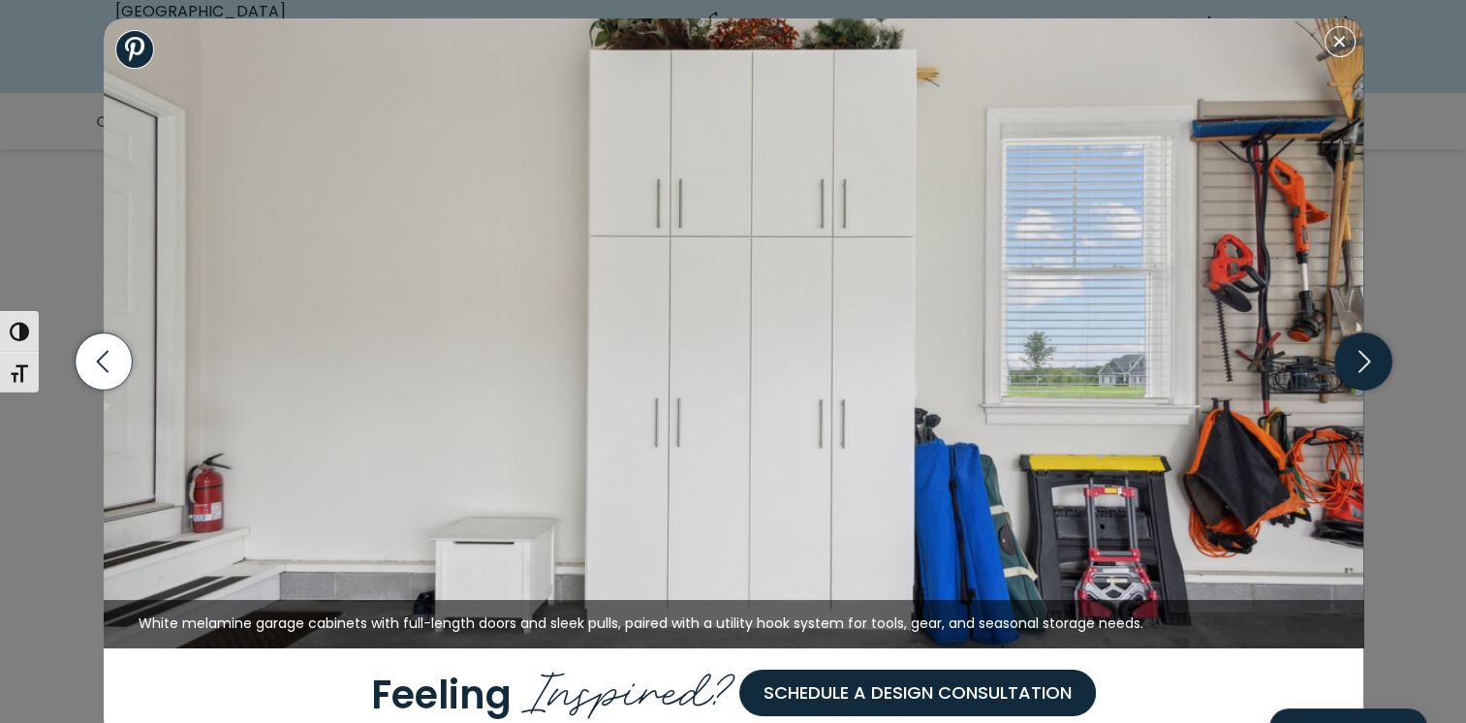
click at [1368, 358] on icon "button" at bounding box center [1362, 361] width 57 height 57
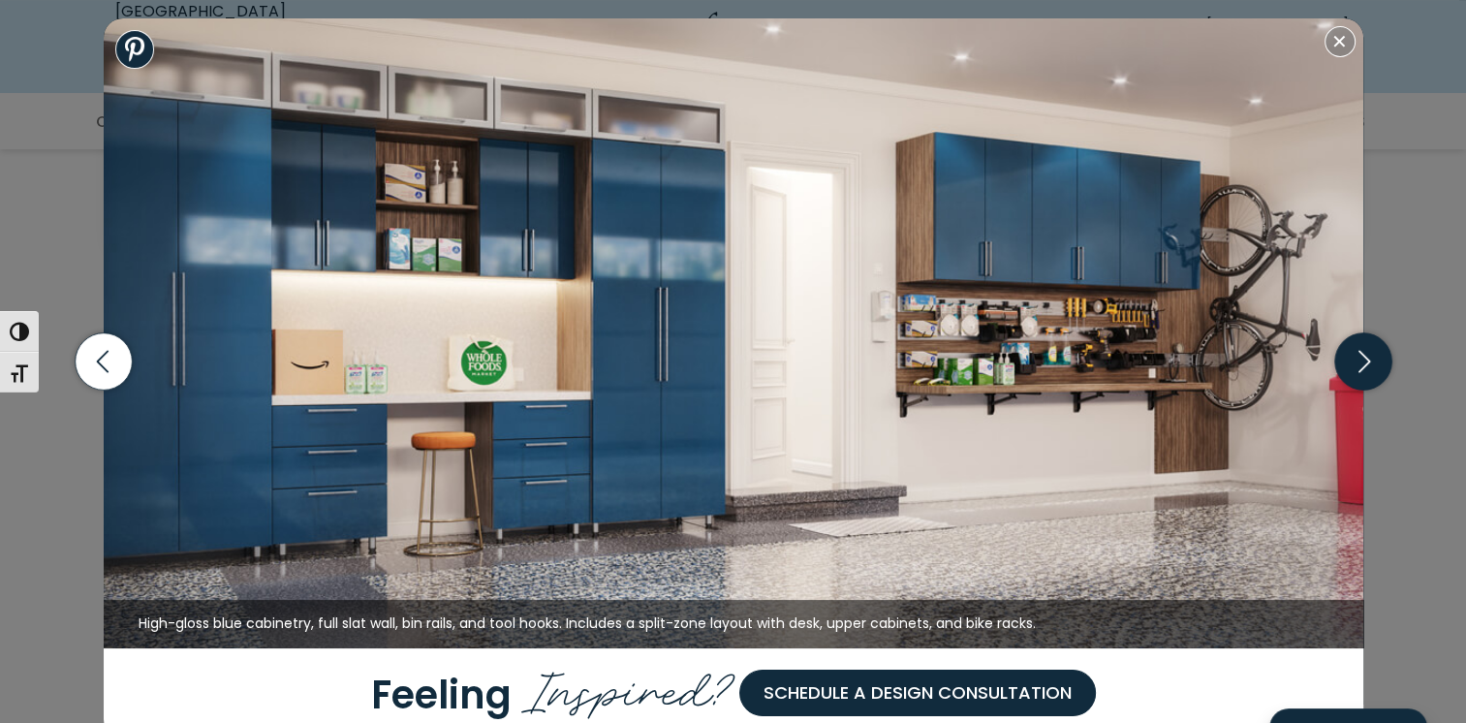
click at [1368, 358] on icon "button" at bounding box center [1362, 361] width 57 height 57
